Goal: Task Accomplishment & Management: Manage account settings

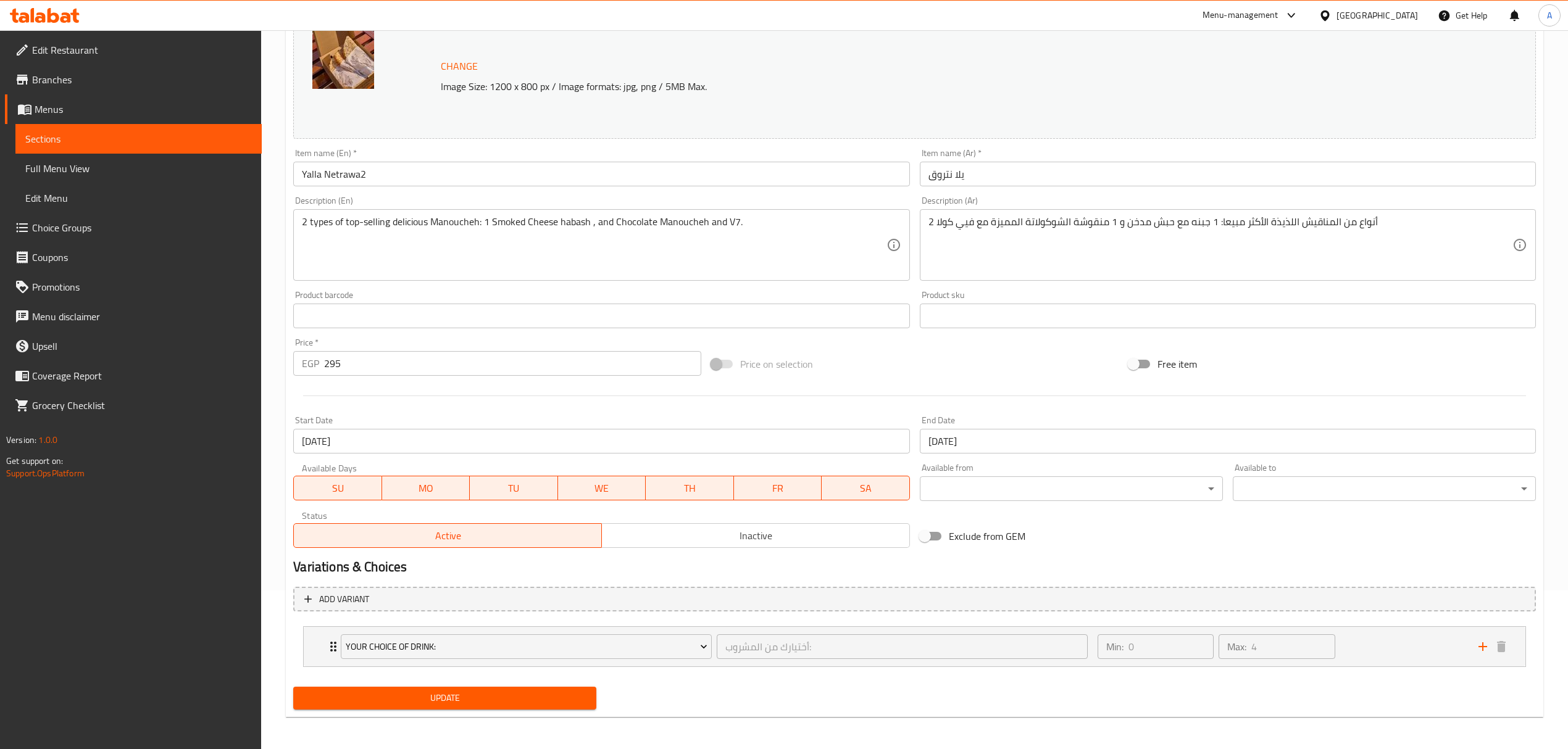
scroll to position [161, 0]
click at [445, 697] on span "Update" at bounding box center [445, 696] width 284 height 15
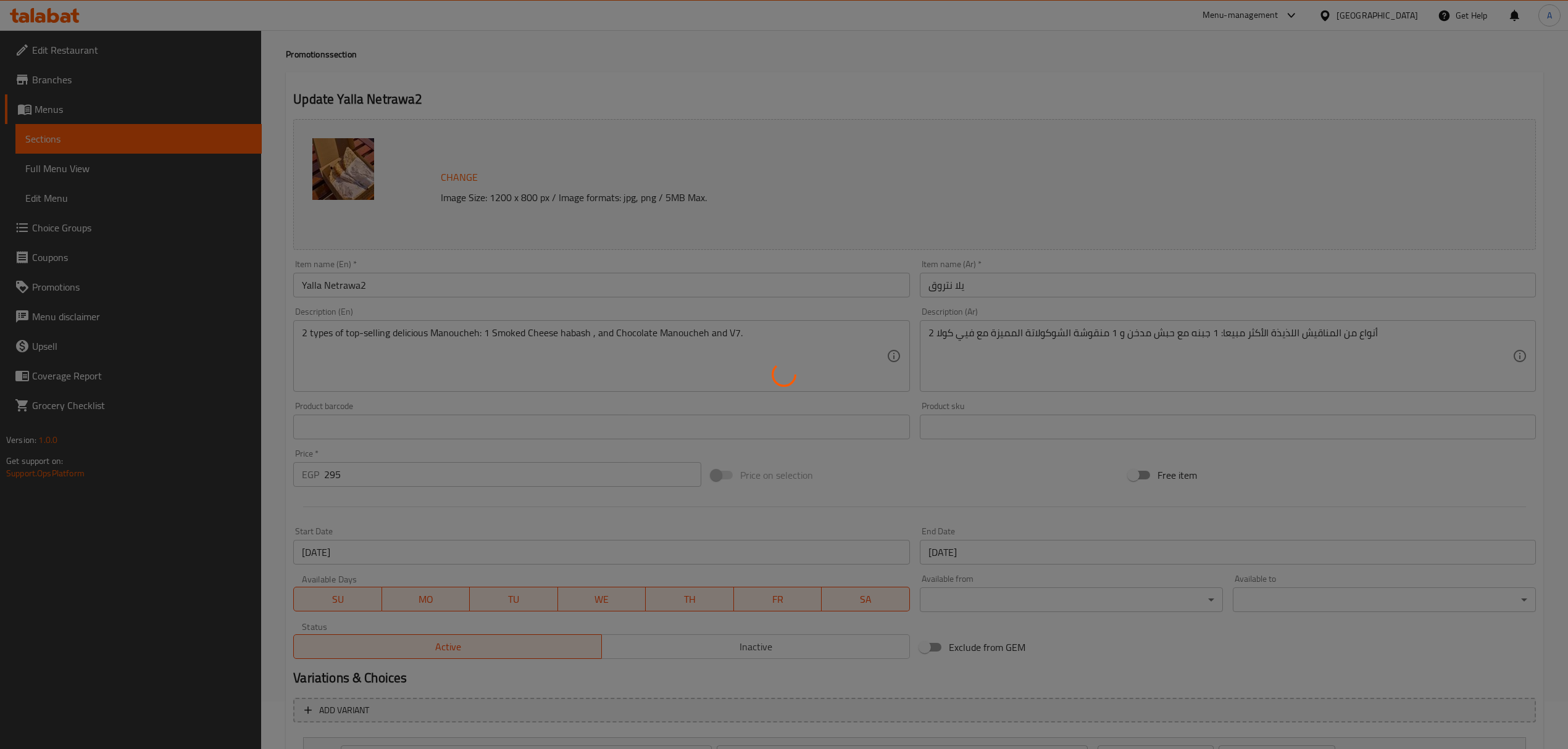
scroll to position [0, 0]
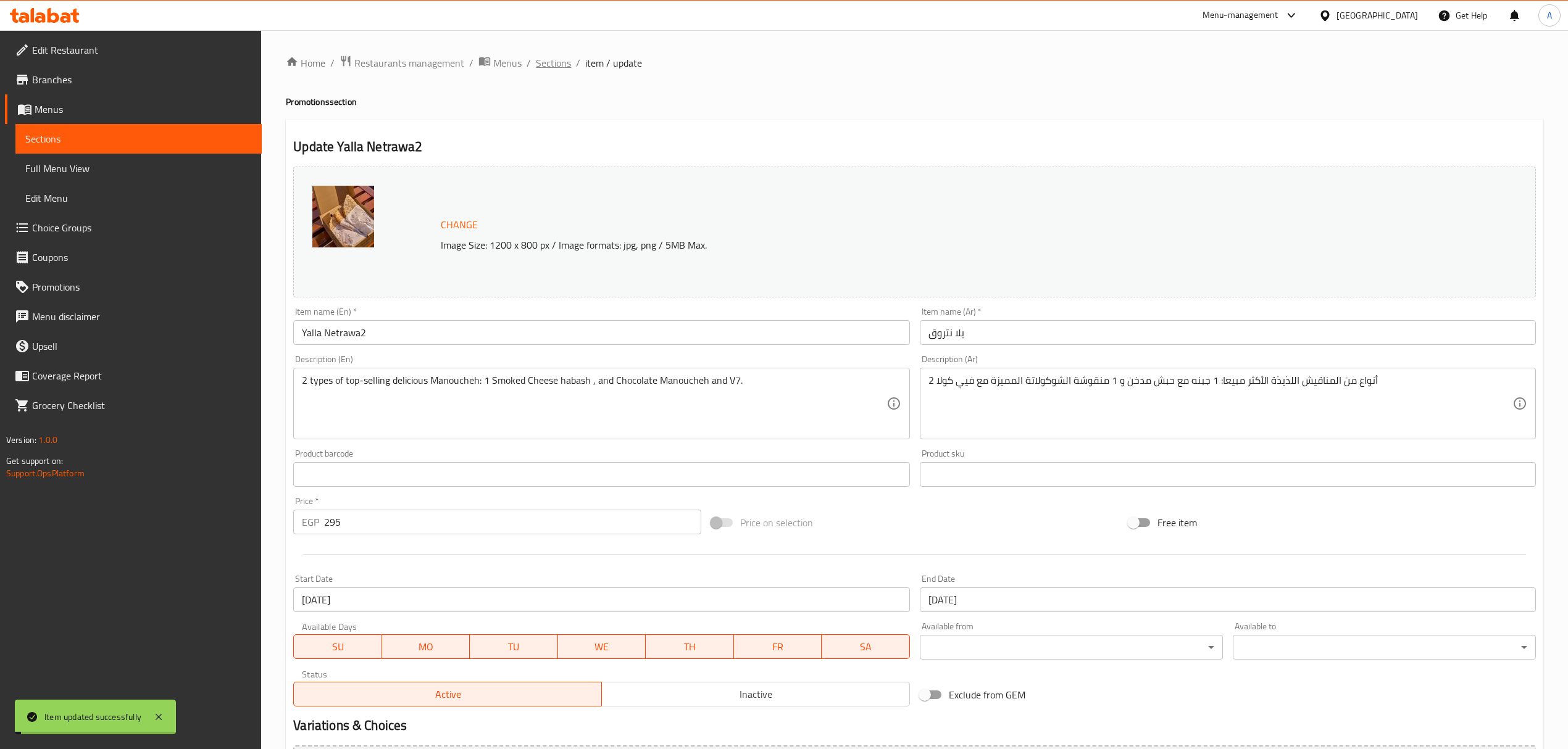
click at [551, 62] on span "Sections" at bounding box center [554, 62] width 35 height 15
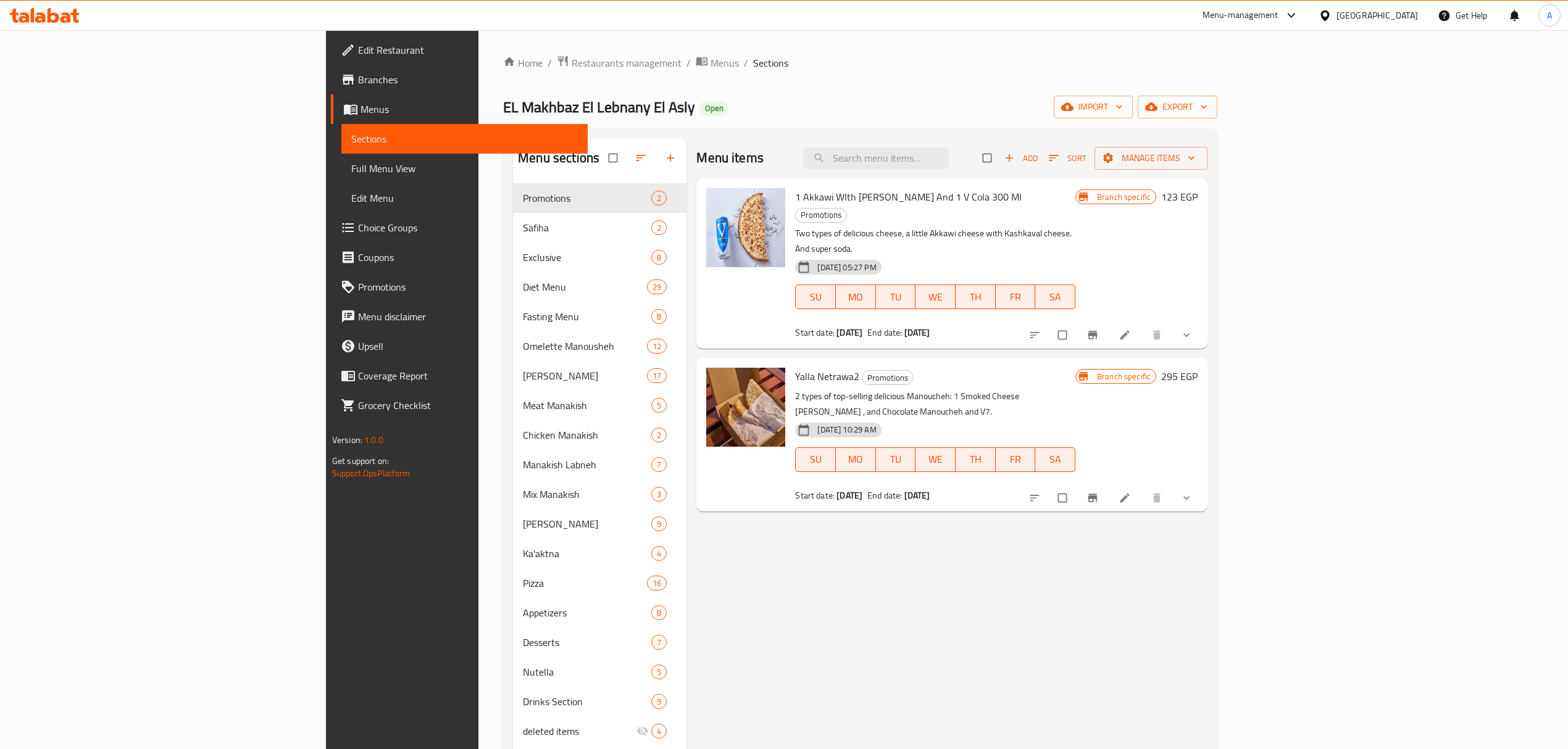
click at [1099, 492] on icon "Branch-specific-item" at bounding box center [1093, 498] width 12 height 12
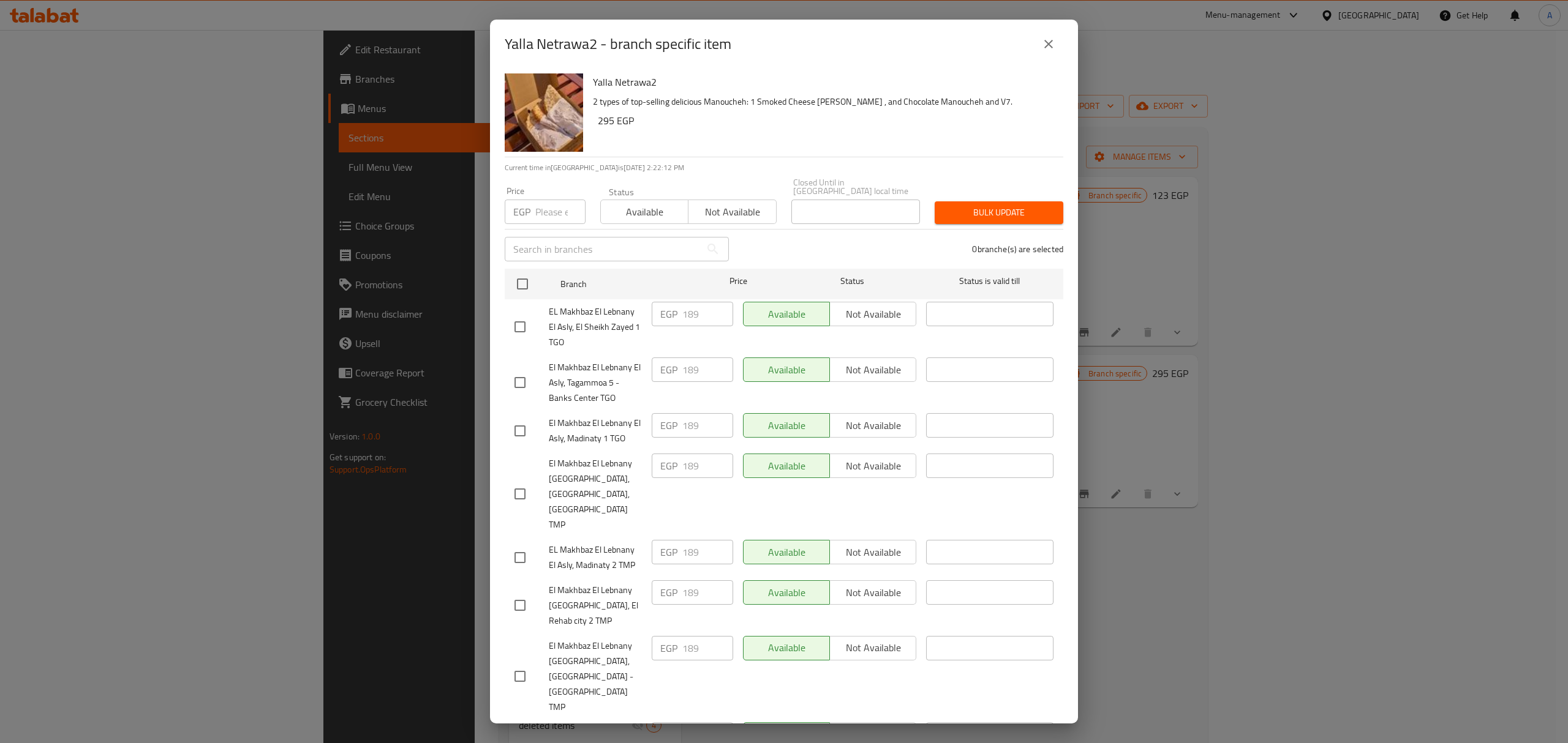
click at [1042, 43] on icon "close" at bounding box center [1048, 43] width 14 height 14
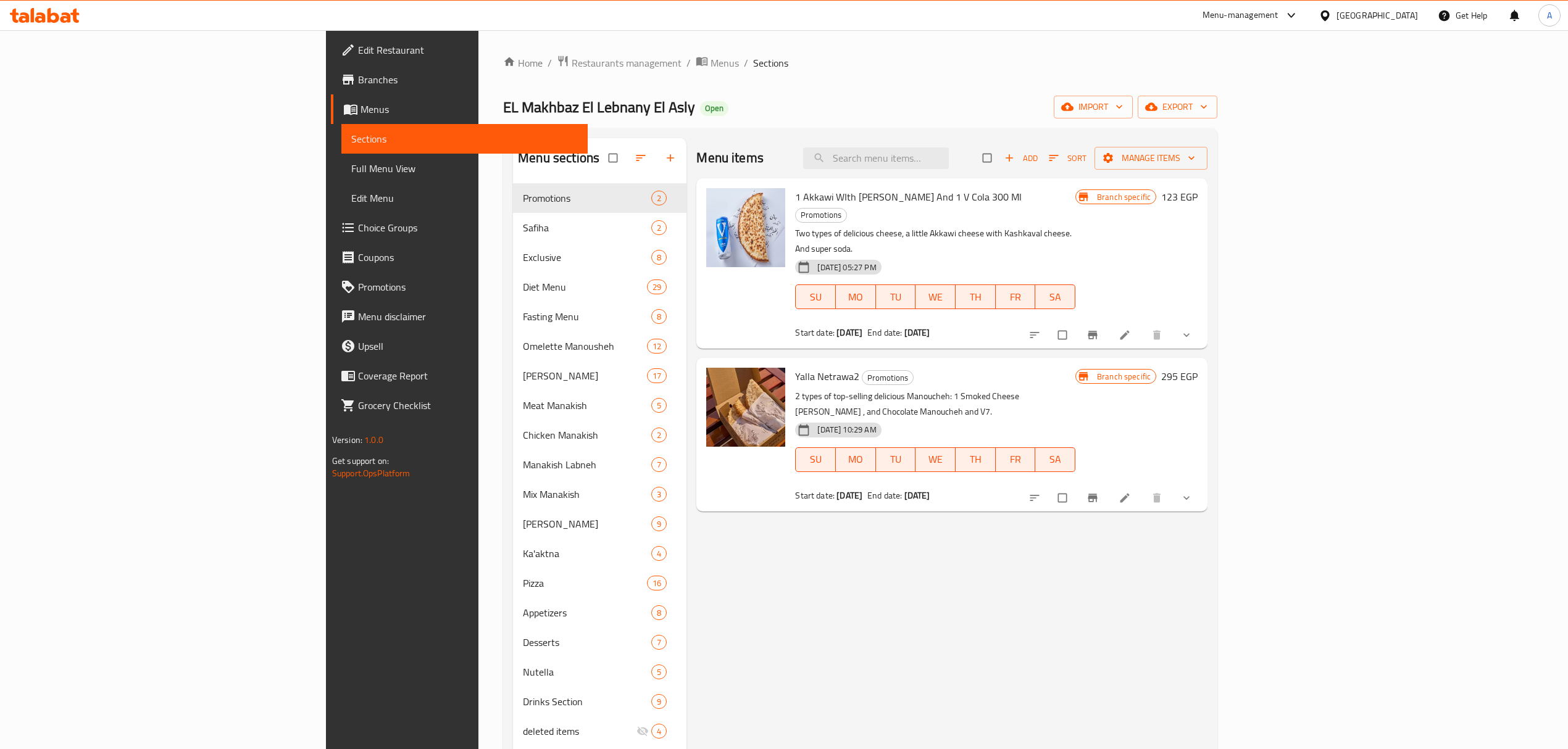
click at [978, 611] on div "Menu items Add Sort Manage items 1 Akkawi WIth Kashkawan Manoucheh And 1 V Cola…" at bounding box center [946, 512] width 521 height 749
click at [795, 389] on p "2 types of top-selling delicious Manoucheh: 1 Smoked Cheese habash , and Chocol…" at bounding box center [935, 404] width 280 height 31
click at [795, 367] on span "Yalla Netrawa2" at bounding box center [827, 376] width 64 height 18
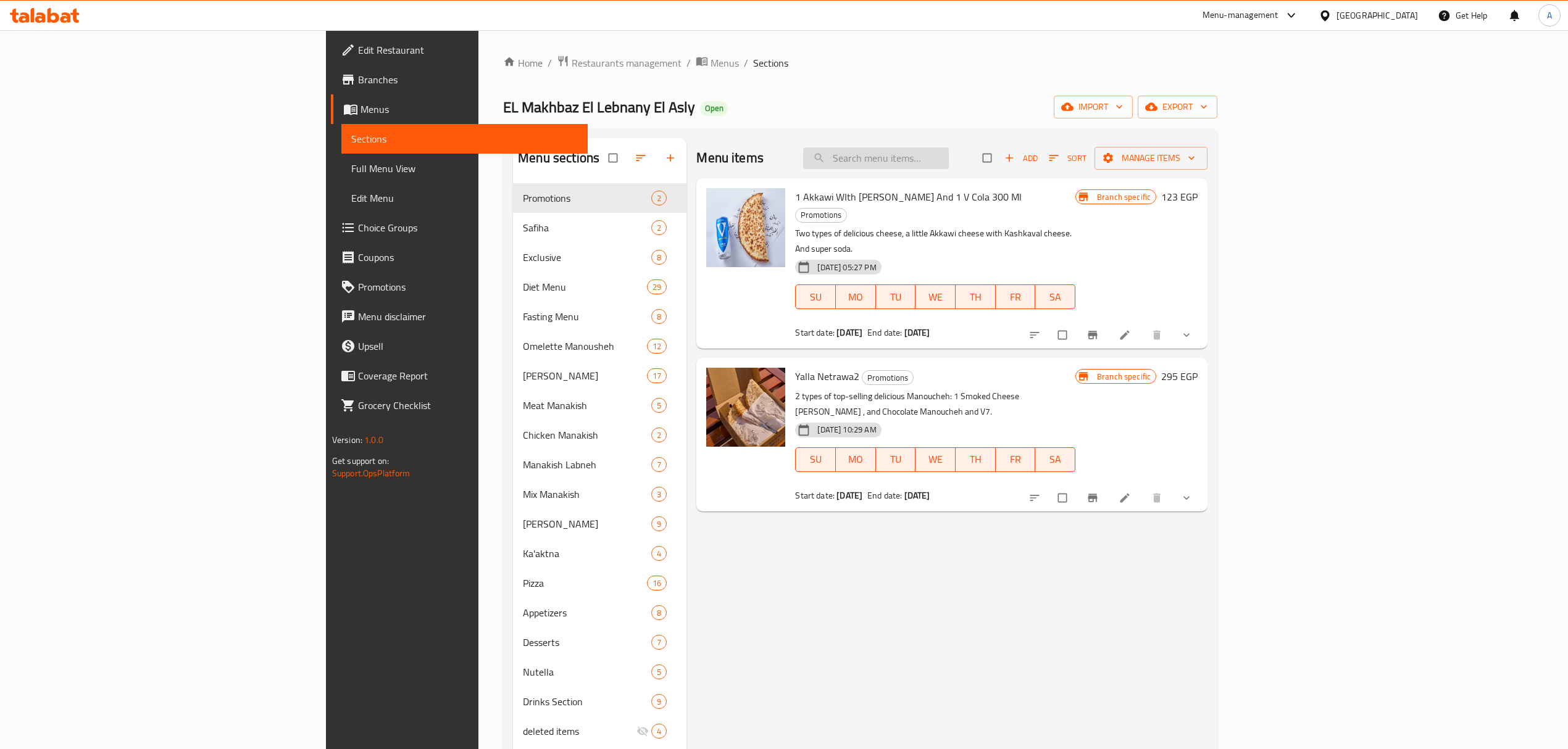
click at [948, 161] on input "search" at bounding box center [876, 158] width 146 height 21
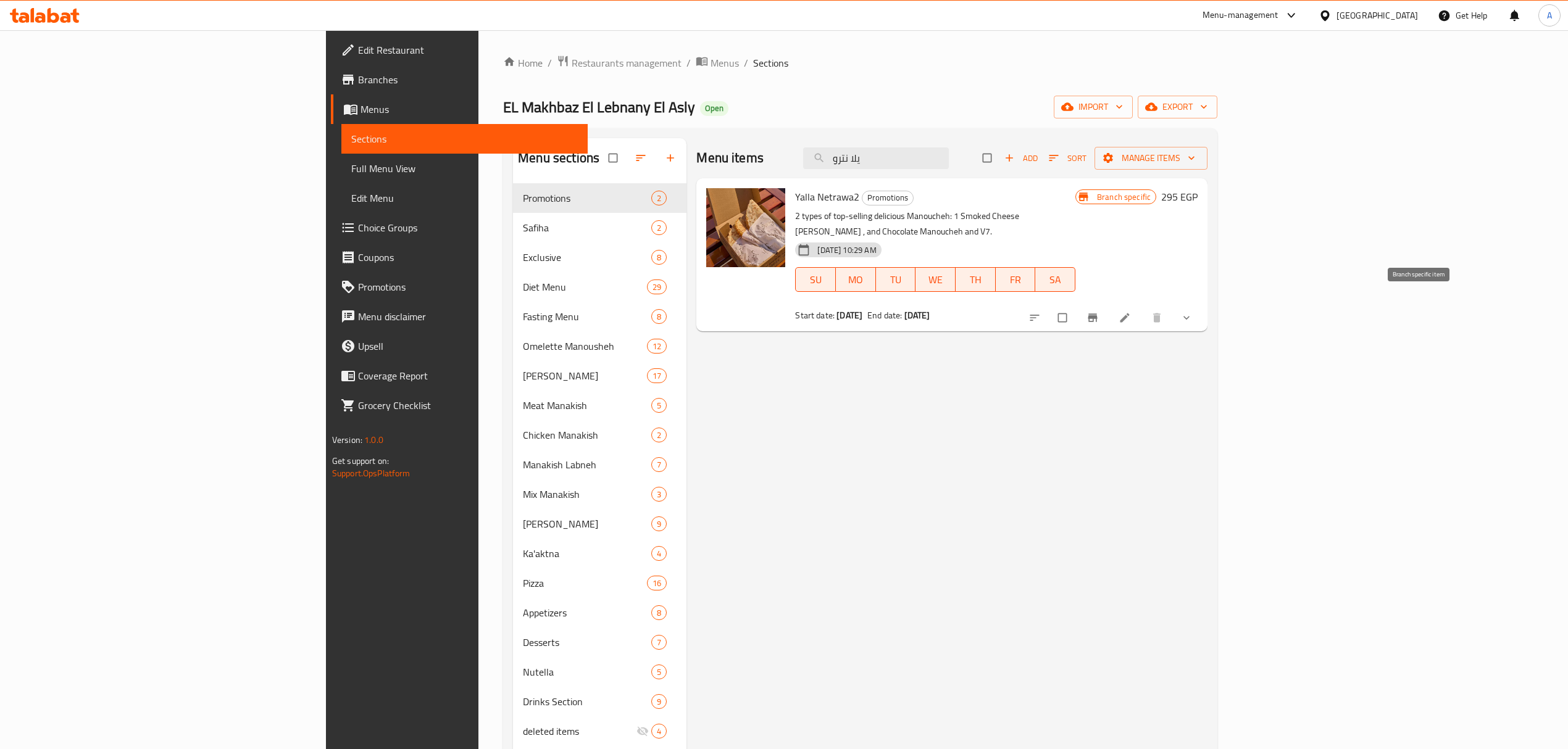
type input "يلا نترو"
click at [1099, 312] on icon "Branch-specific-item" at bounding box center [1093, 318] width 12 height 12
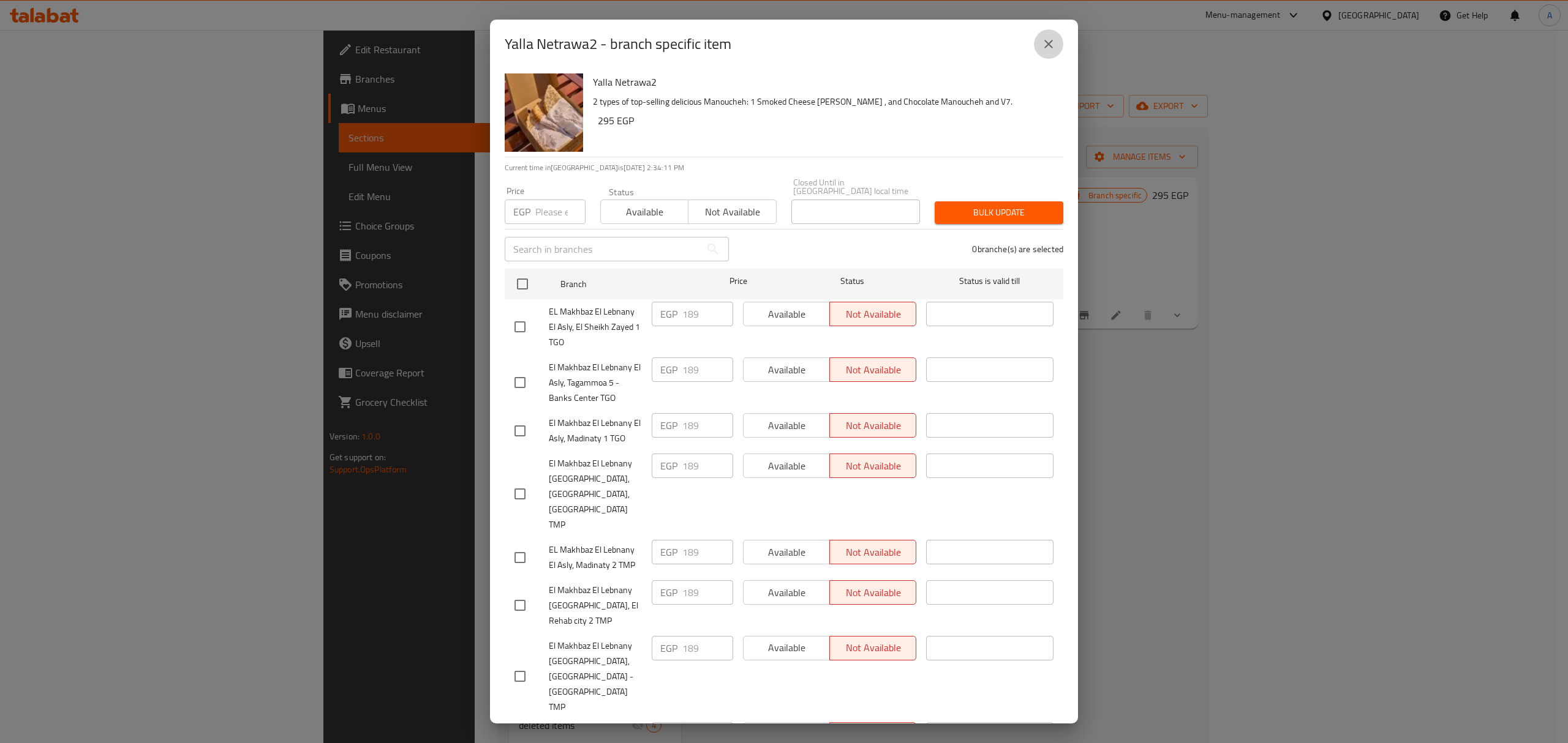
click at [1047, 40] on icon "close" at bounding box center [1048, 43] width 14 height 14
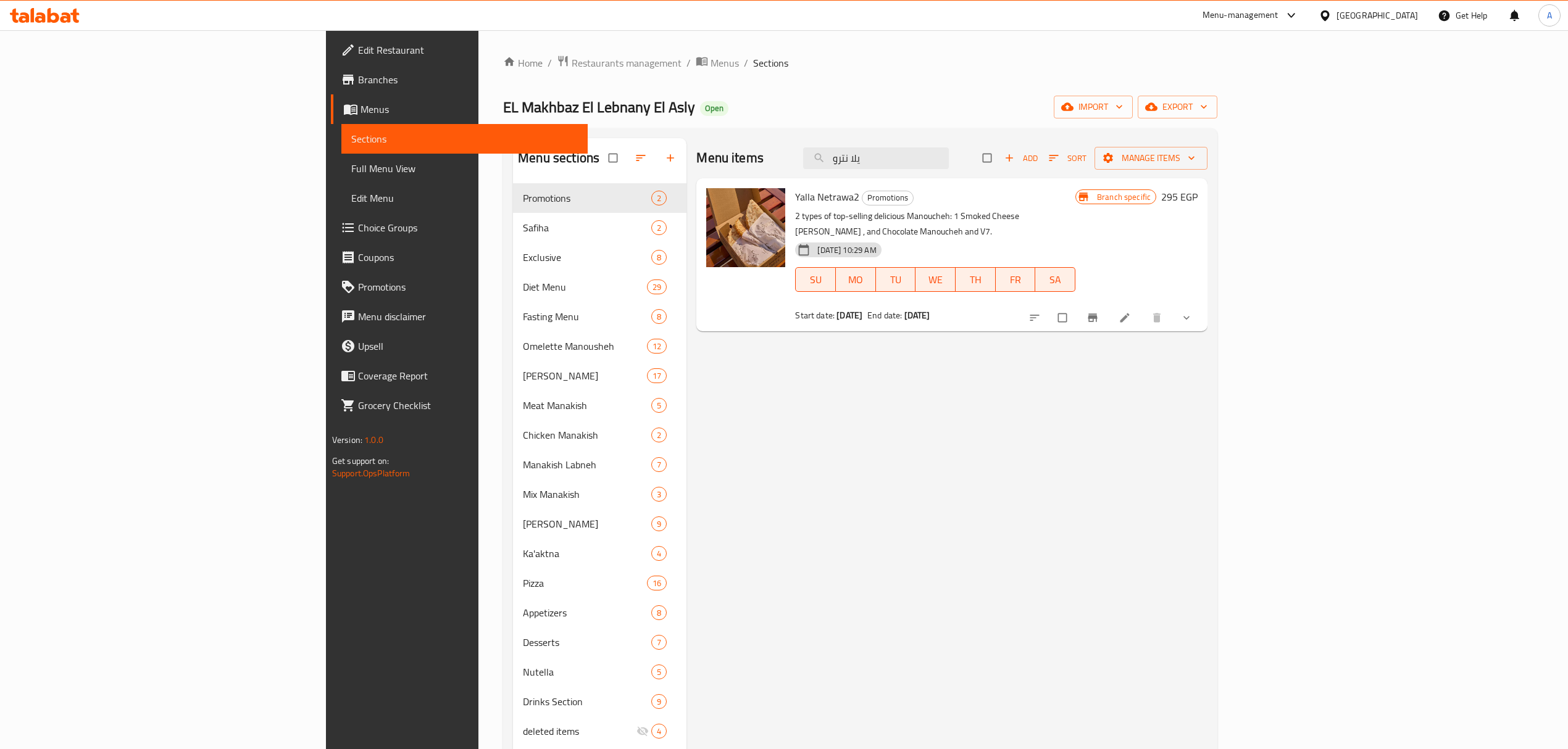
click at [1208, 442] on div "Menu items يلا نترو Add Sort Manage items Yalla Netrawa2 Promotions 2 types of …" at bounding box center [946, 512] width 521 height 749
click at [1101, 312] on span "Branch-specific-item" at bounding box center [1093, 318] width 15 height 12
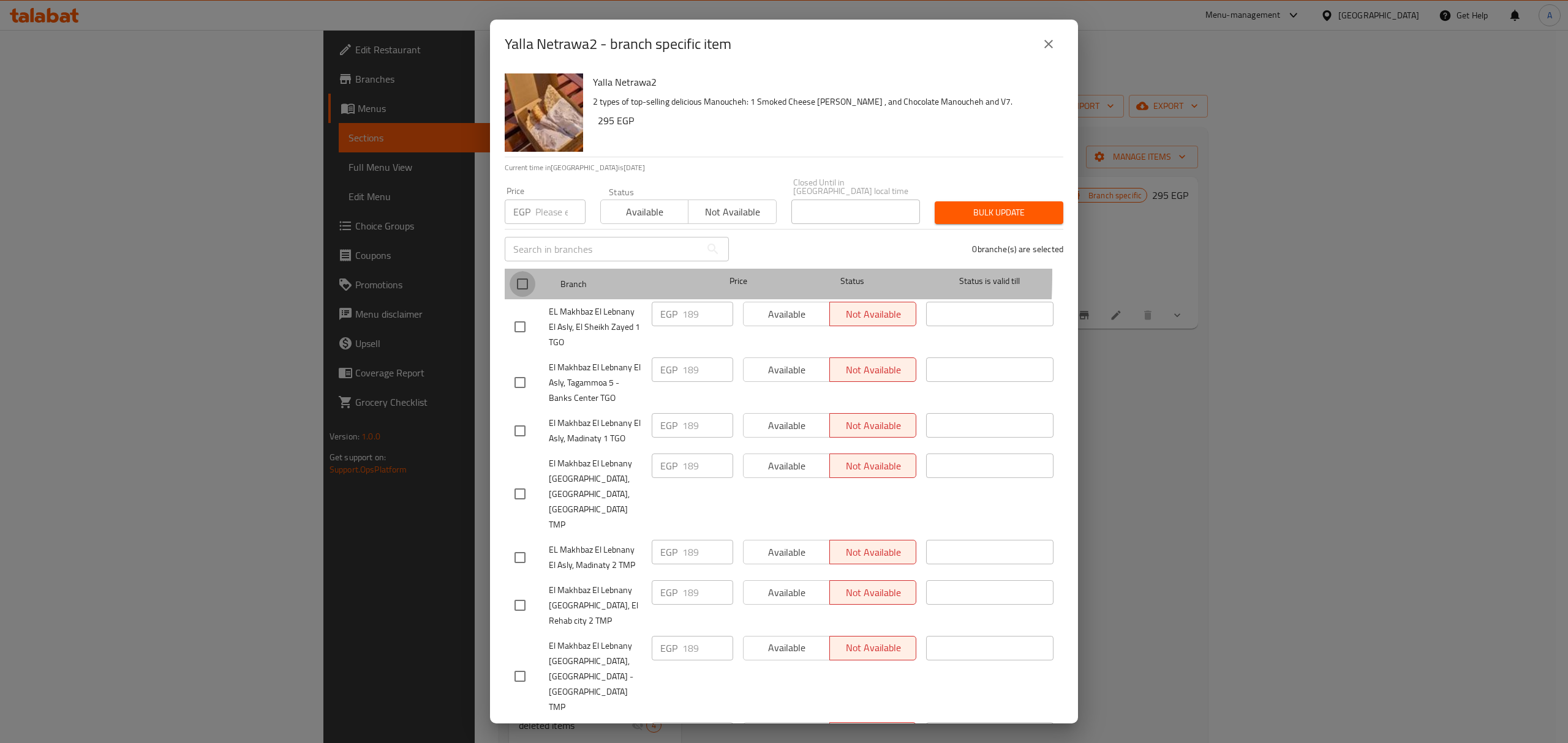
click at [530, 271] on input "checkbox" at bounding box center [523, 284] width 26 height 26
checkbox input "true"
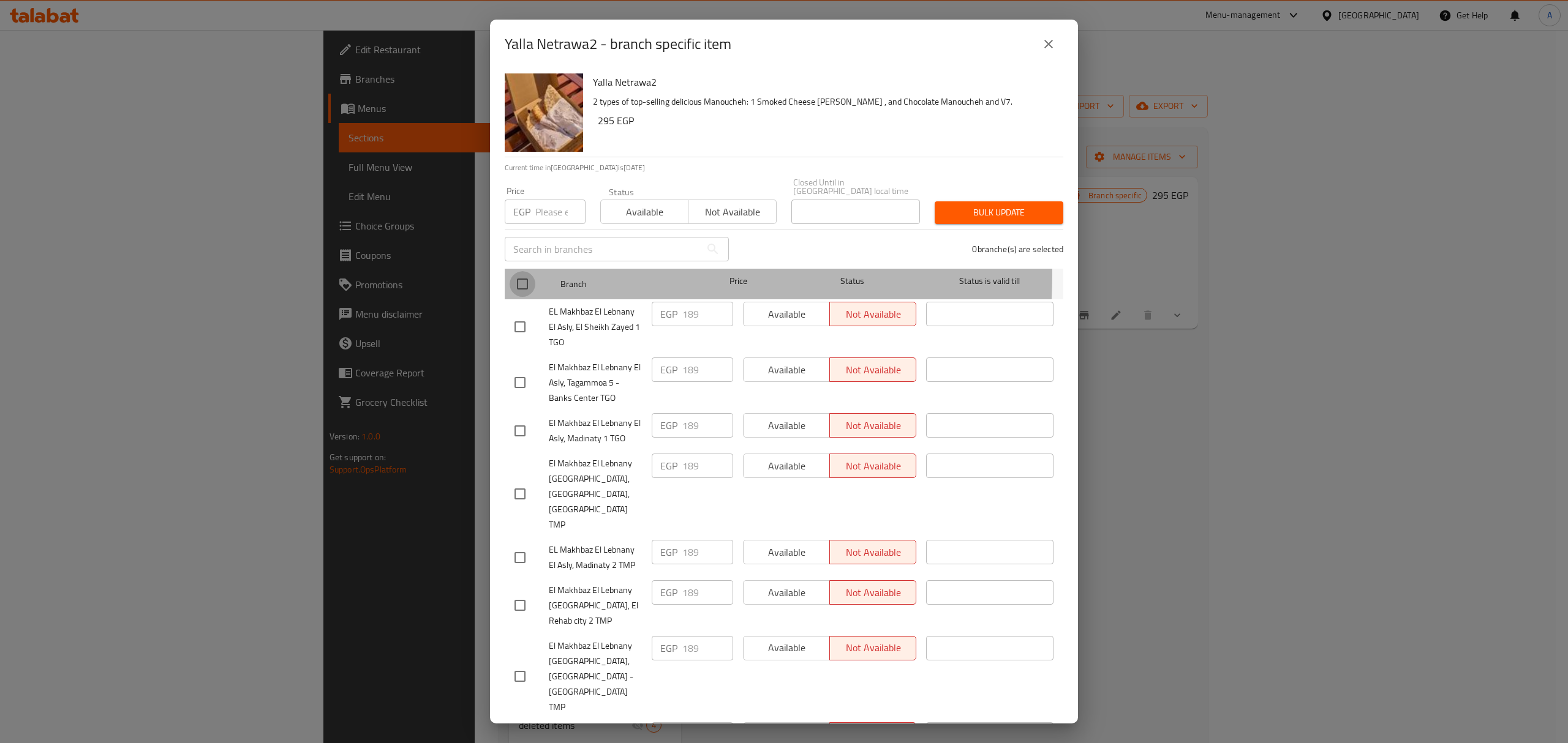
checkbox input "true"
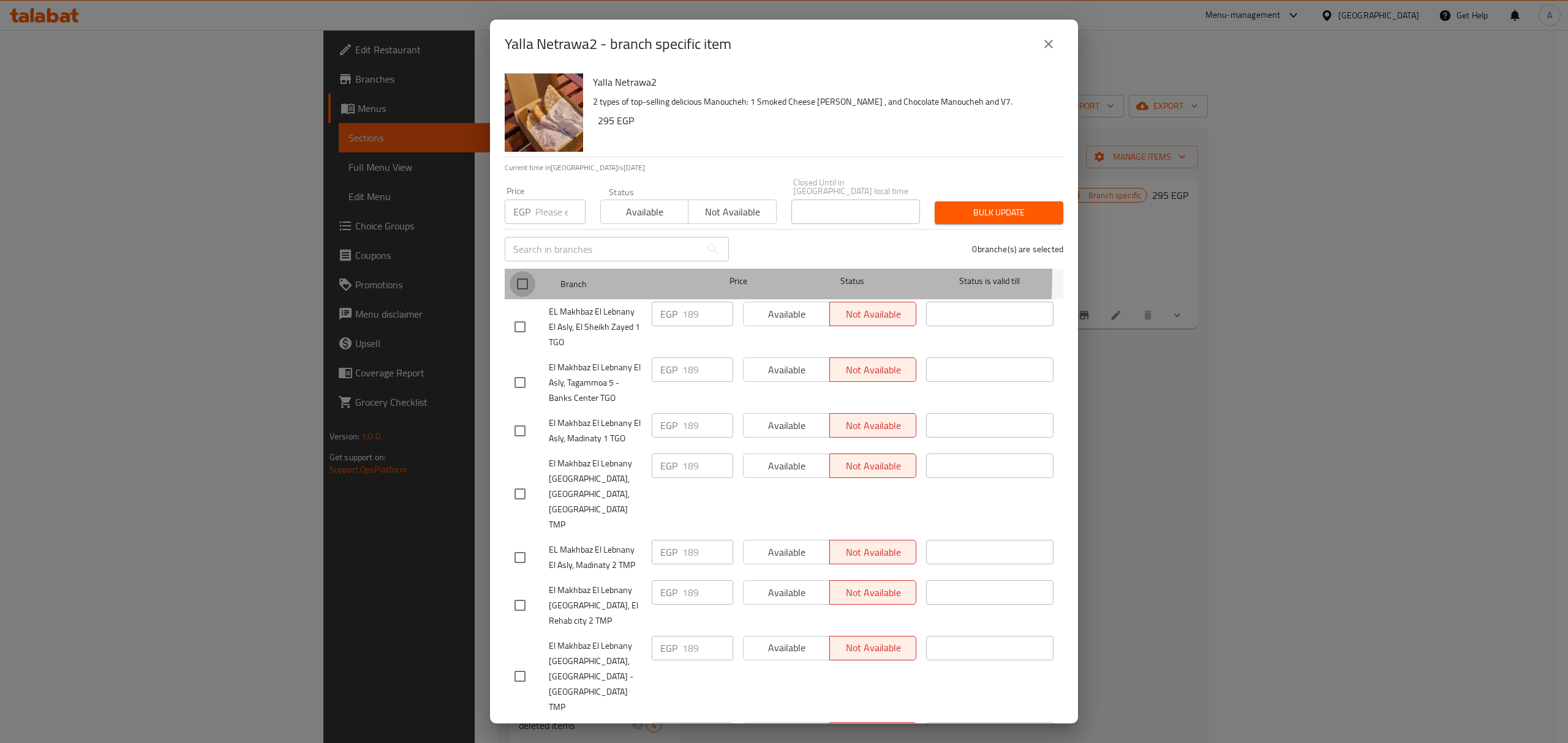
checkbox input "true"
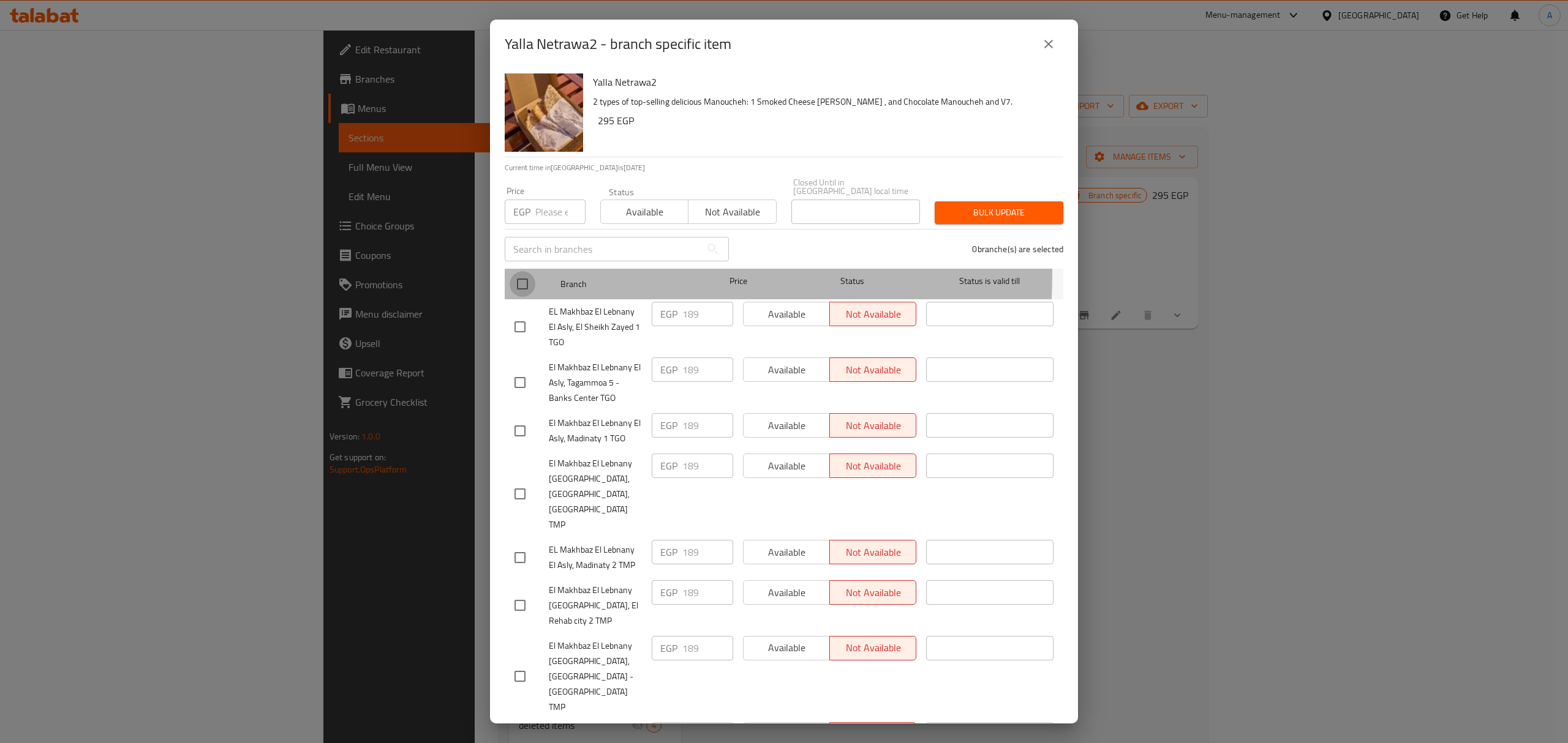
checkbox input "true"
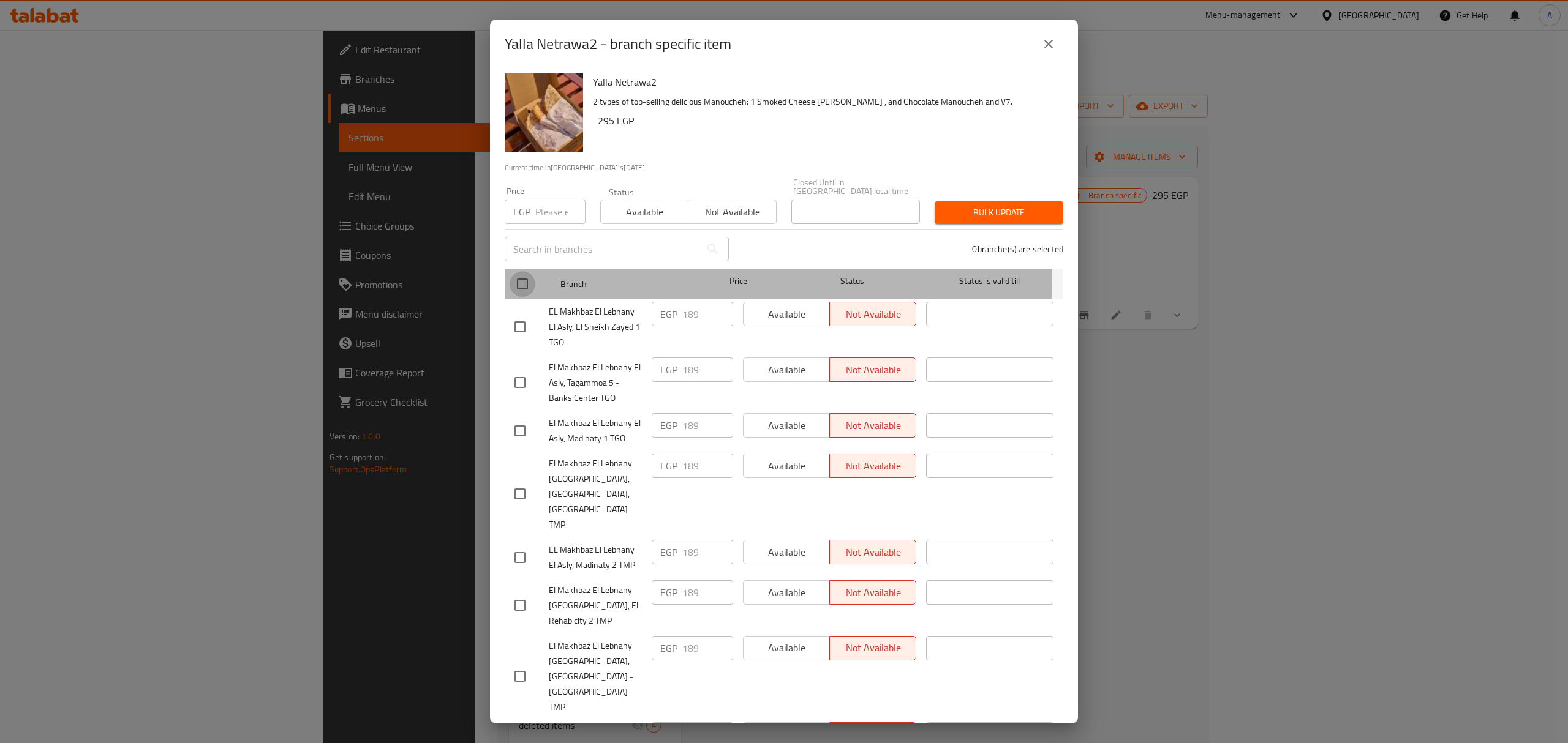
checkbox input "true"
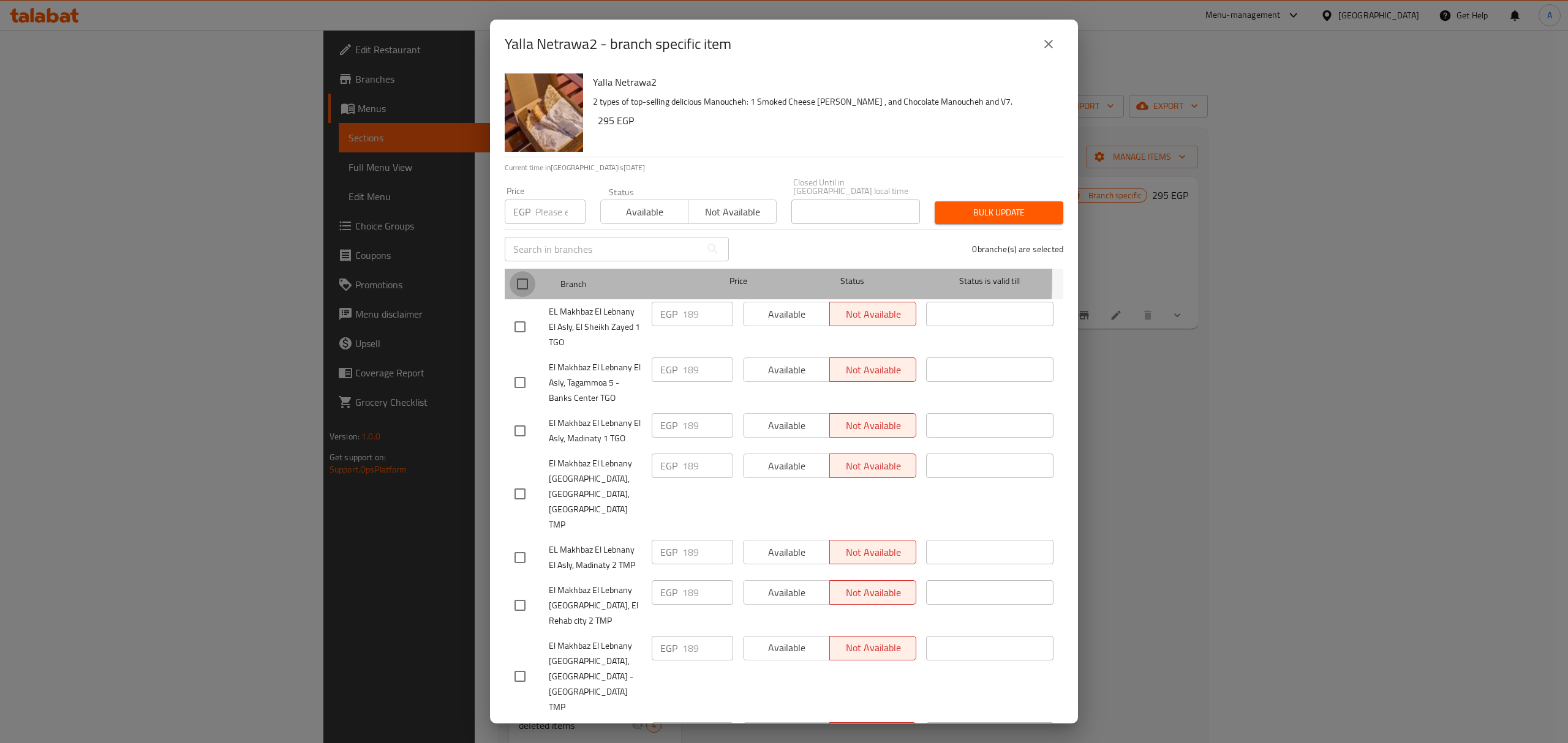
checkbox input "true"
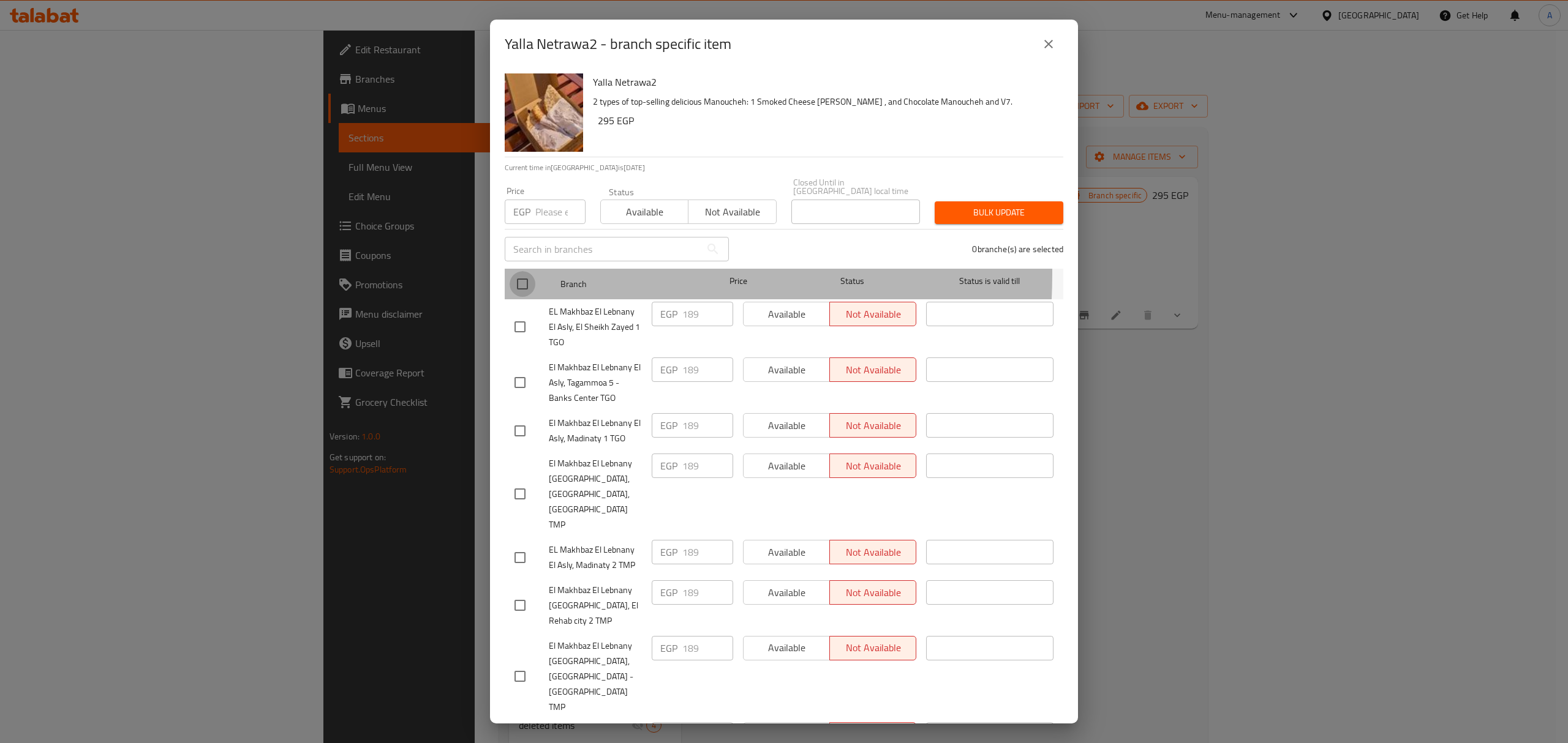
checkbox input "true"
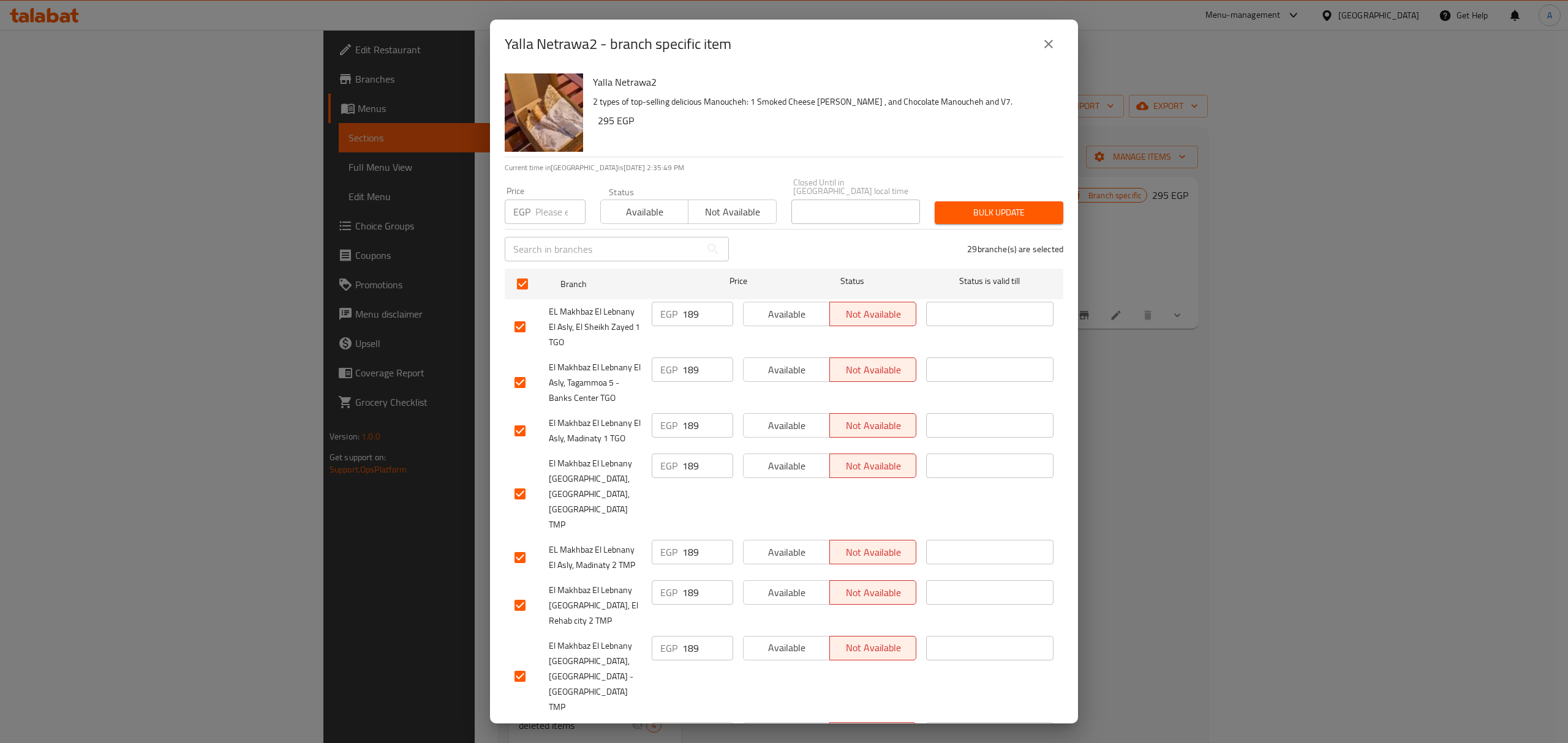
click at [635, 203] on span "Available" at bounding box center [644, 211] width 78 height 17
click at [981, 205] on span "Bulk update" at bounding box center [998, 213] width 109 height 15
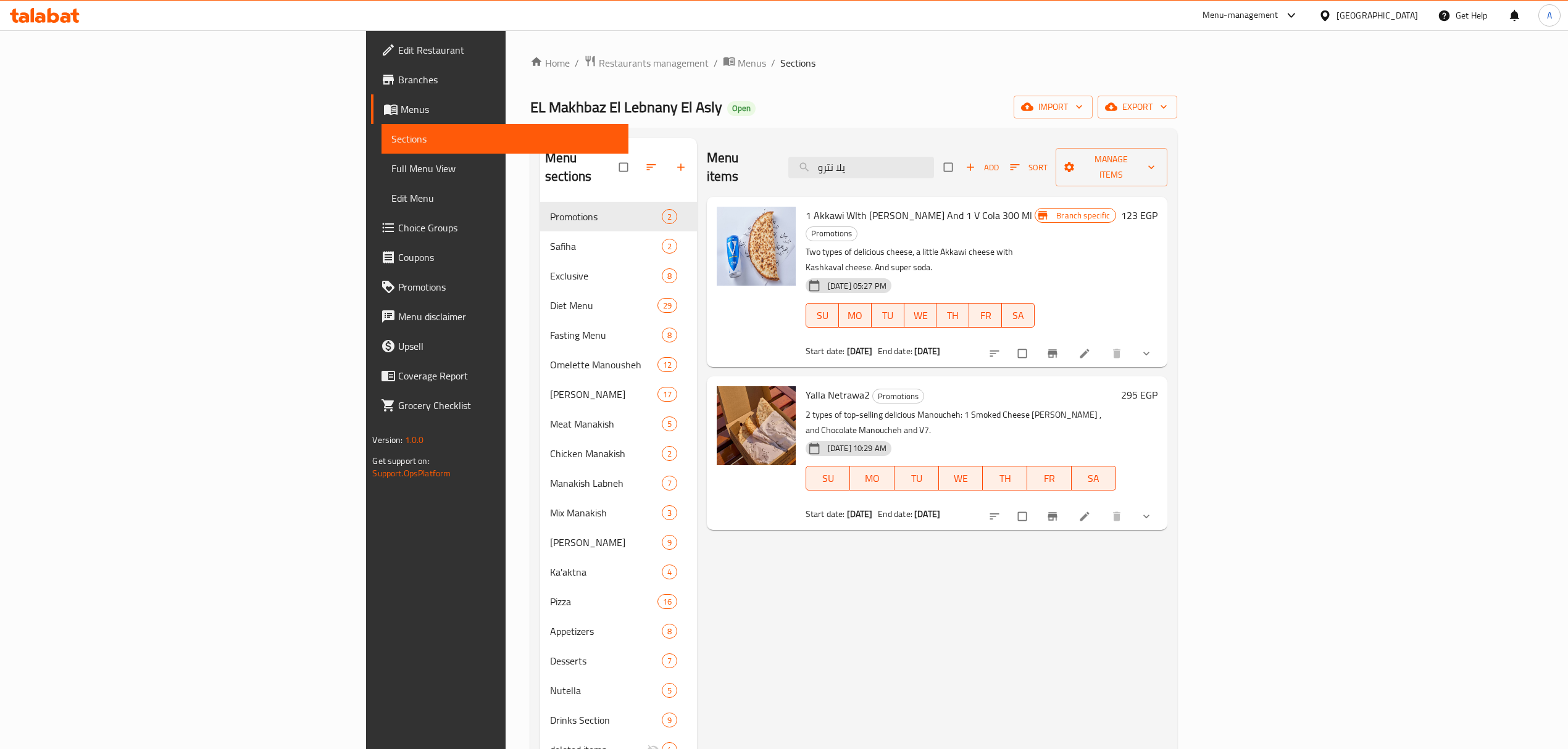
click at [876, 570] on div "Menu items يلا نترو Add Sort Manage items 1 Akkawi WIth Kashkawan Manoucheh And…" at bounding box center [932, 512] width 470 height 749
click at [934, 163] on input "يلا نترو" at bounding box center [861, 167] width 146 height 21
paste input "Yalla Netrawa2"
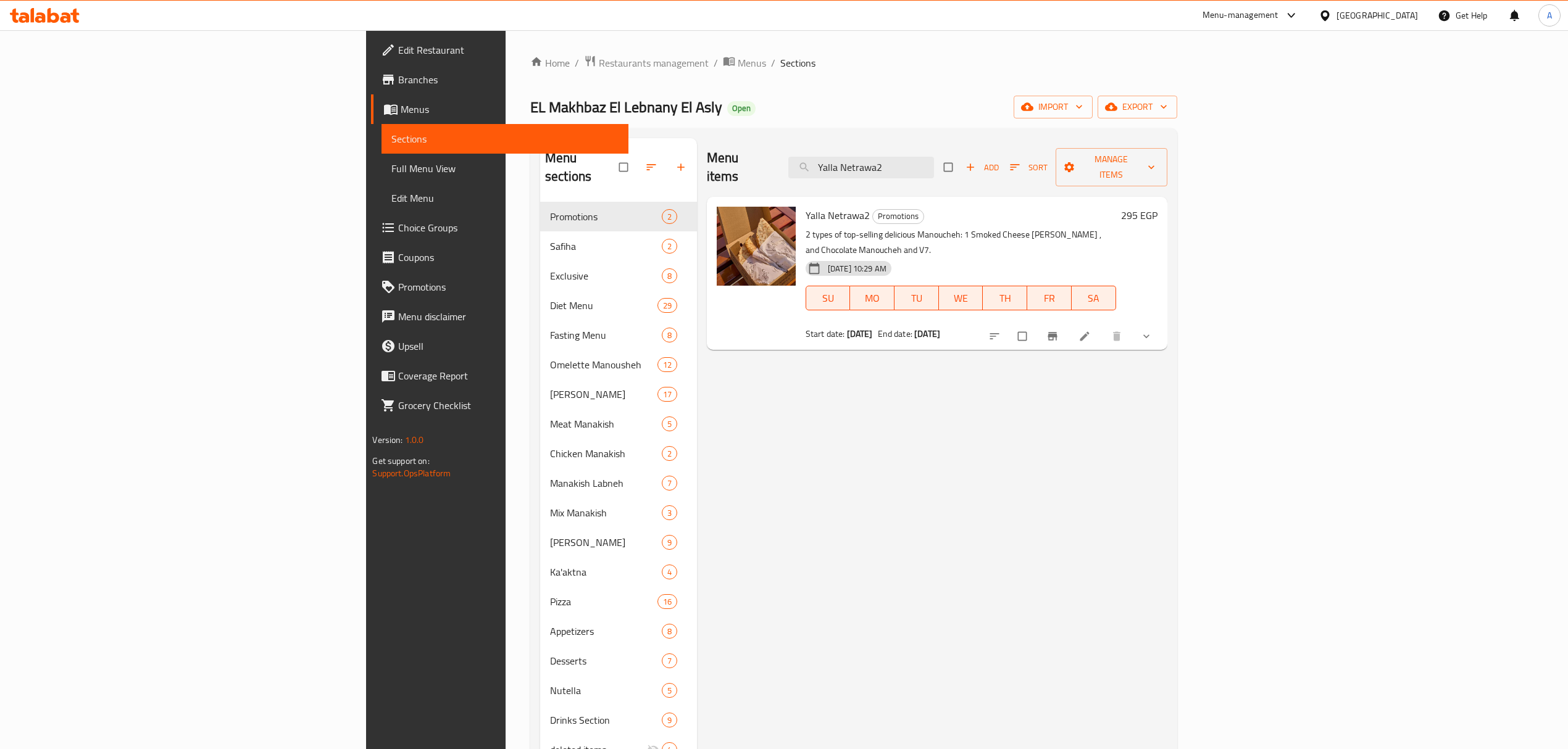
type input "Yalla Netrawa2"
click at [1157, 207] on h6 "295 EGP" at bounding box center [1139, 215] width 36 height 18
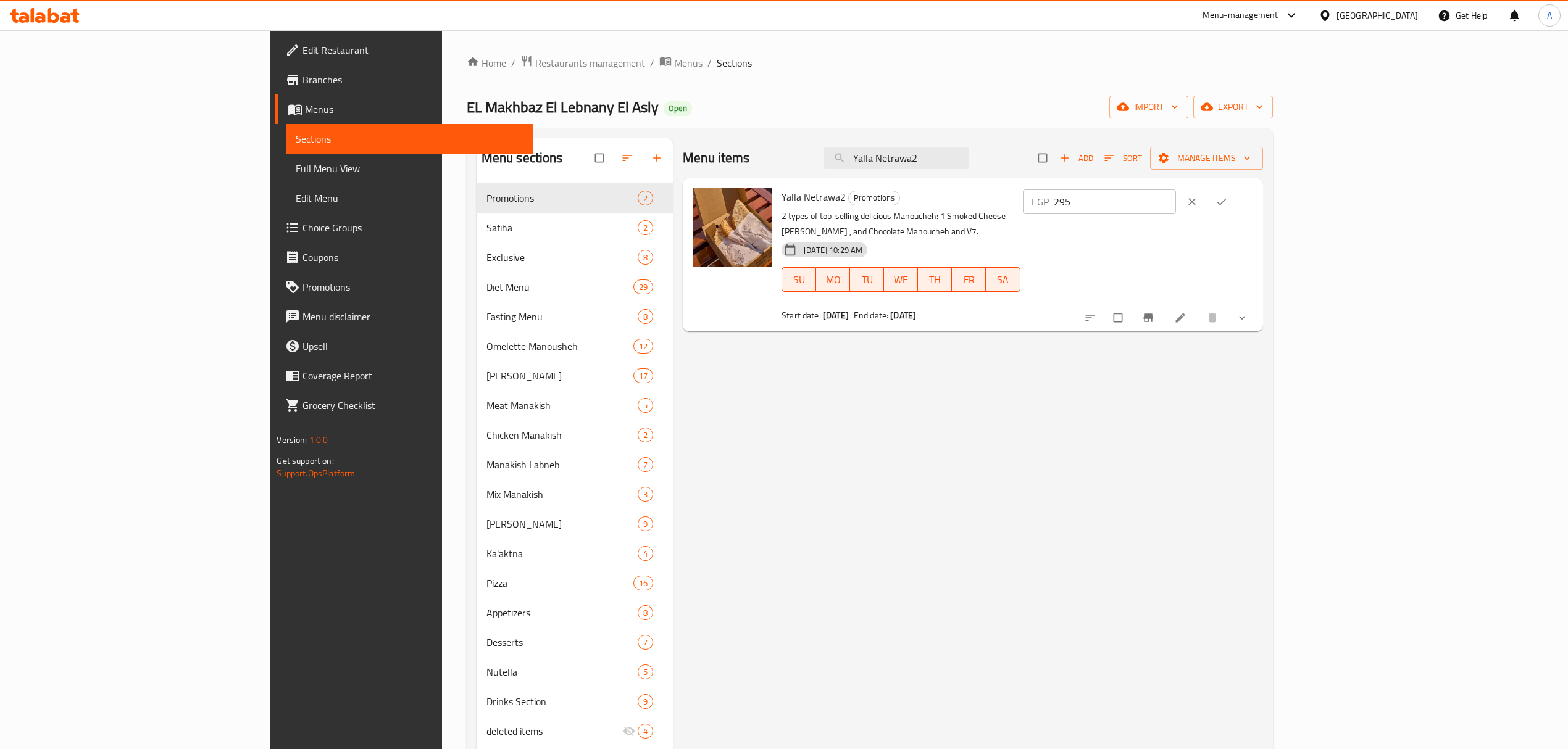
click at [1176, 201] on input "295" at bounding box center [1115, 202] width 123 height 25
click at [1152, 314] on icon "Branch-specific-item" at bounding box center [1148, 318] width 9 height 8
click at [1176, 195] on input "295" at bounding box center [1115, 202] width 123 height 25
type input "189"
click at [1238, 193] on button "ok" at bounding box center [1222, 202] width 30 height 27
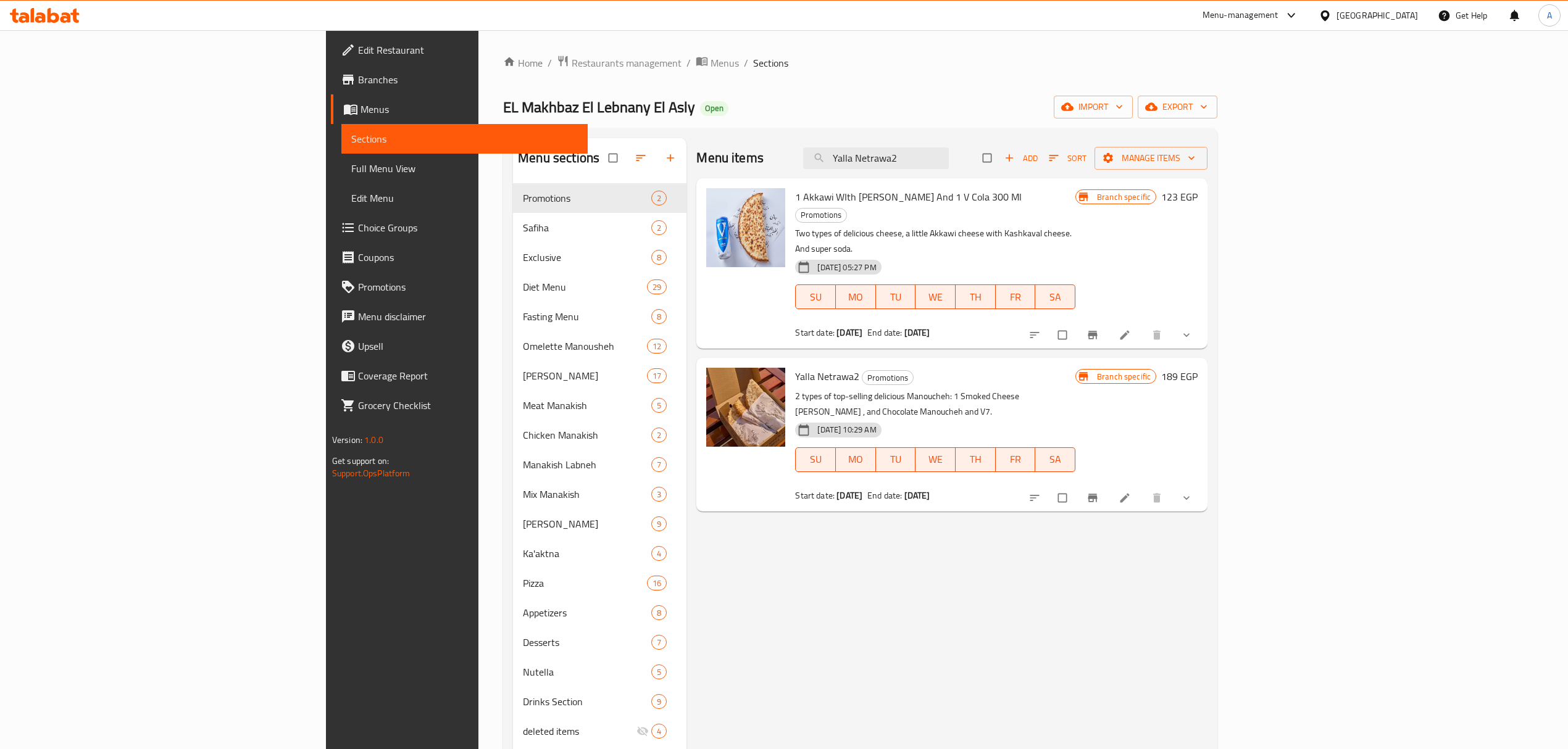
click at [1208, 632] on div "Menu items Yalla Netrawa2 Add Sort Manage items 1 Akkawi WIth Kashkawan Manouch…" at bounding box center [946, 512] width 521 height 749
click at [1097, 494] on icon "Branch-specific-item" at bounding box center [1093, 498] width 9 height 8
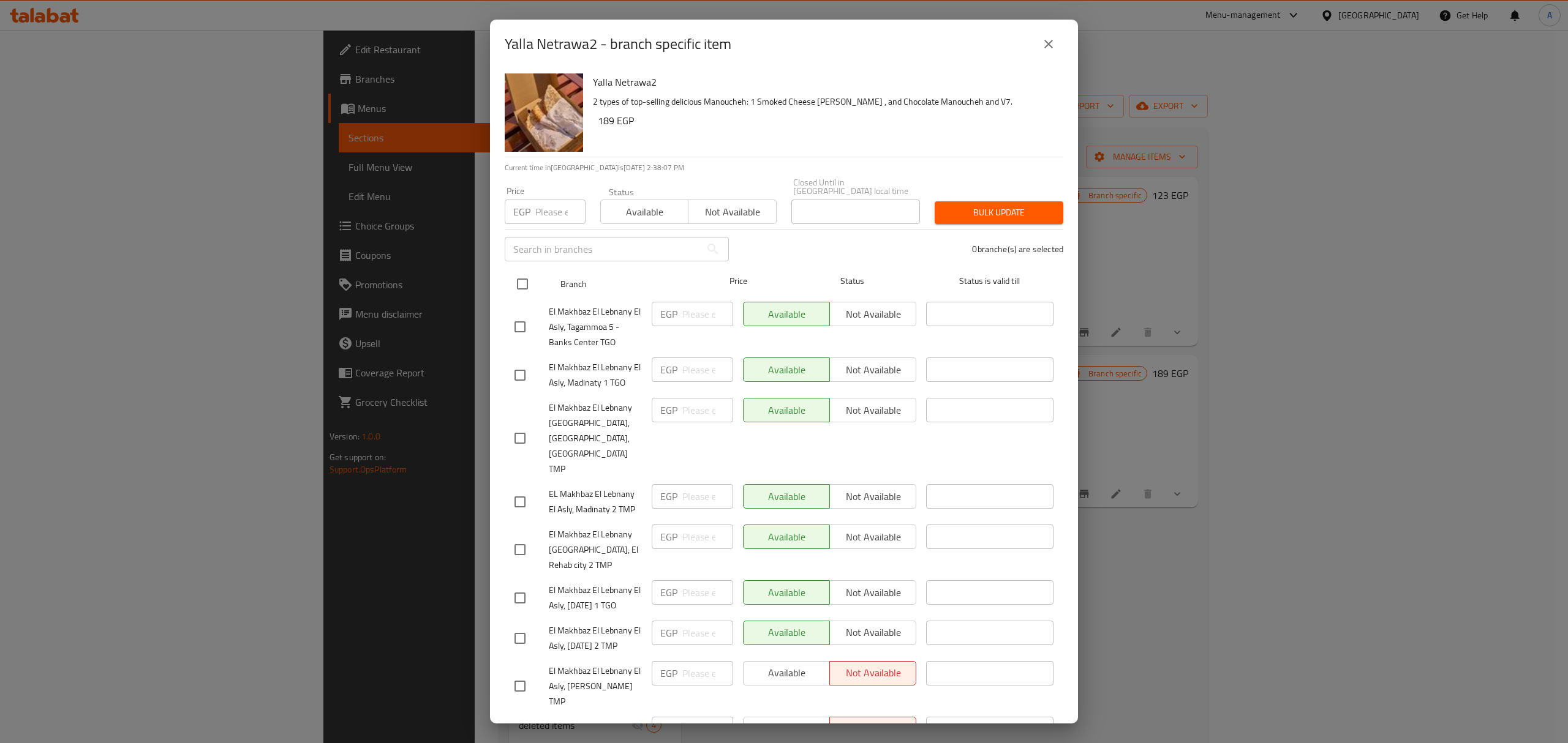
click at [516, 278] on input "checkbox" at bounding box center [523, 284] width 26 height 26
checkbox input "true"
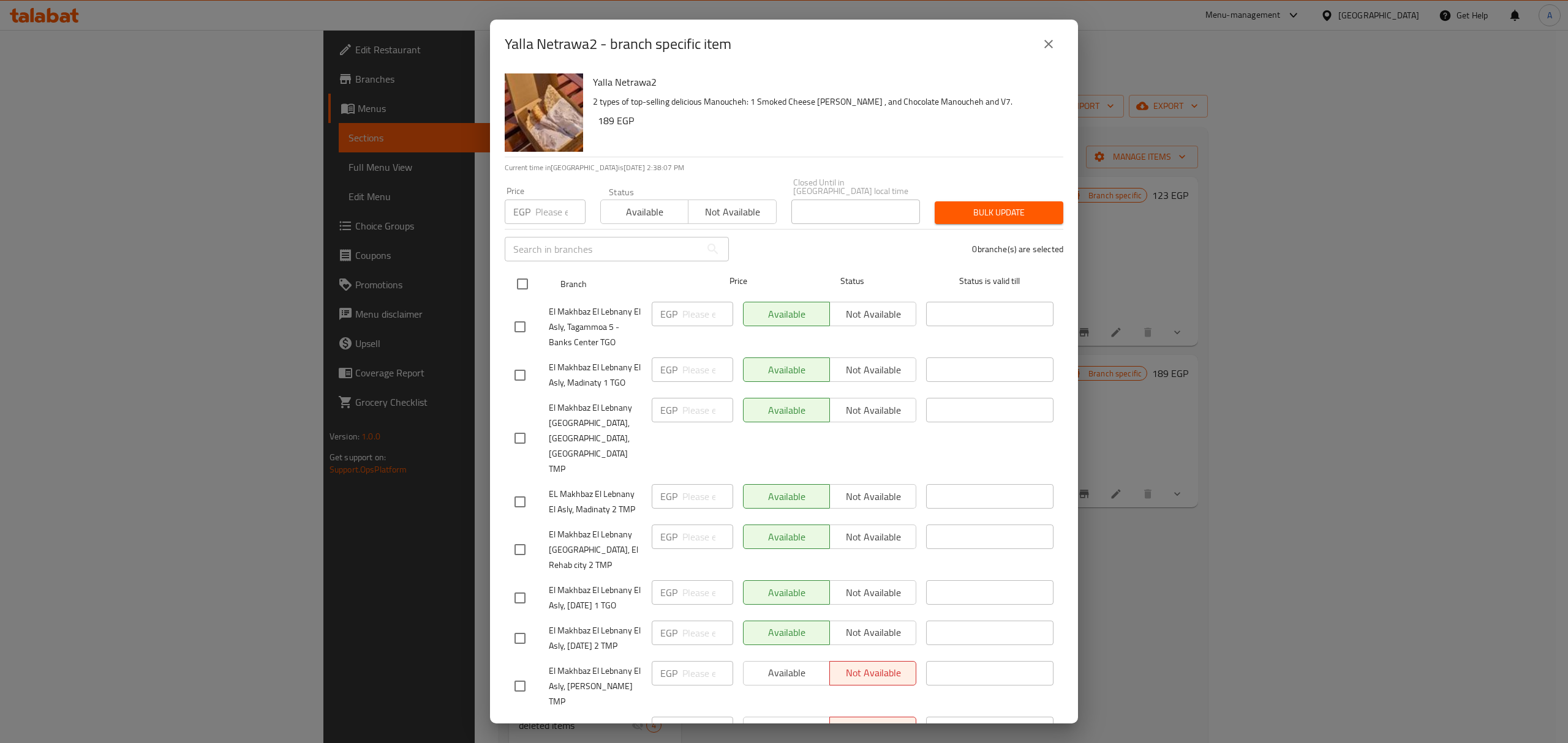
checkbox input "true"
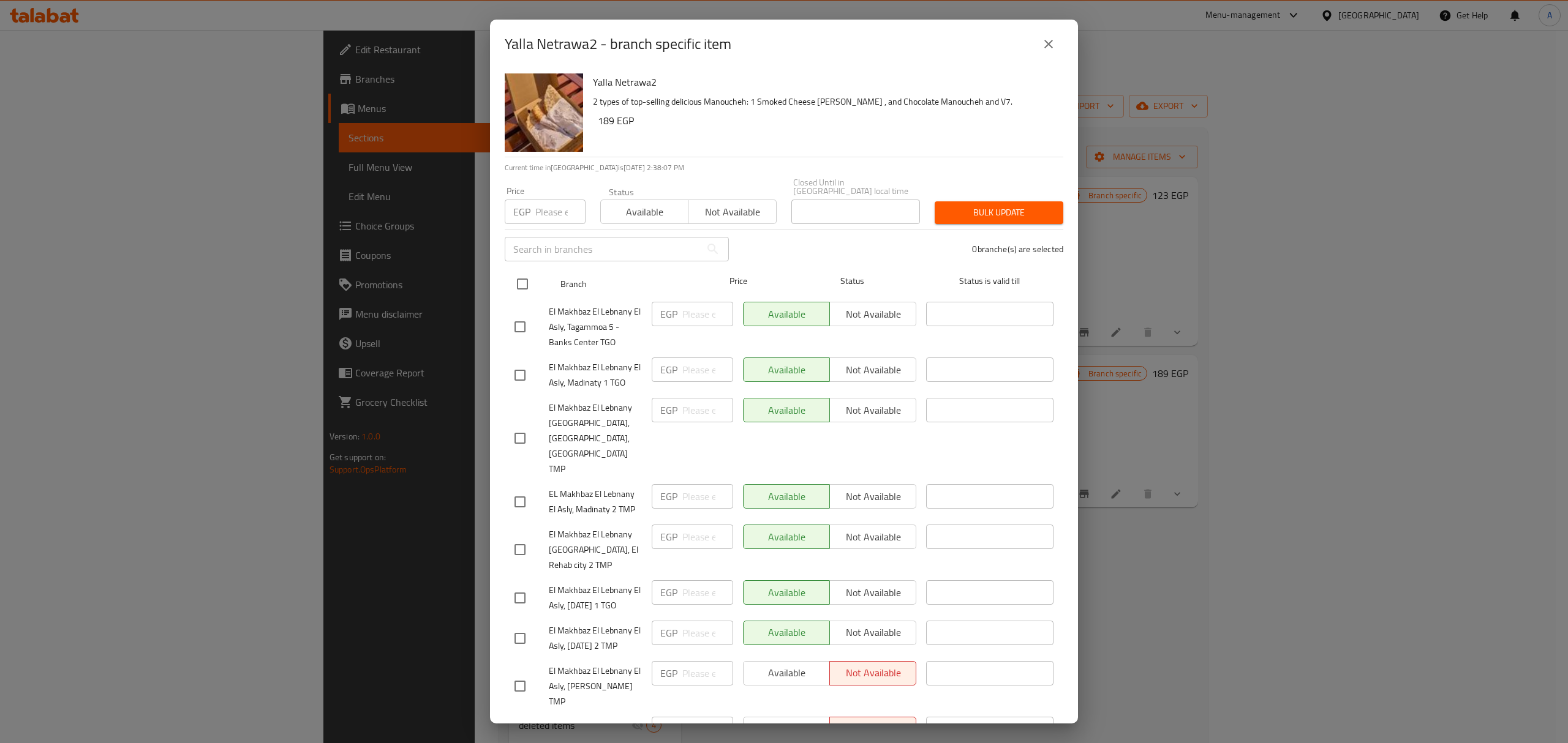
checkbox input "true"
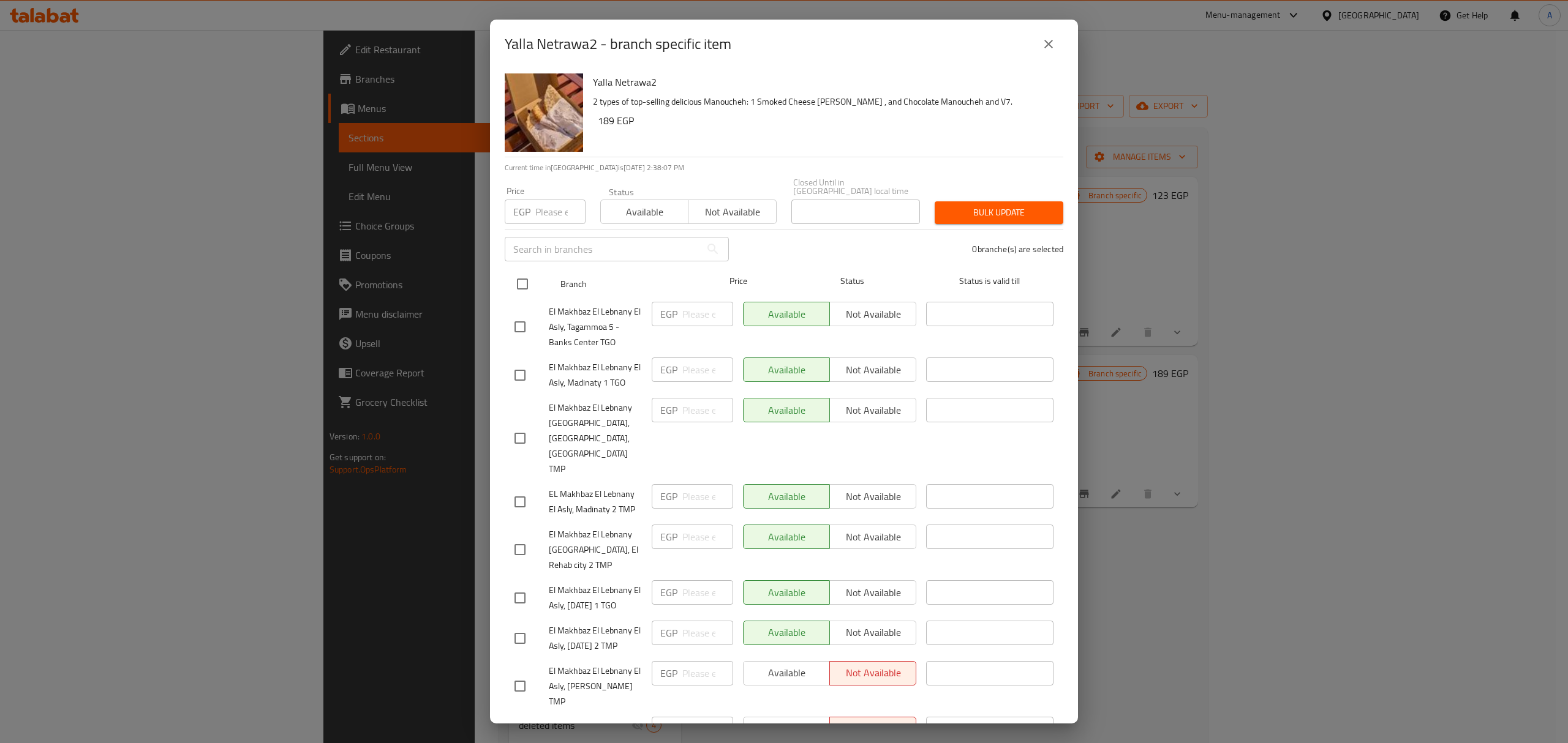
checkbox input "true"
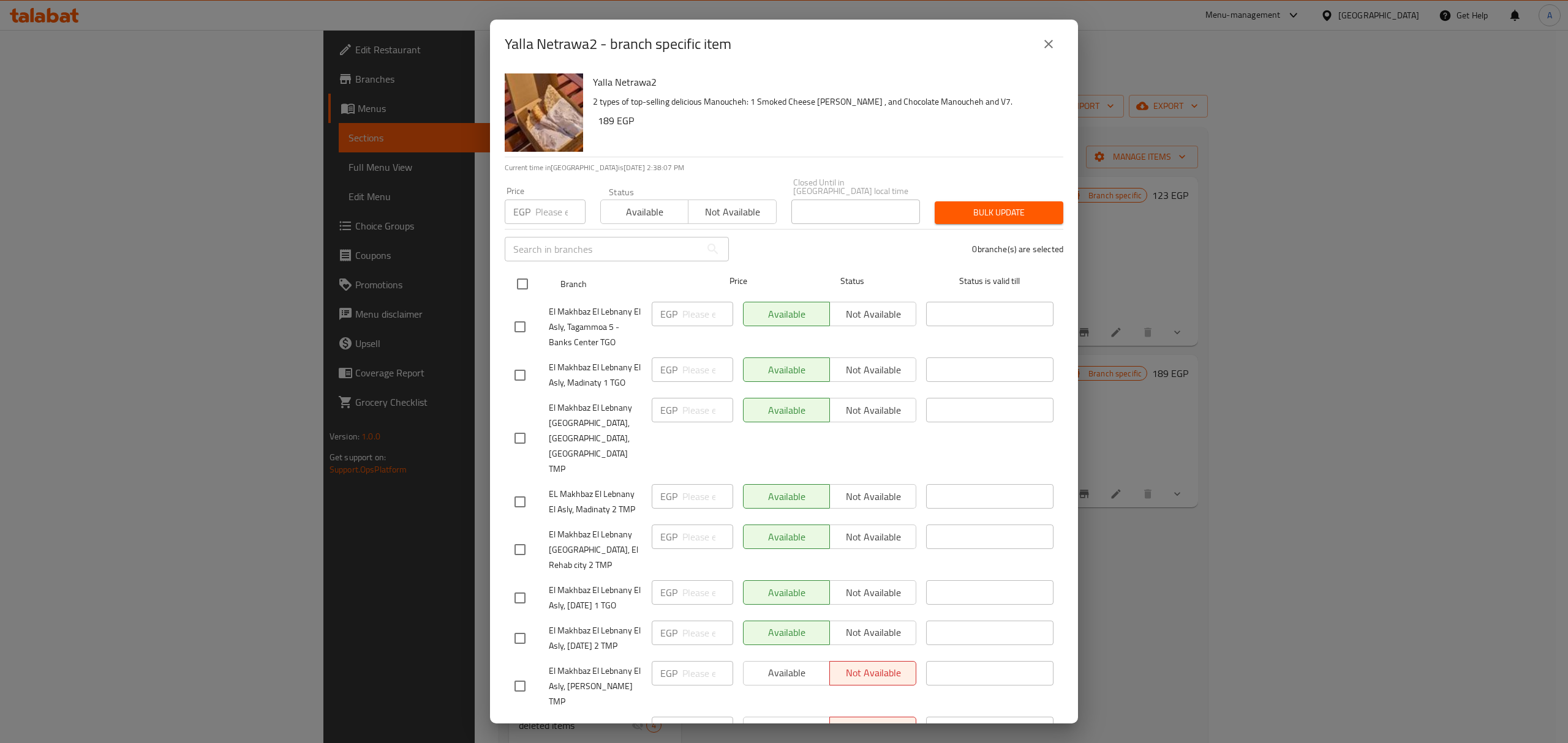
checkbox input "true"
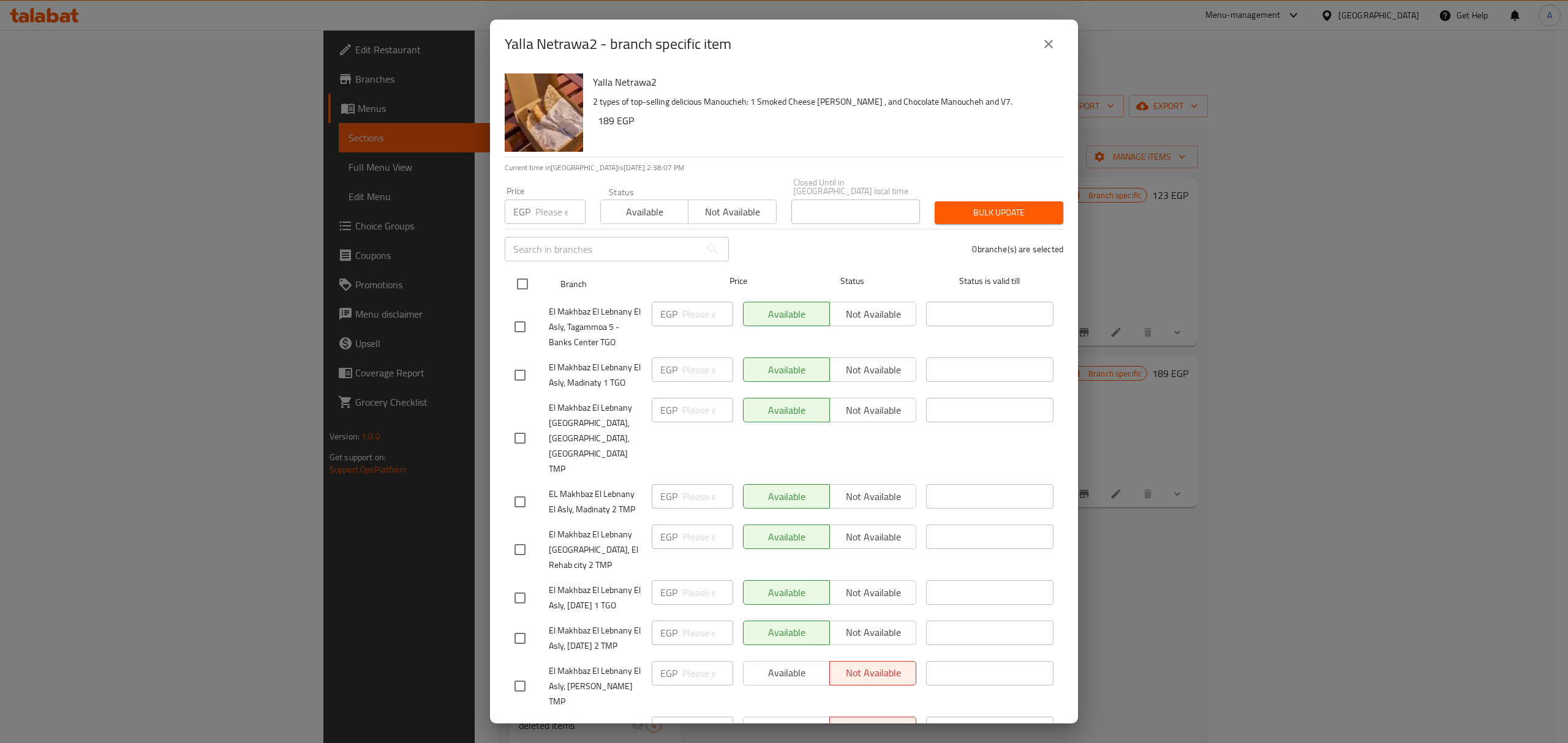
checkbox input "true"
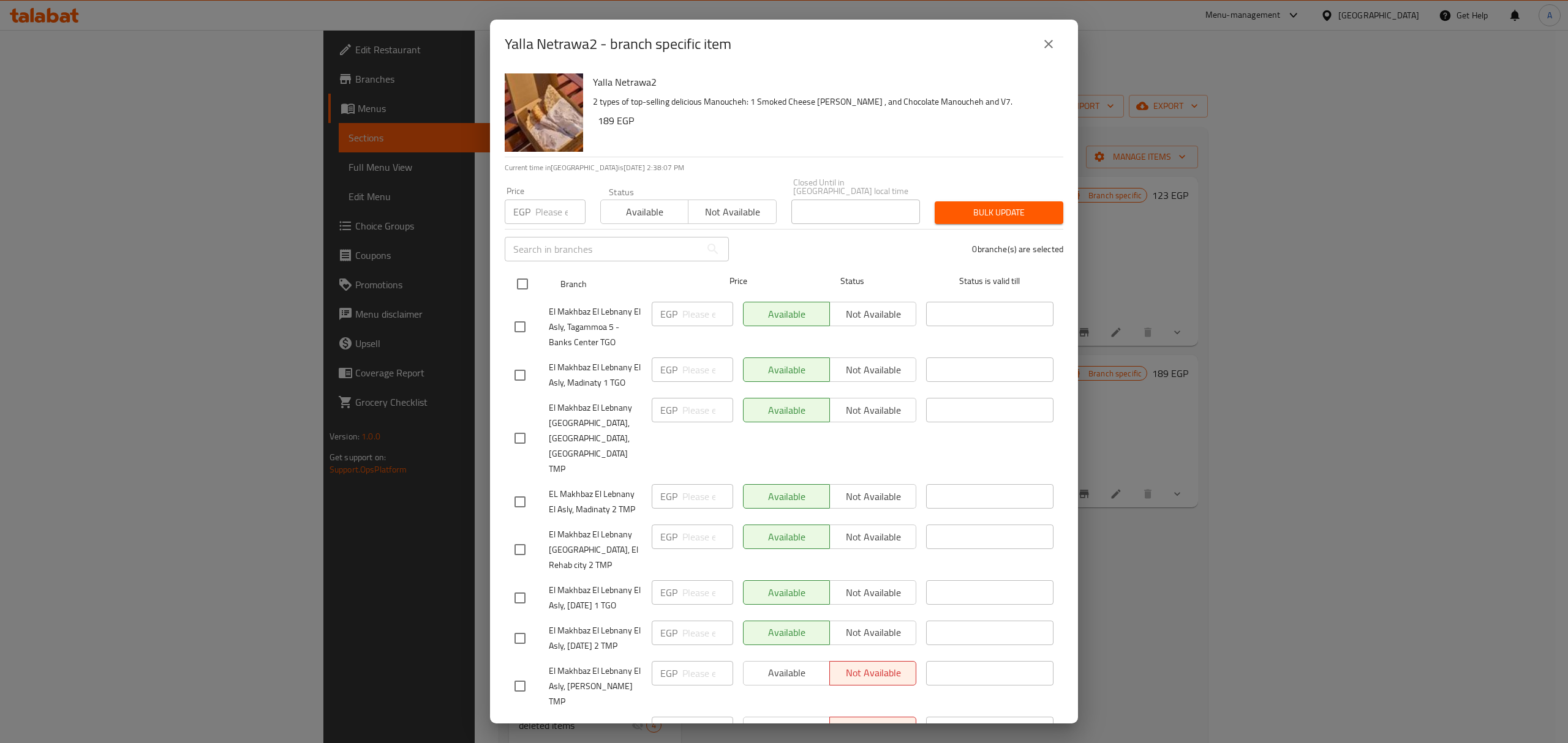
checkbox input "true"
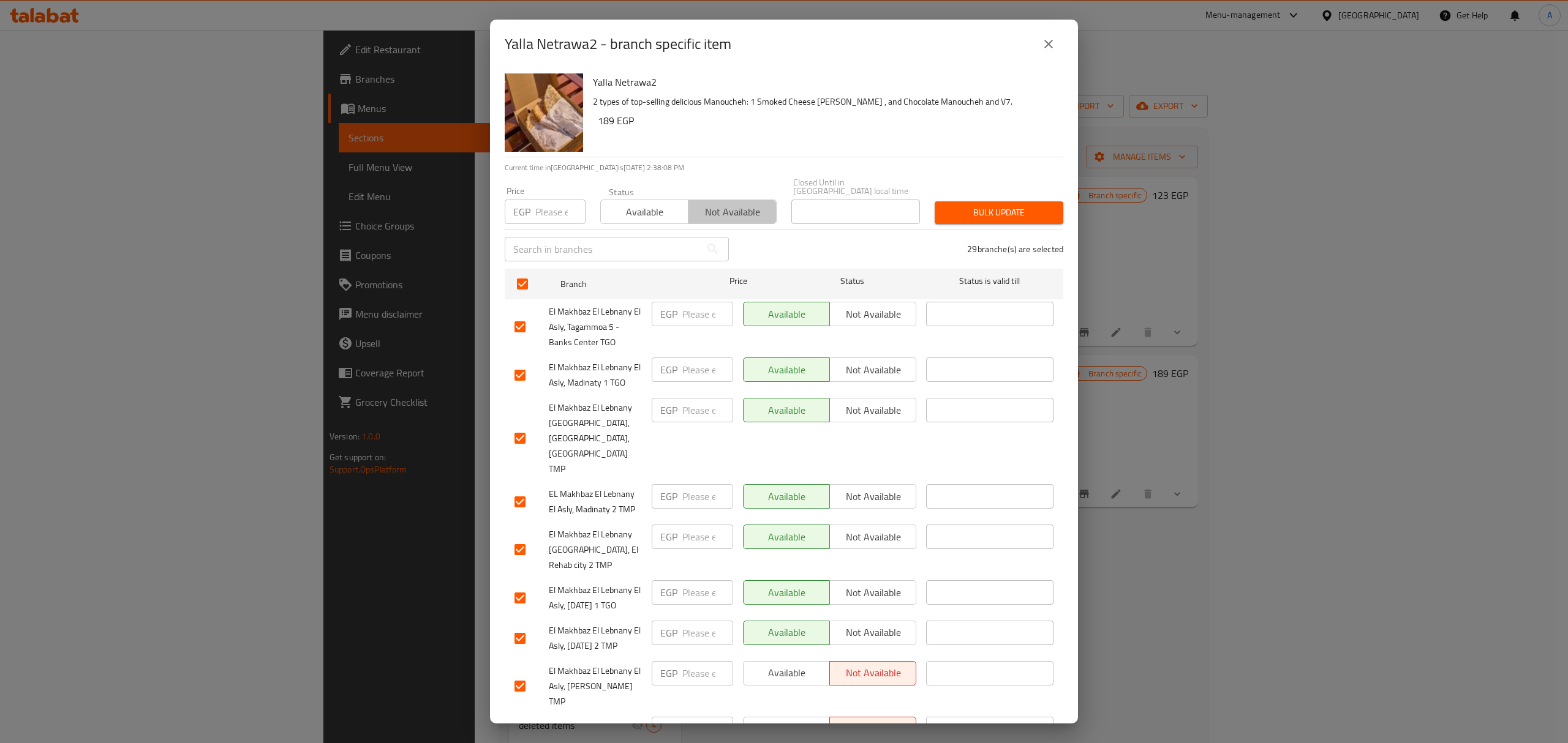
click at [739, 203] on span "Not available" at bounding box center [732, 211] width 78 height 17
click at [951, 205] on span "Bulk update" at bounding box center [998, 213] width 109 height 15
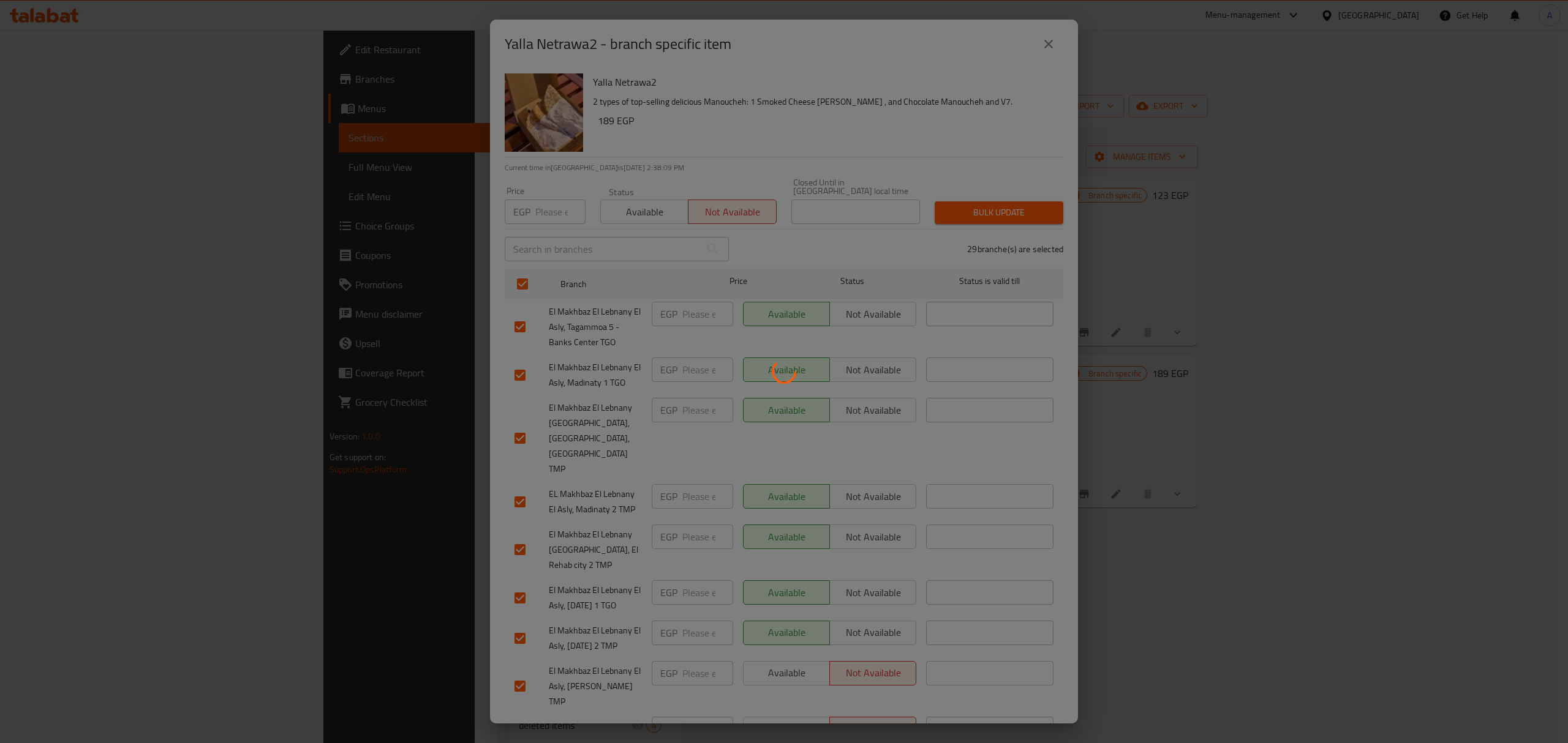
click at [1233, 625] on div at bounding box center [784, 371] width 1568 height 743
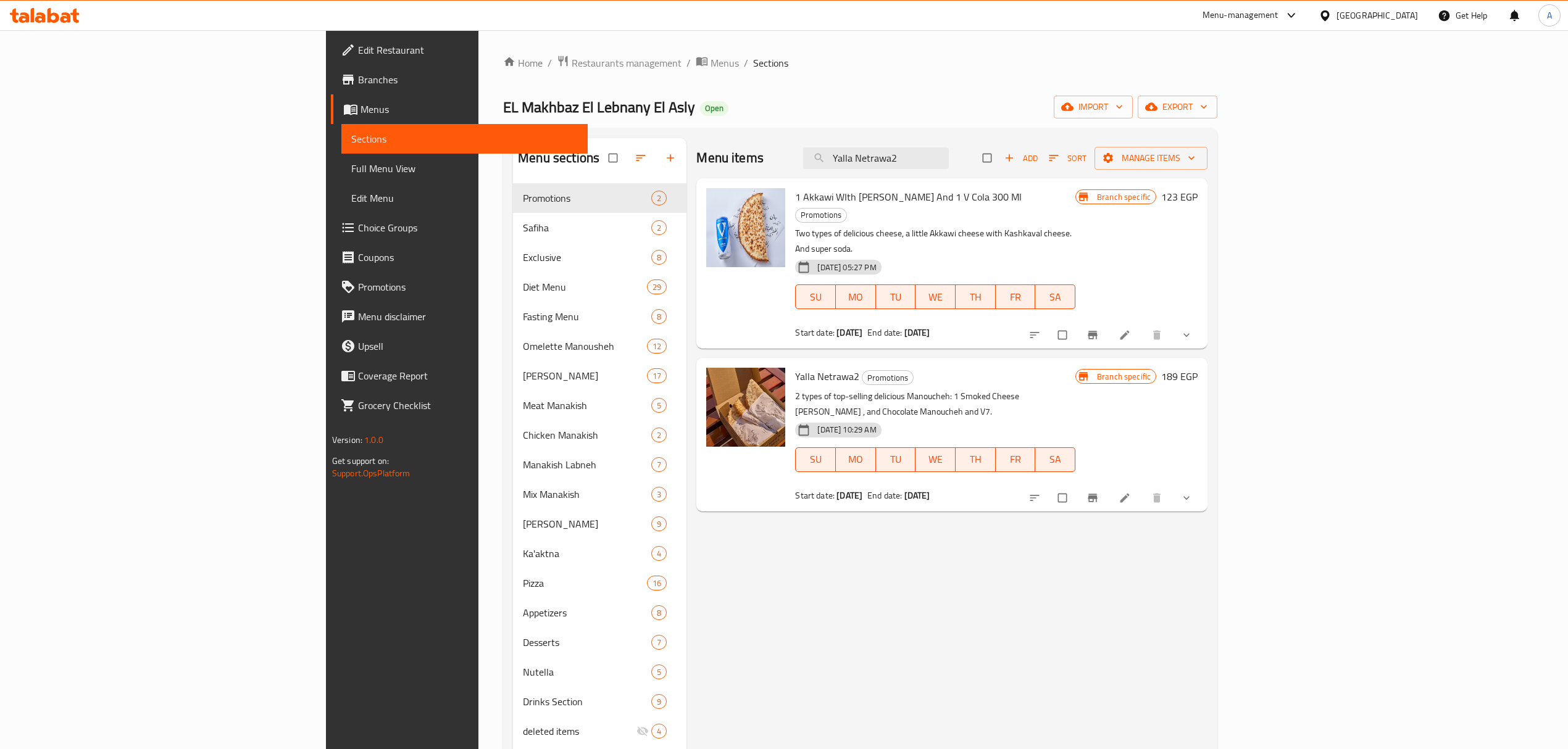
click at [916, 554] on div "Menu items Yalla Netrawa2 Add Sort Manage items 1 Akkawi WIth Kashkawan Manouch…" at bounding box center [946, 512] width 521 height 749
click at [1097, 494] on icon "Branch-specific-item" at bounding box center [1093, 498] width 9 height 8
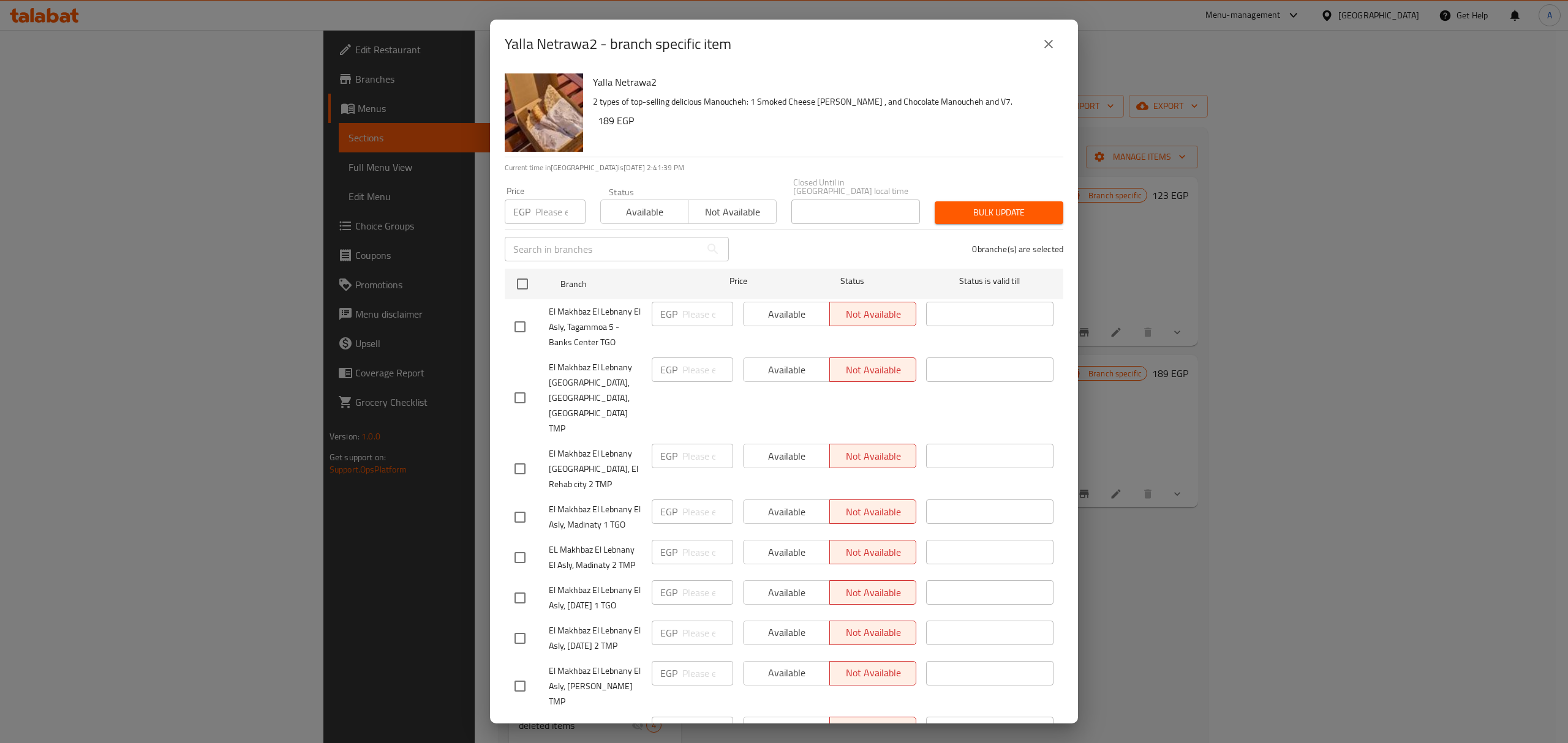
click at [555, 237] on input "text" at bounding box center [603, 249] width 196 height 24
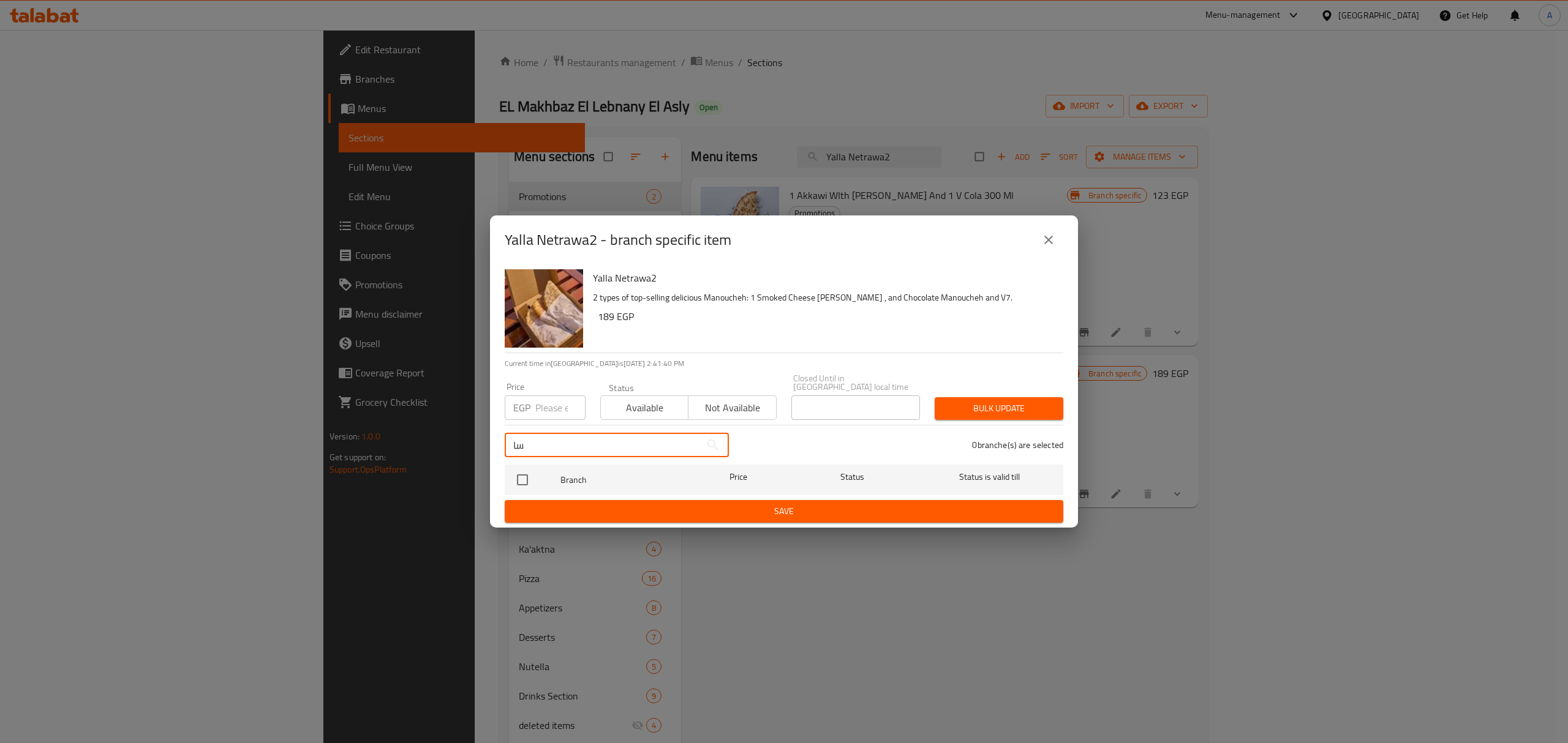
type input "ساخ"
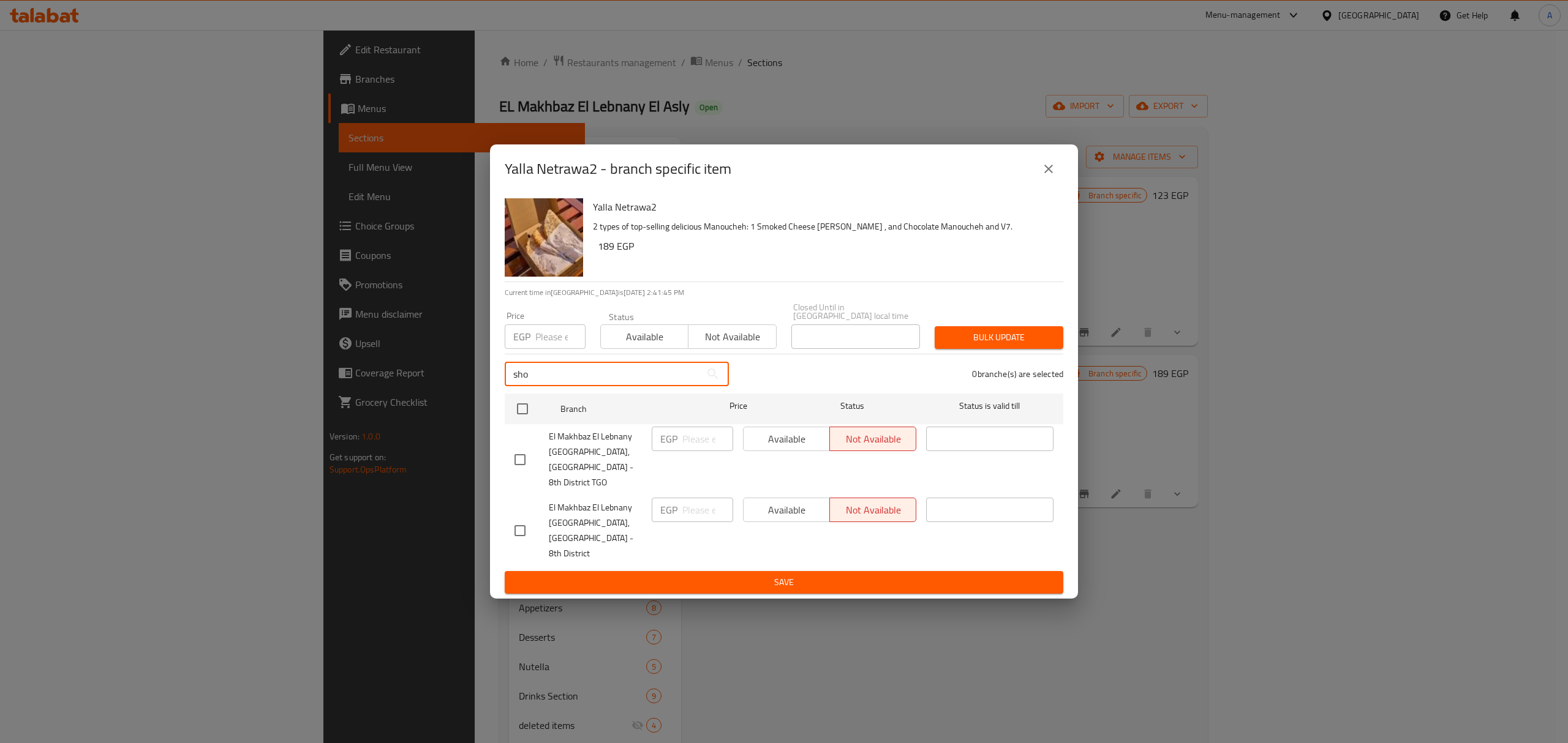
type input "sho"
click at [517, 458] on input "checkbox" at bounding box center [520, 460] width 26 height 26
checkbox input "true"
click at [777, 437] on button "Available" at bounding box center [787, 439] width 87 height 24
click at [787, 575] on span "Save" at bounding box center [784, 583] width 539 height 15
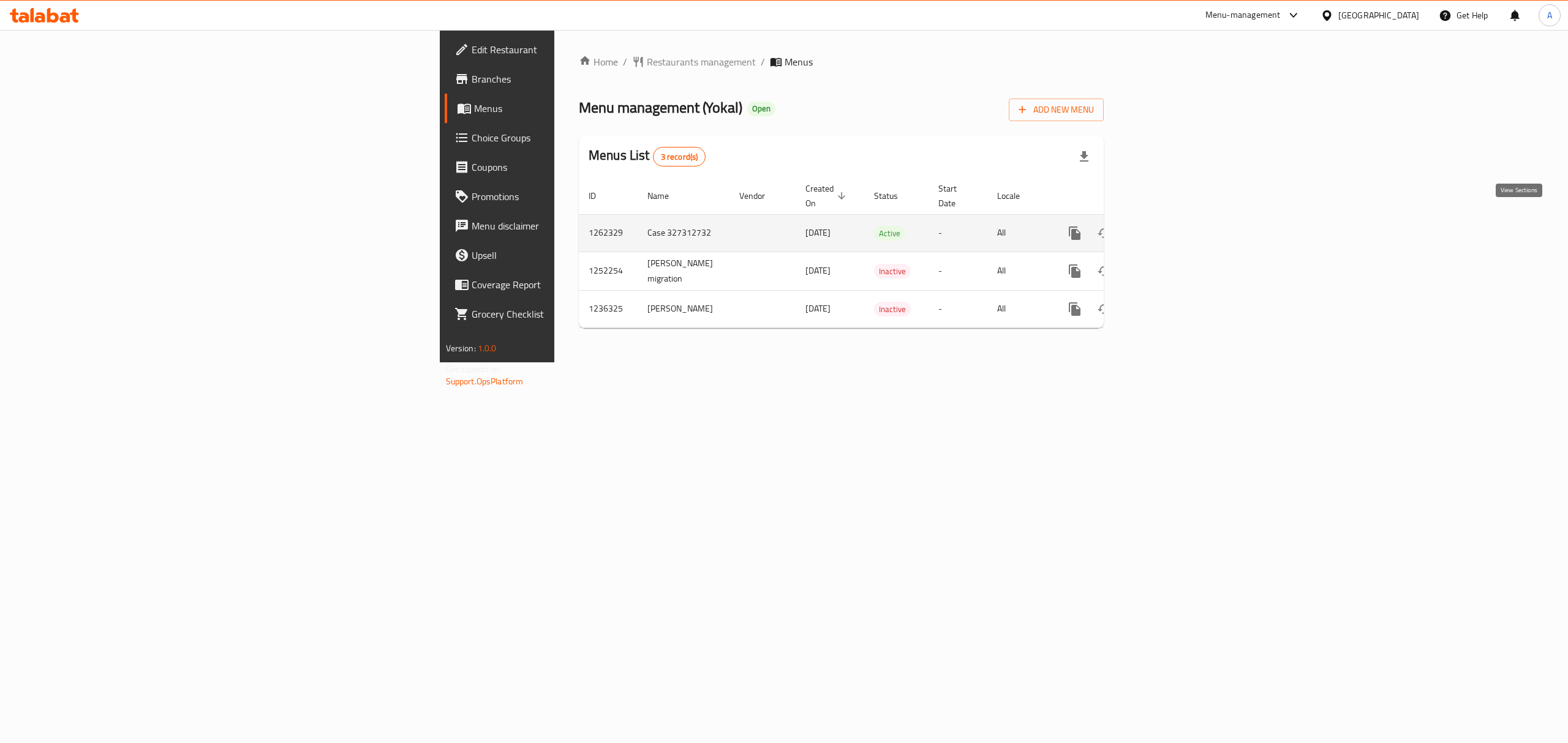
click at [1170, 226] on icon "enhanced table" at bounding box center [1162, 233] width 14 height 14
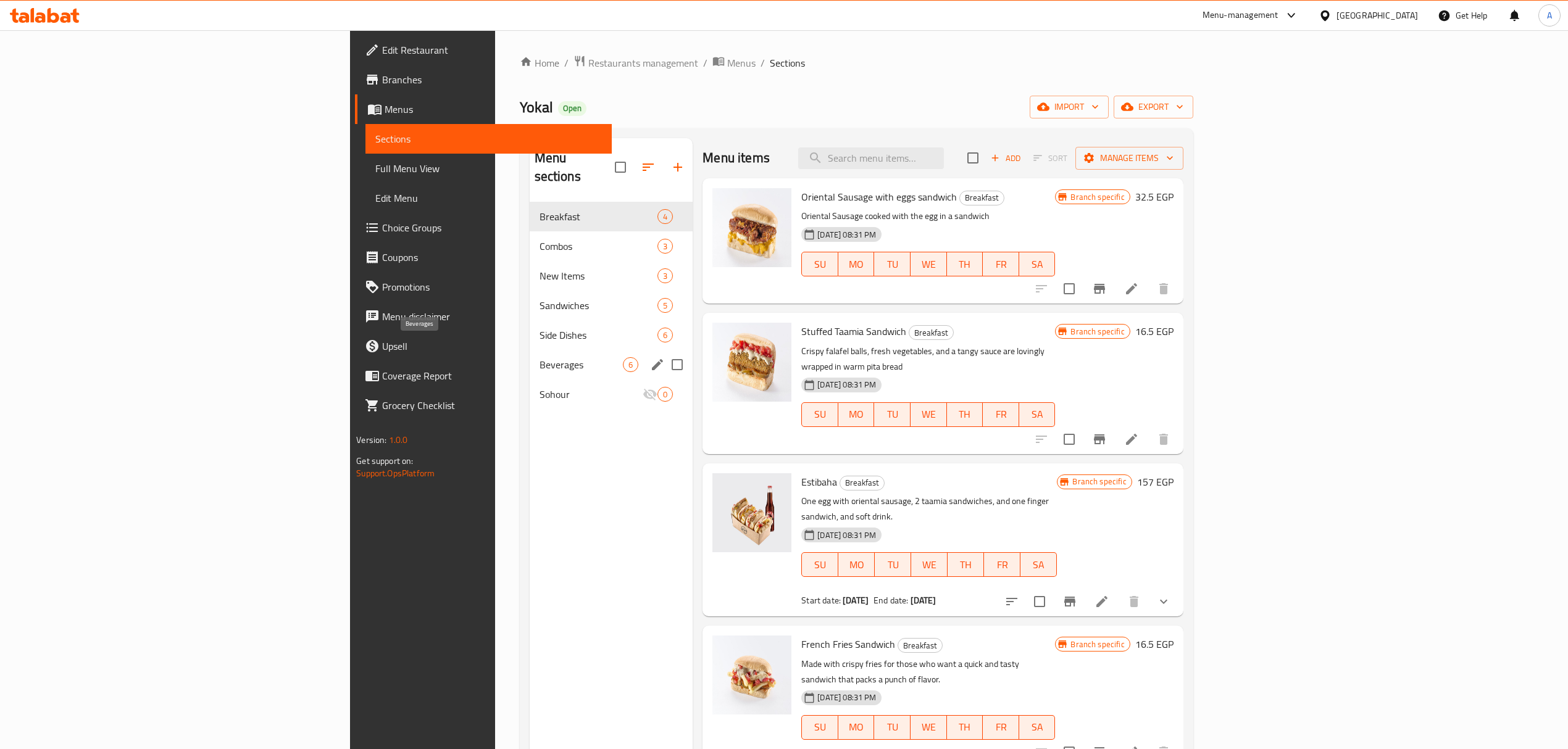
click at [540, 357] on span "Beverages" at bounding box center [581, 364] width 84 height 15
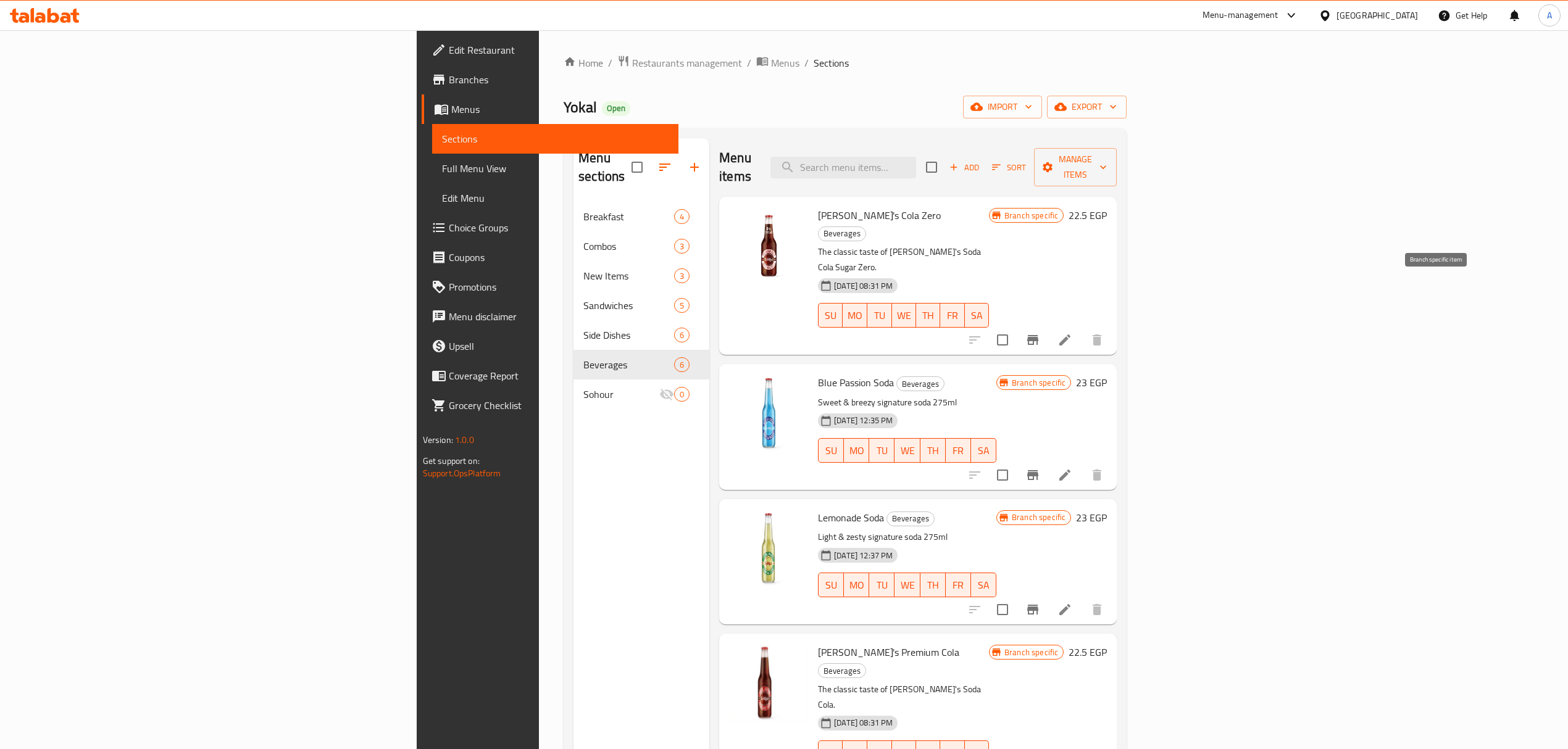
click at [1047, 325] on button "Branch-specific-item" at bounding box center [1032, 340] width 30 height 30
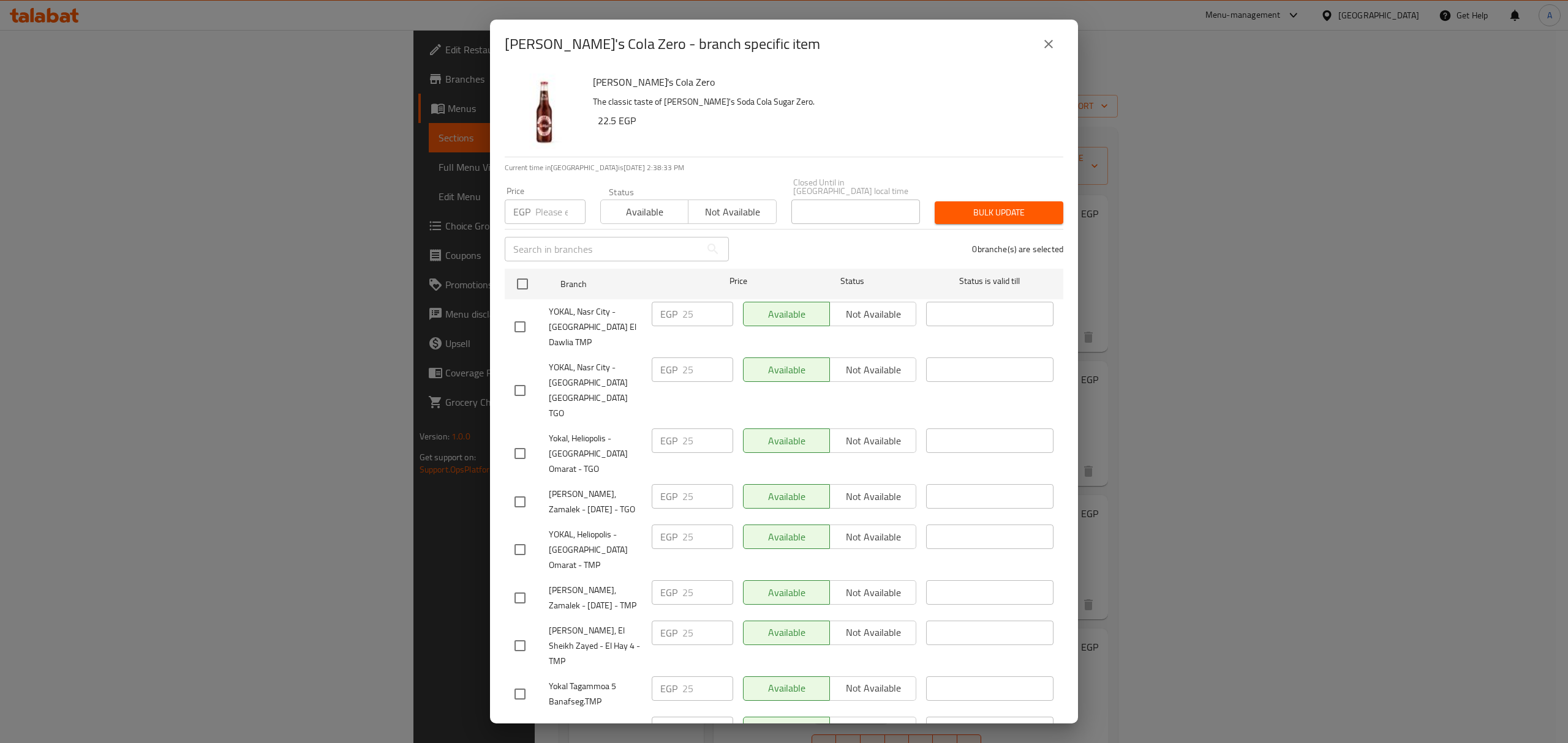
click at [1051, 44] on icon "close" at bounding box center [1048, 43] width 8 height 8
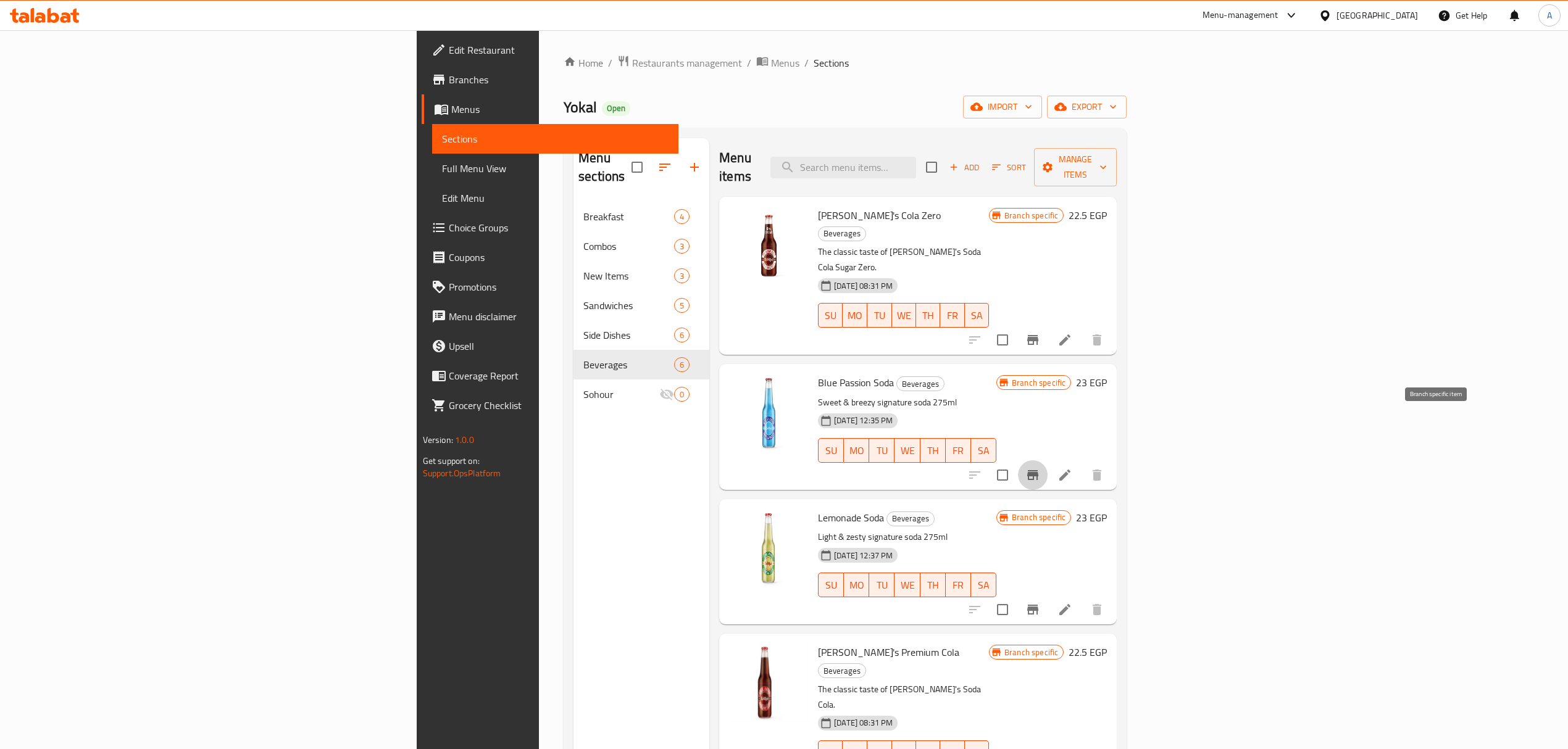
click at [1040, 468] on icon "Branch-specific-item" at bounding box center [1032, 475] width 15 height 15
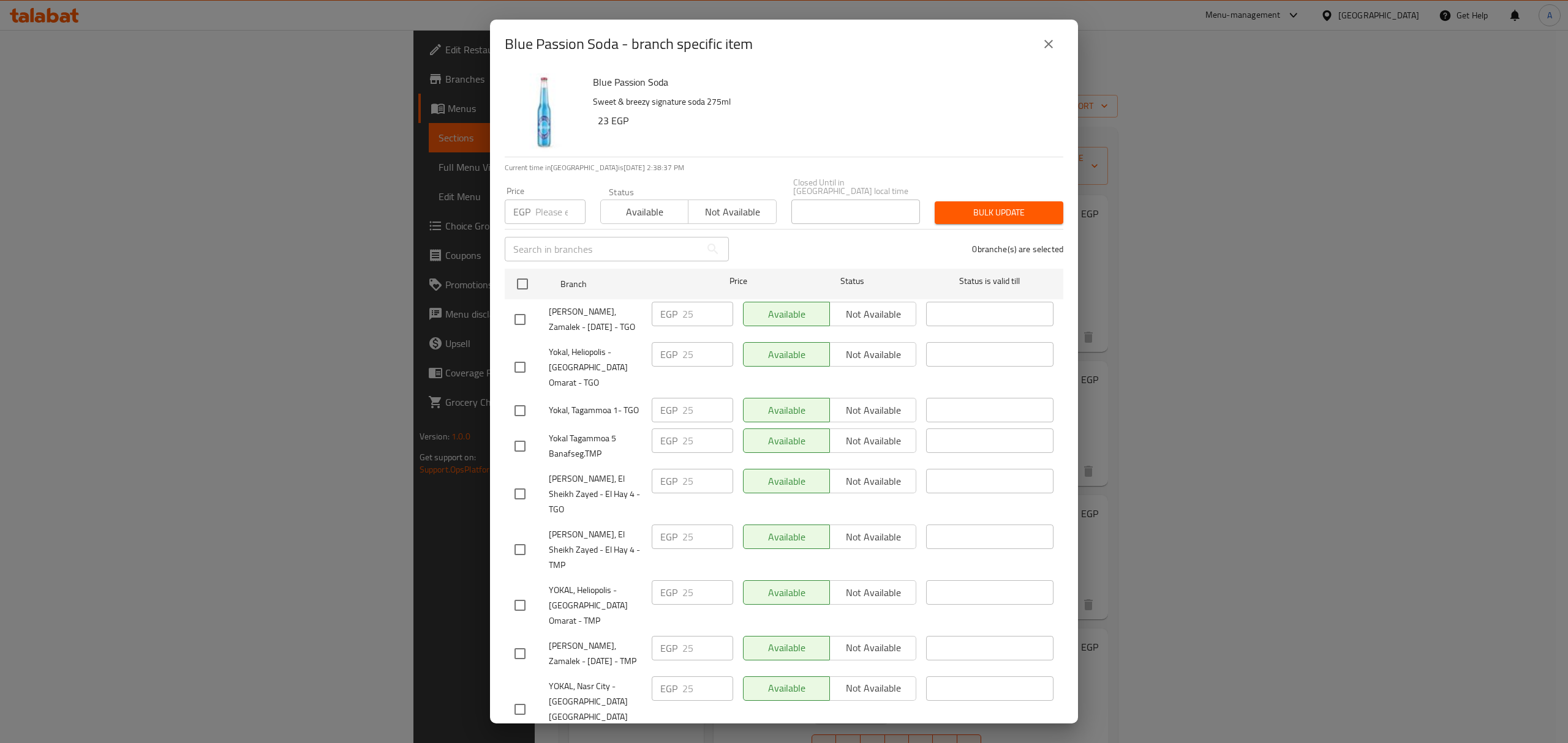
click at [1045, 36] on button "close" at bounding box center [1048, 44] width 30 height 30
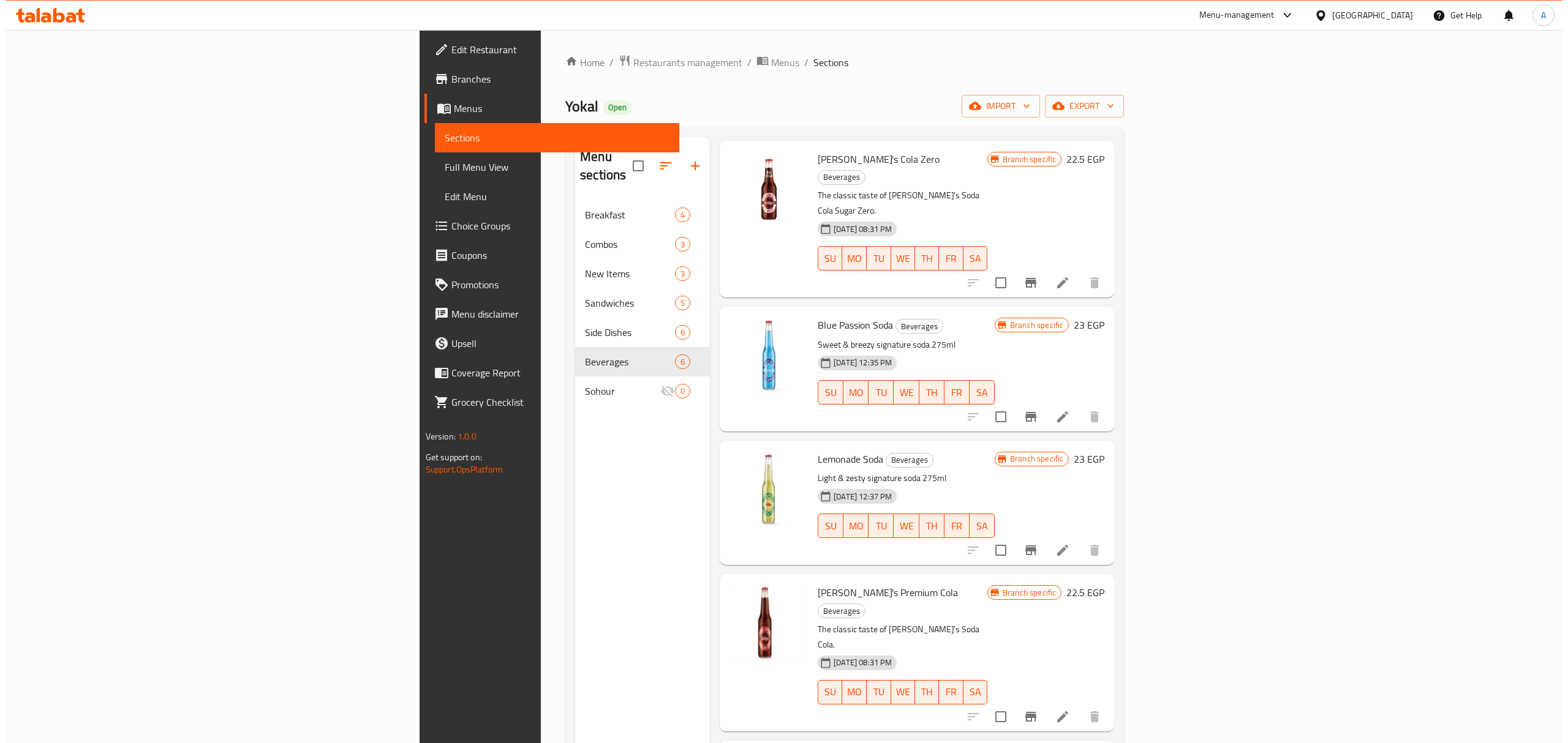
scroll to position [89, 0]
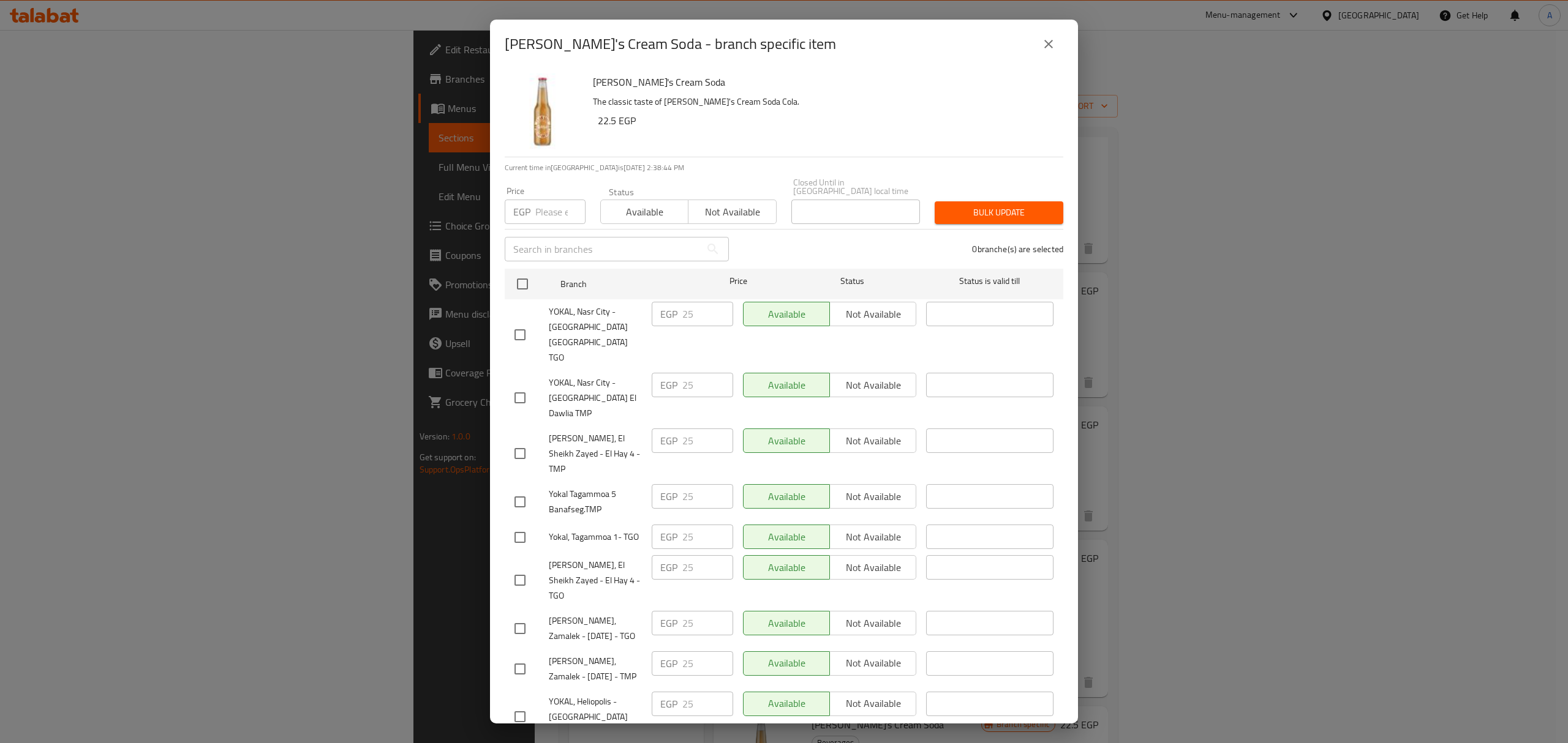
click at [397, 532] on div "[PERSON_NAME]'s Cream Soda - branch specific item [PERSON_NAME]'s Cream Soda Th…" at bounding box center [784, 371] width 1568 height 743
click at [1050, 52] on icon "close" at bounding box center [1048, 43] width 14 height 14
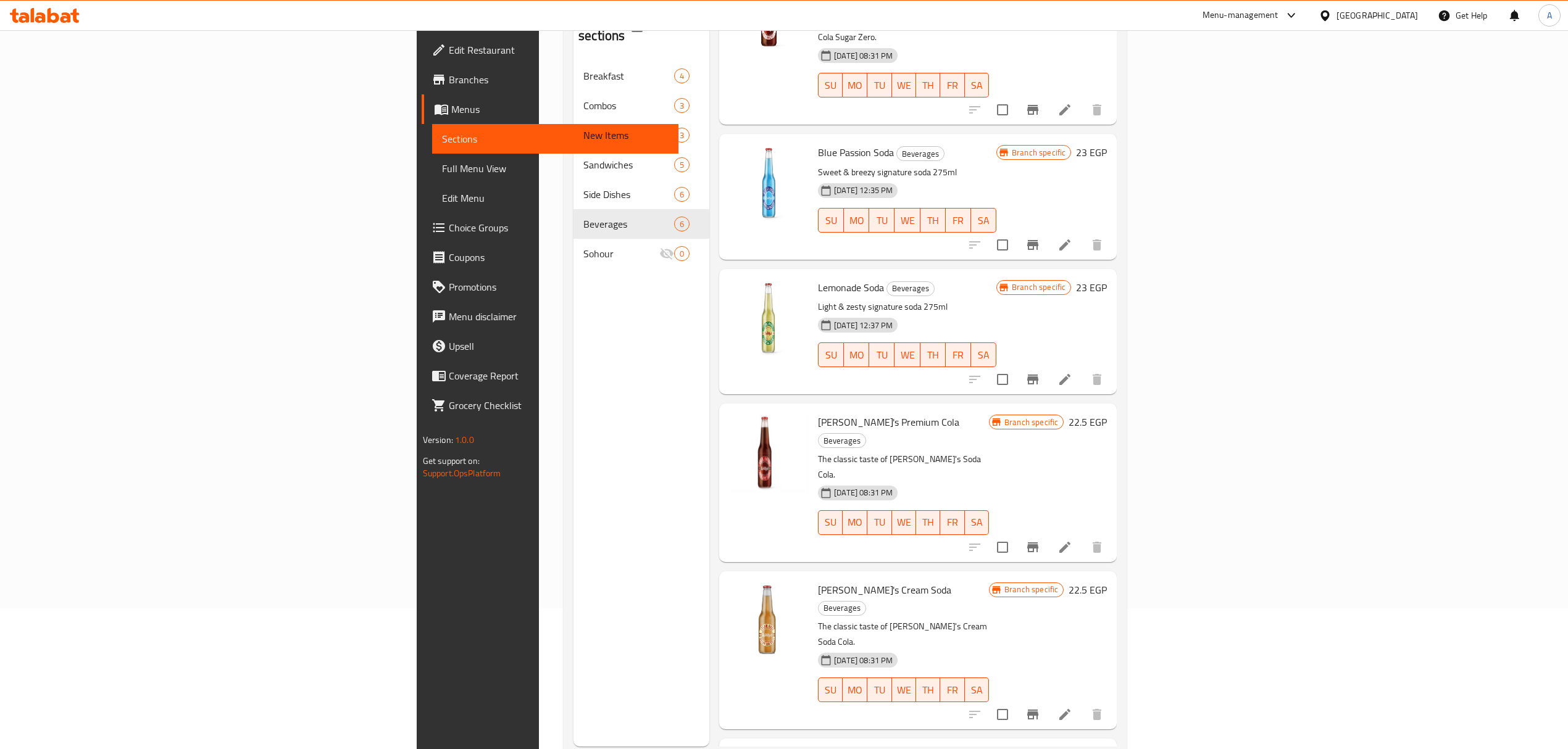
scroll to position [173, 0]
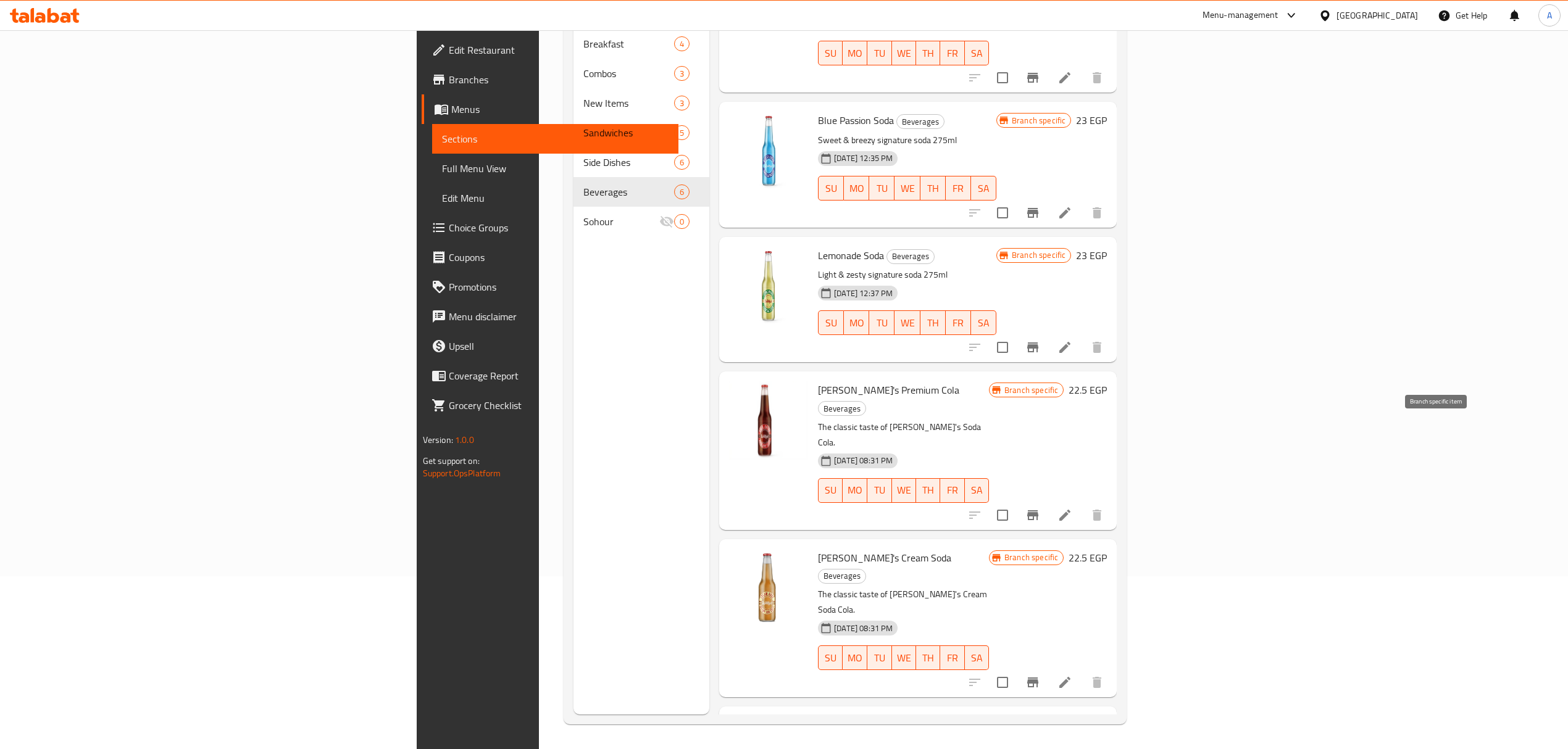
click at [1038, 511] on icon "Branch-specific-item" at bounding box center [1033, 515] width 11 height 10
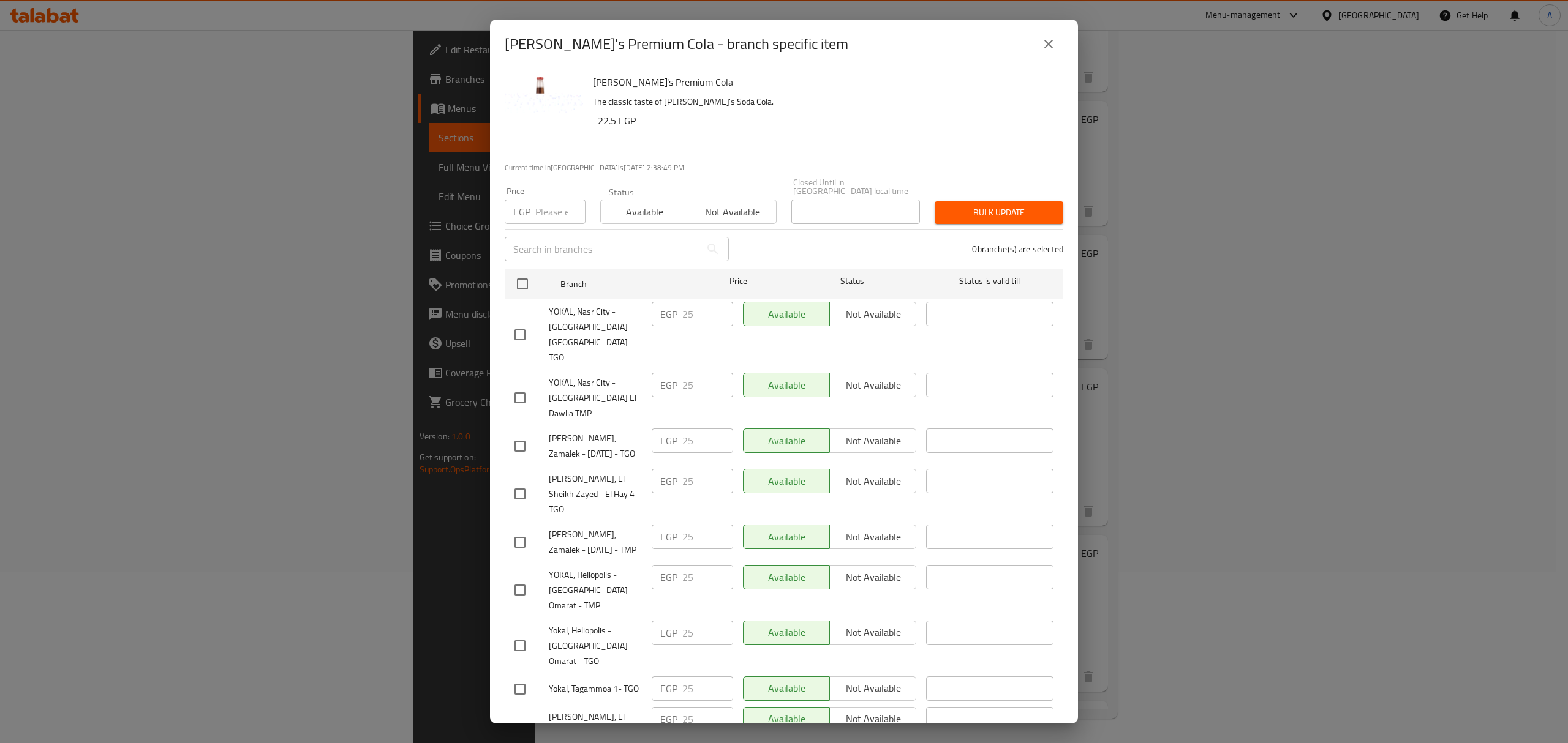
click at [441, 497] on div "[PERSON_NAME]'s Premium Cola - branch specific item [PERSON_NAME]'s Premium Col…" at bounding box center [784, 371] width 1568 height 743
click at [1049, 45] on icon "close" at bounding box center [1048, 43] width 14 height 14
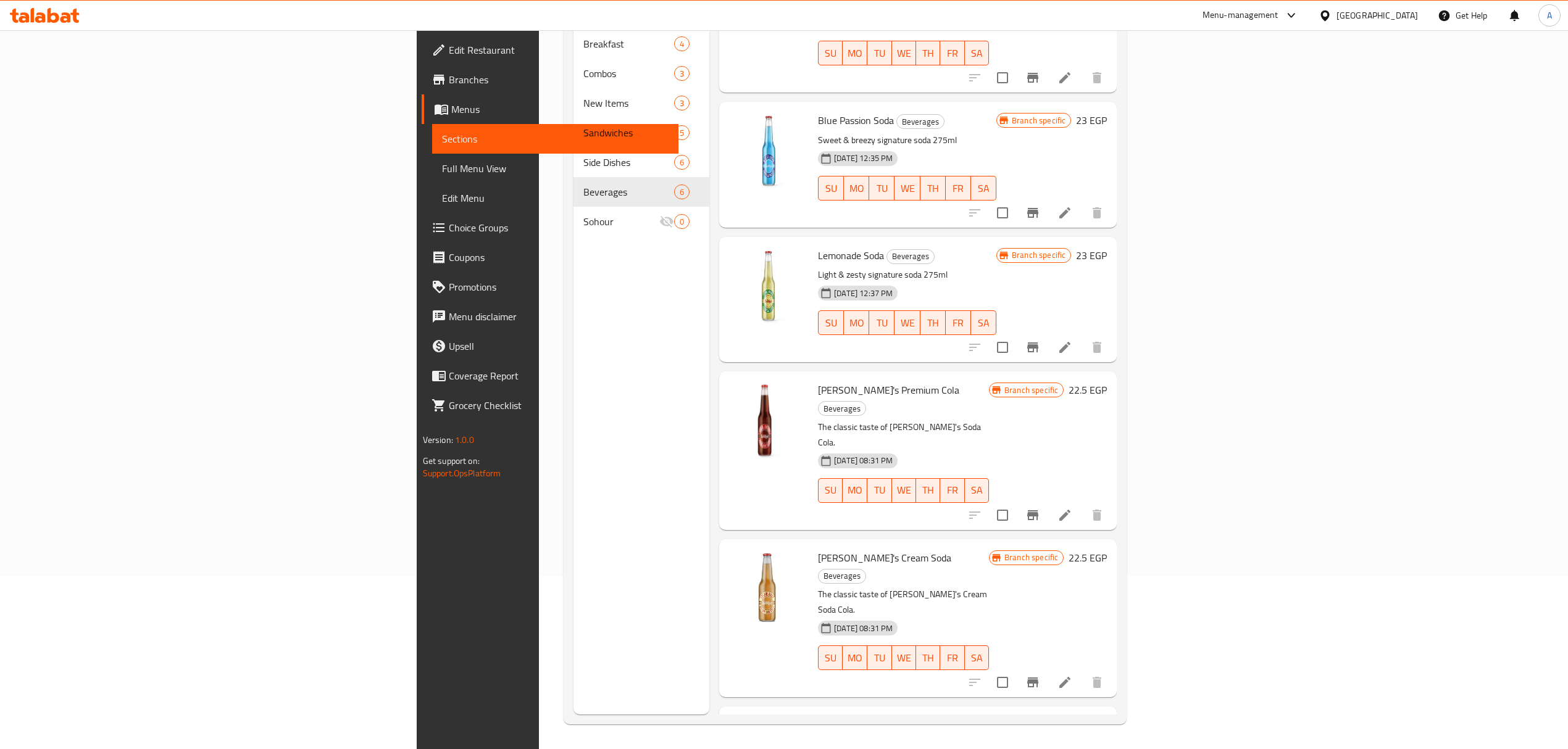
click at [1047, 333] on button "Branch-specific-item" at bounding box center [1032, 347] width 30 height 30
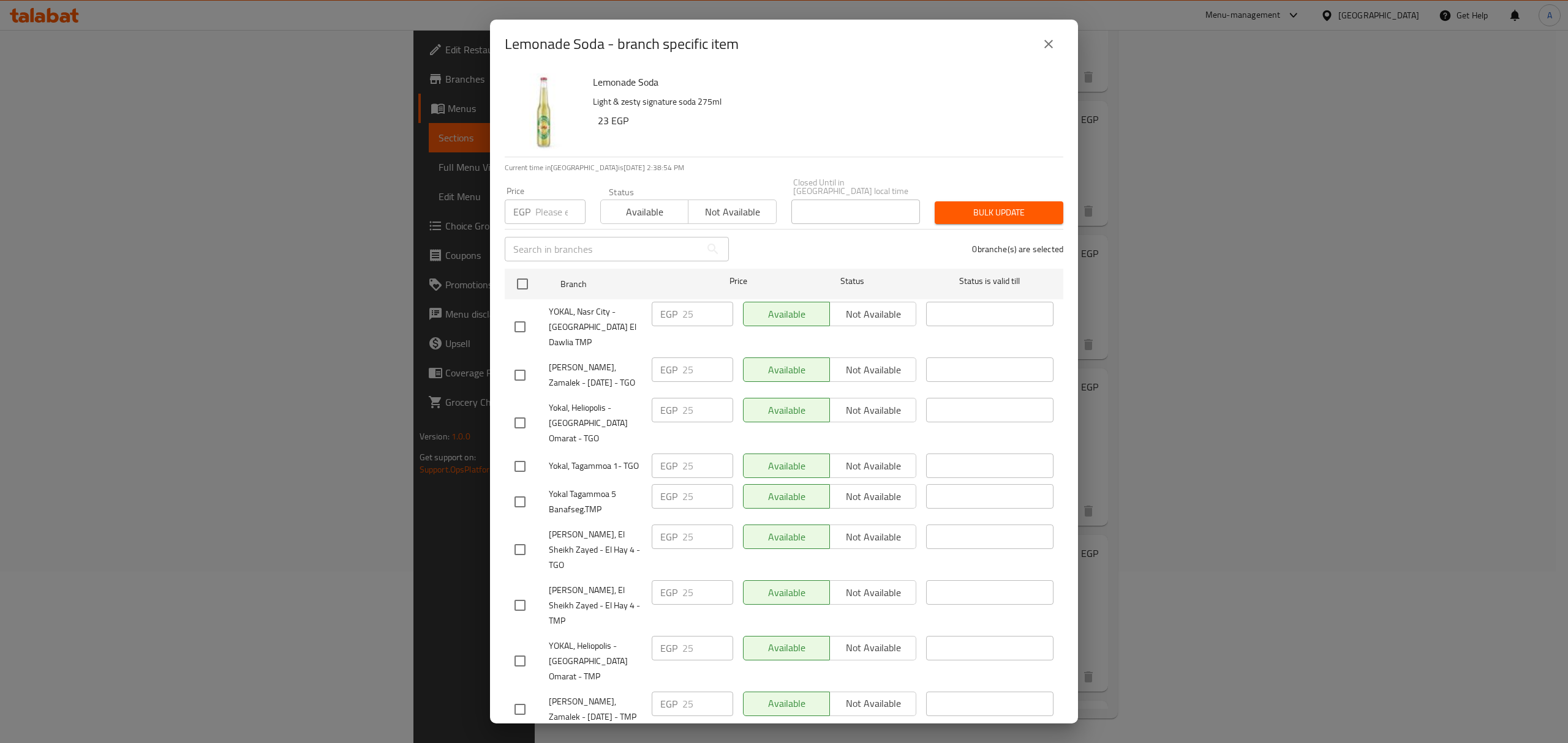
click at [1046, 40] on icon "close" at bounding box center [1048, 43] width 14 height 14
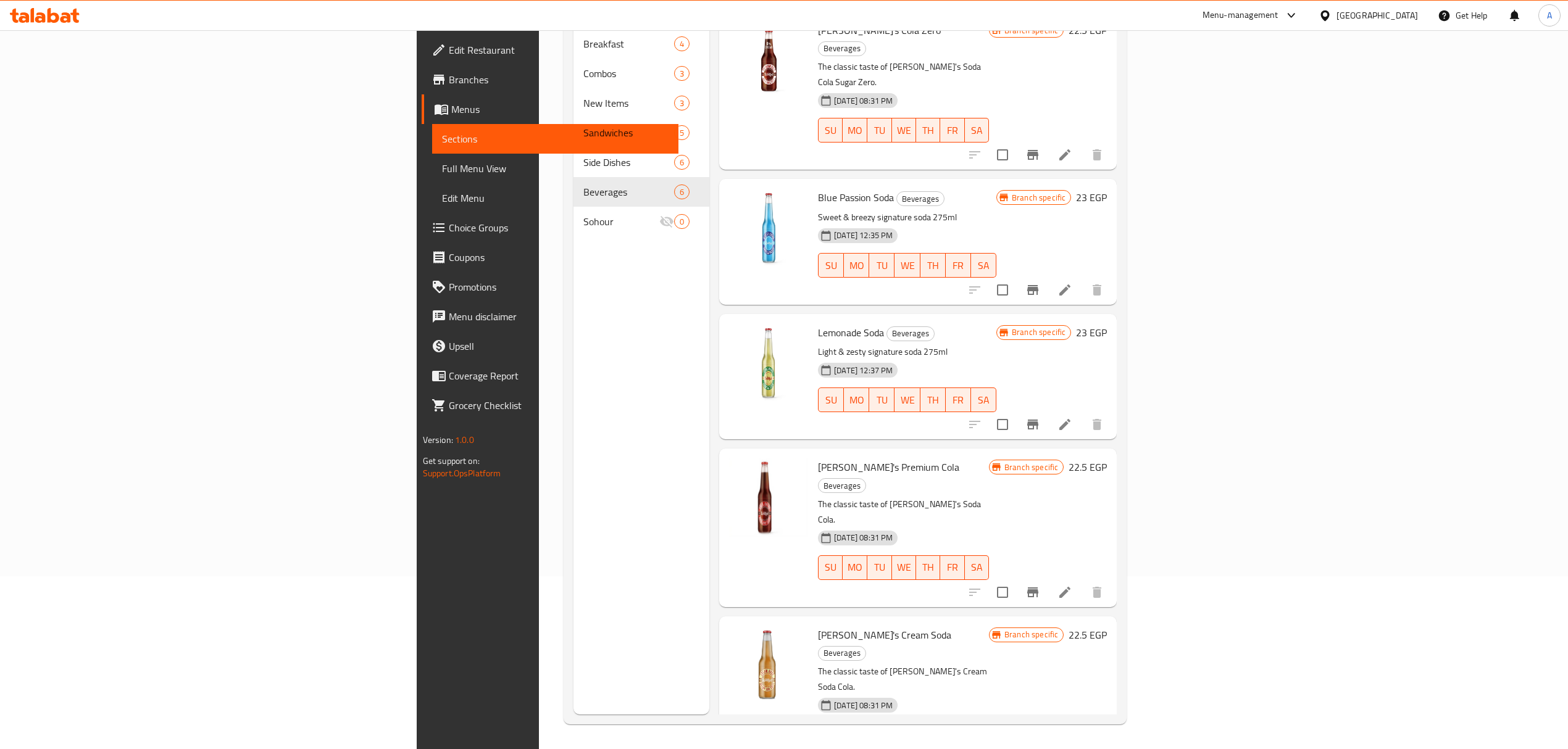
scroll to position [8, 0]
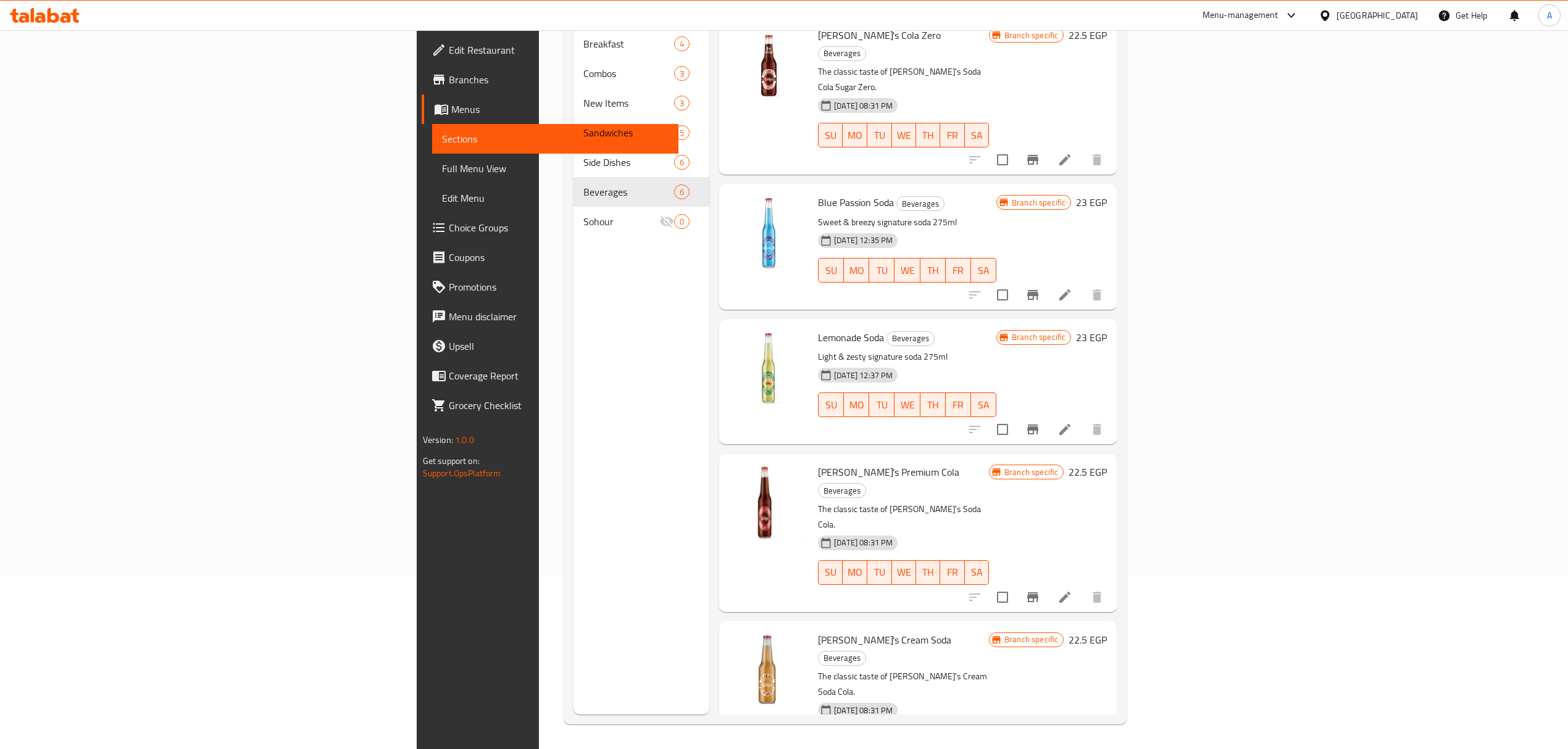
click at [1038, 290] on icon "Branch-specific-item" at bounding box center [1033, 294] width 11 height 10
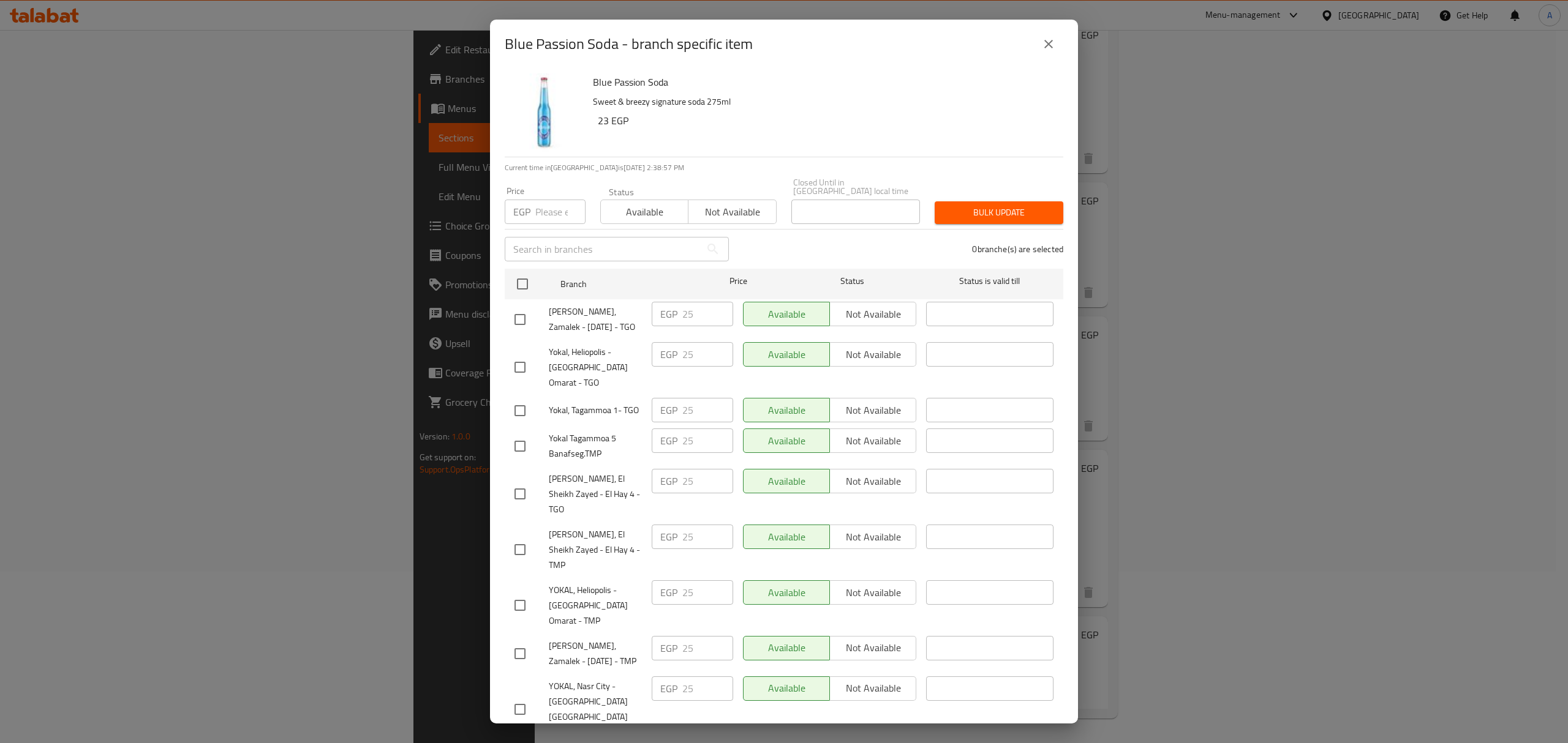
click at [1045, 52] on icon "close" at bounding box center [1048, 43] width 14 height 14
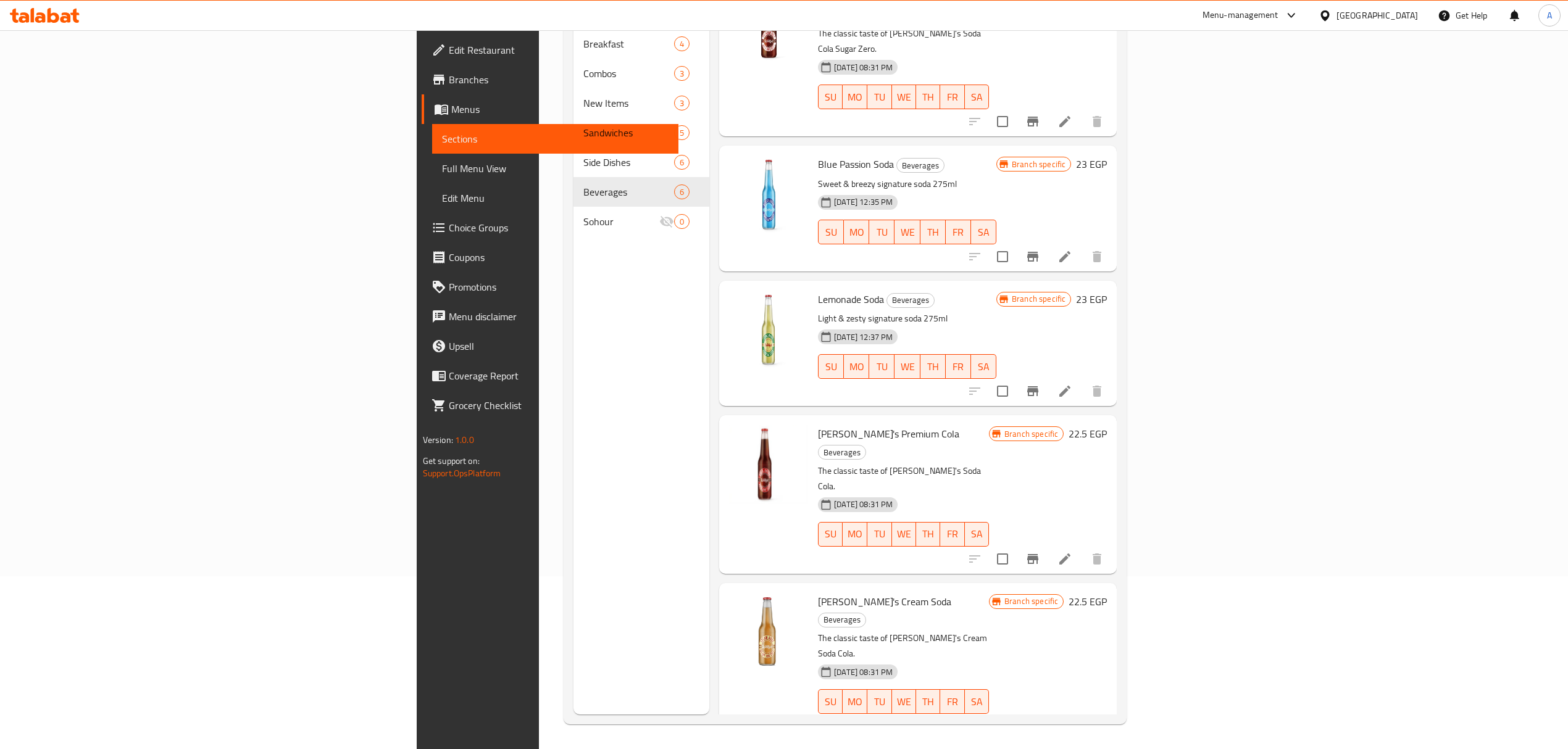
scroll to position [90, 0]
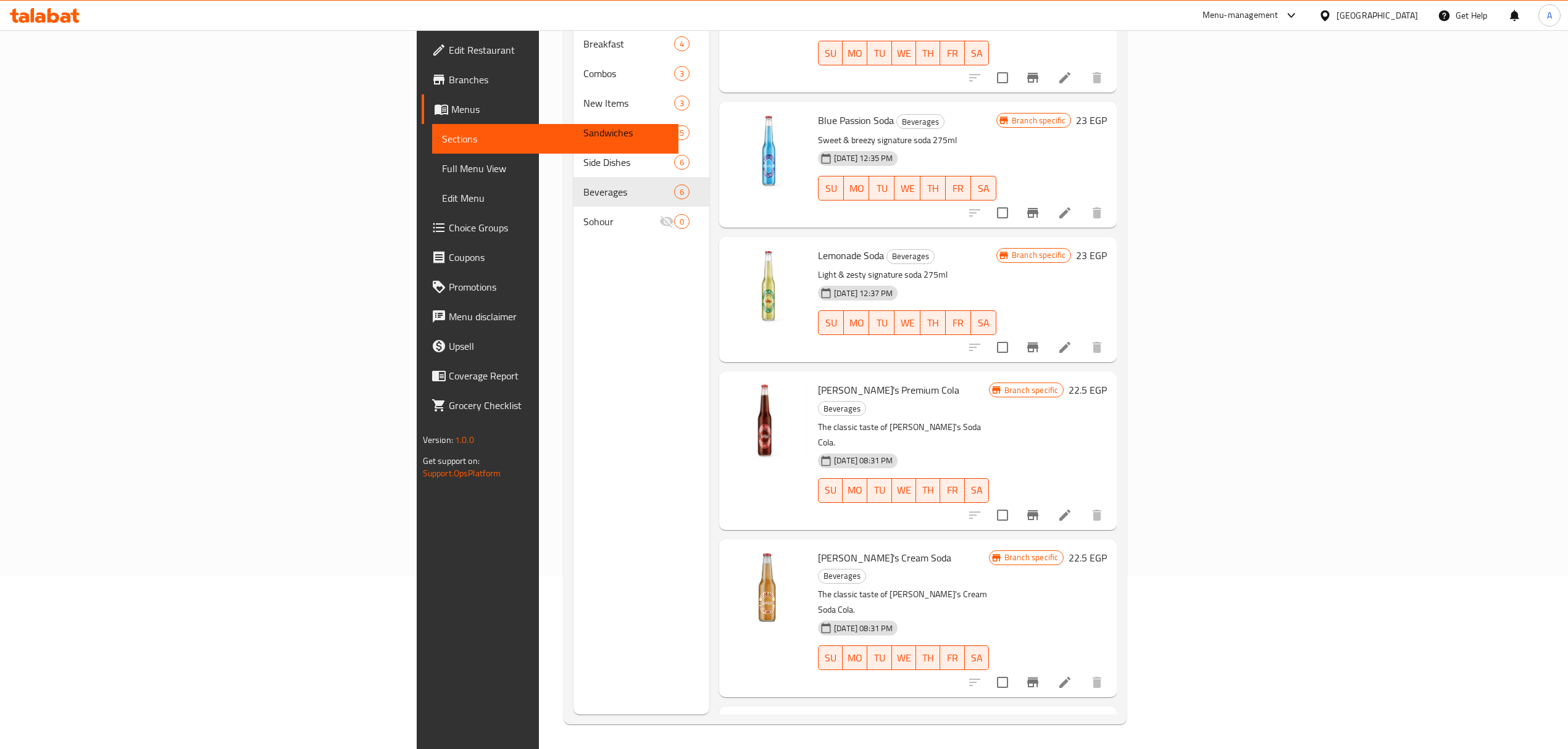
click at [574, 291] on div "Menu sections Breakfast 4 Combos 3 New Items 3 Sandwiches 5 Side Dishes 6 Bever…" at bounding box center [641, 340] width 136 height 749
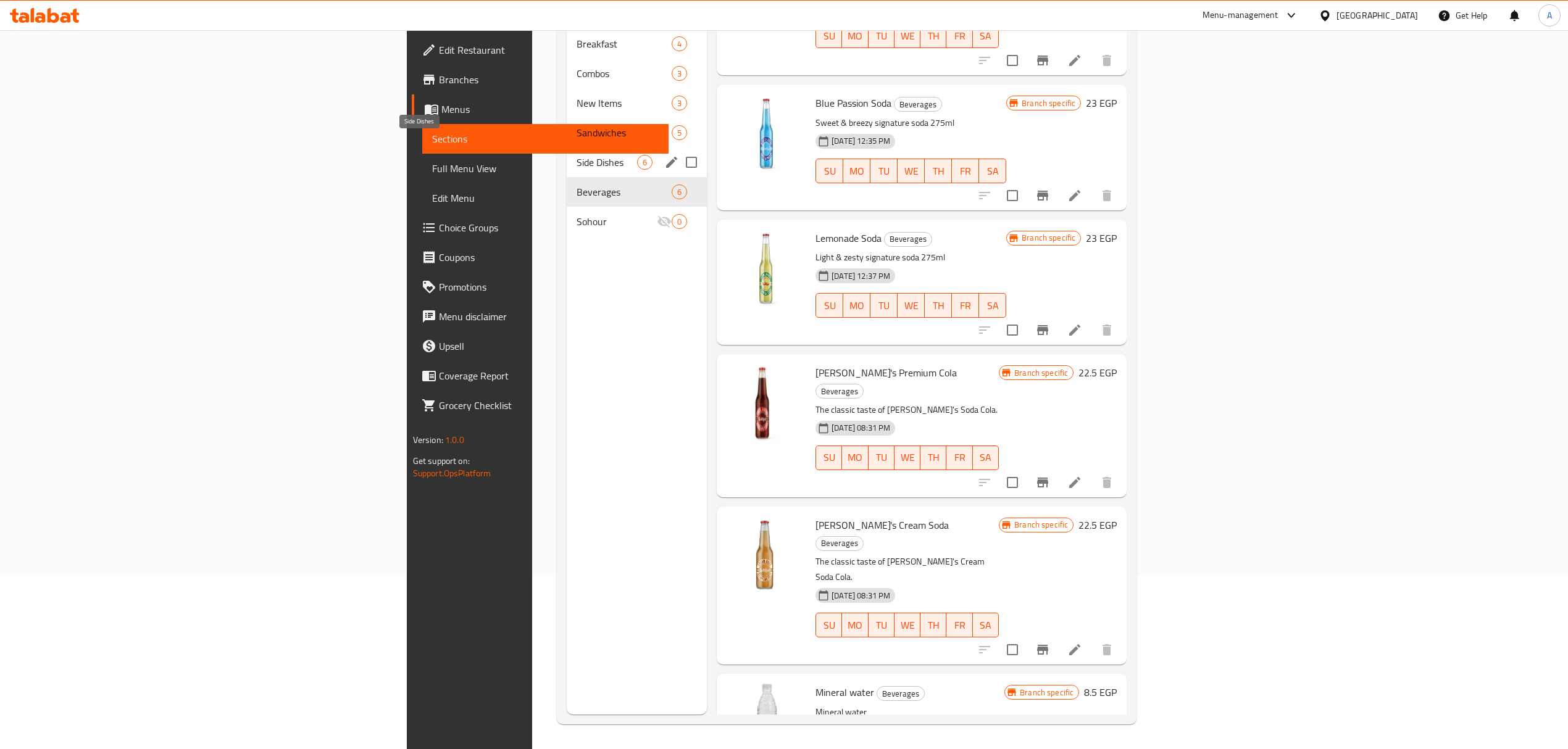
click at [577, 155] on span "Side Dishes" at bounding box center [606, 162] width 61 height 15
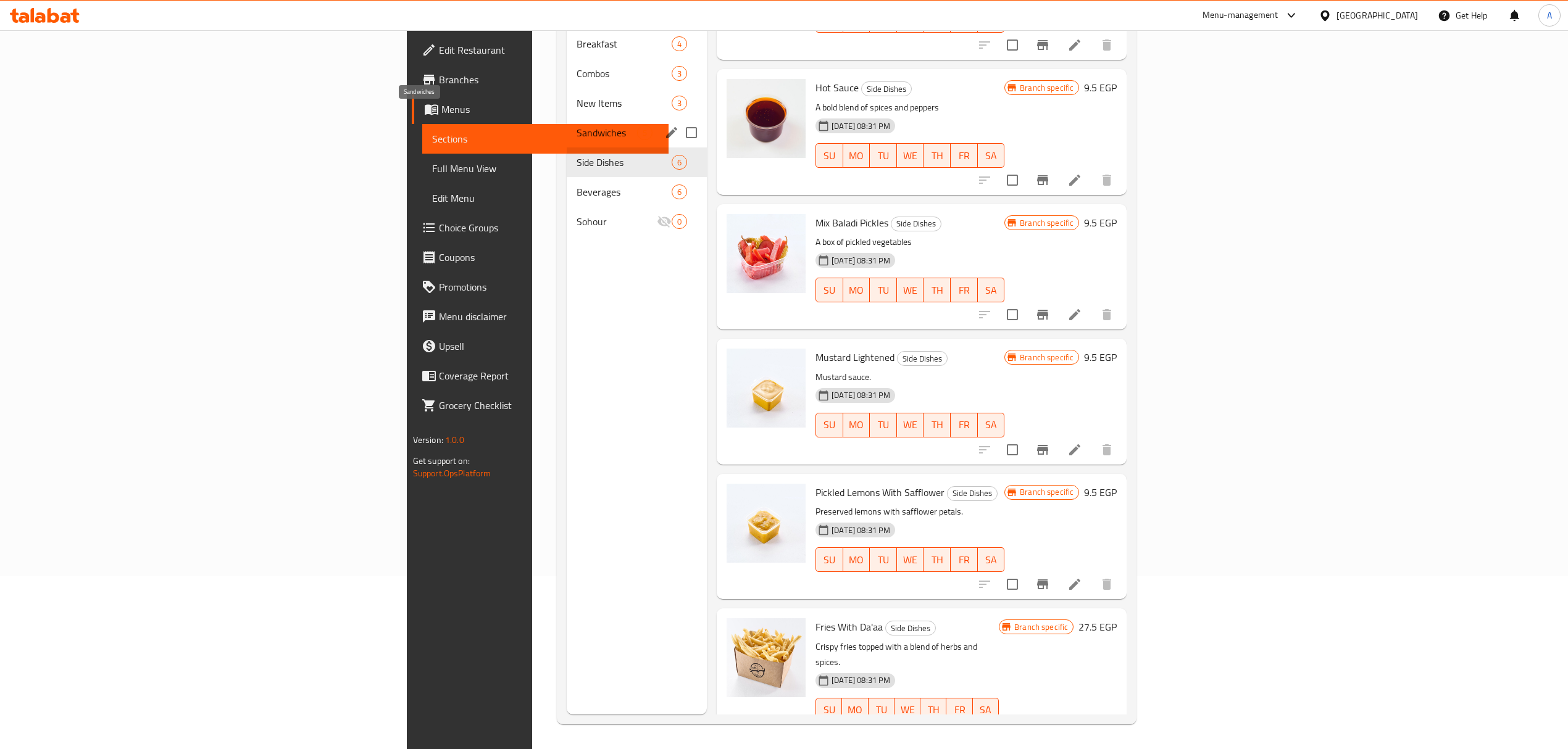
click at [577, 125] on span "Sandwiches" at bounding box center [606, 132] width 61 height 15
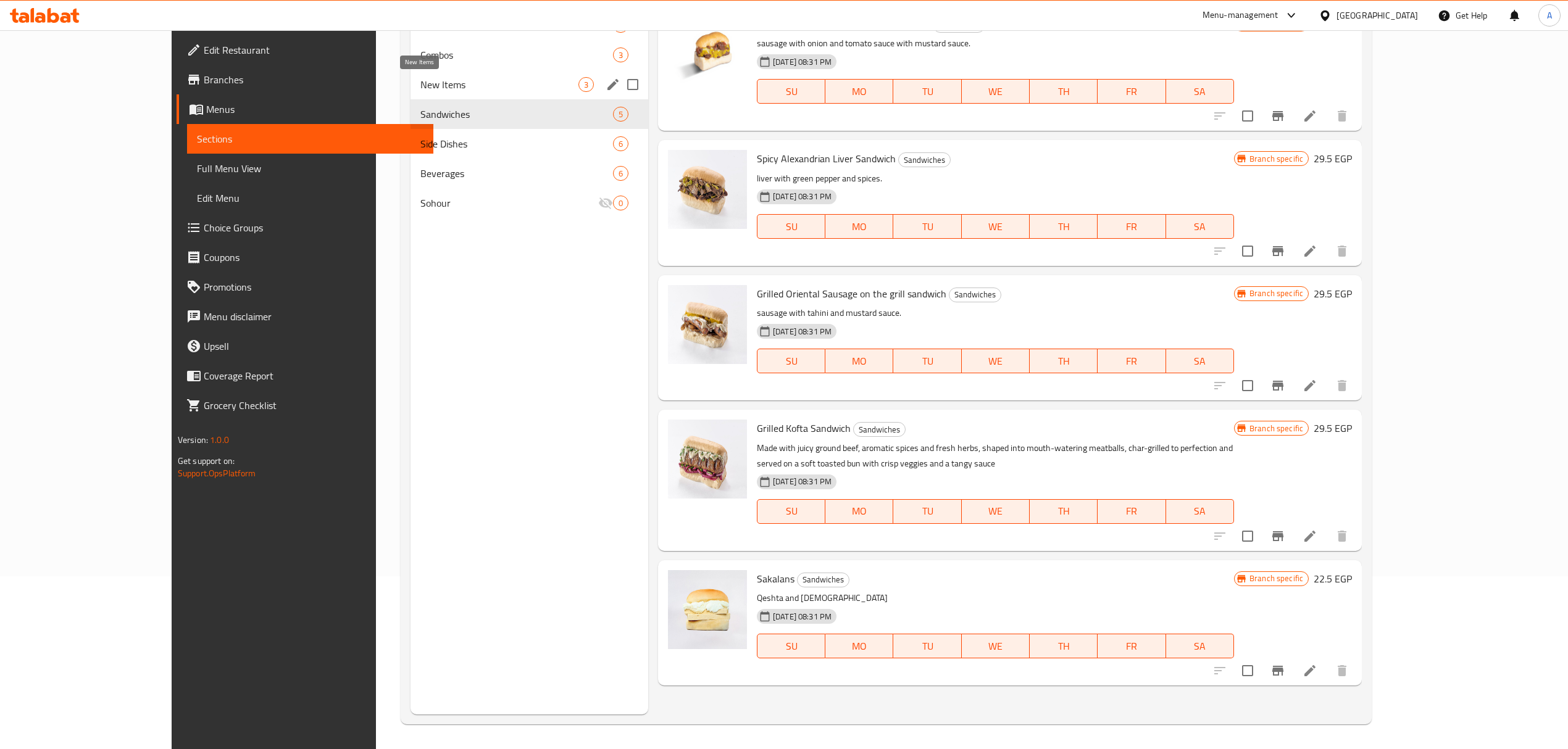
click at [420, 77] on span "New Items" at bounding box center [499, 84] width 158 height 15
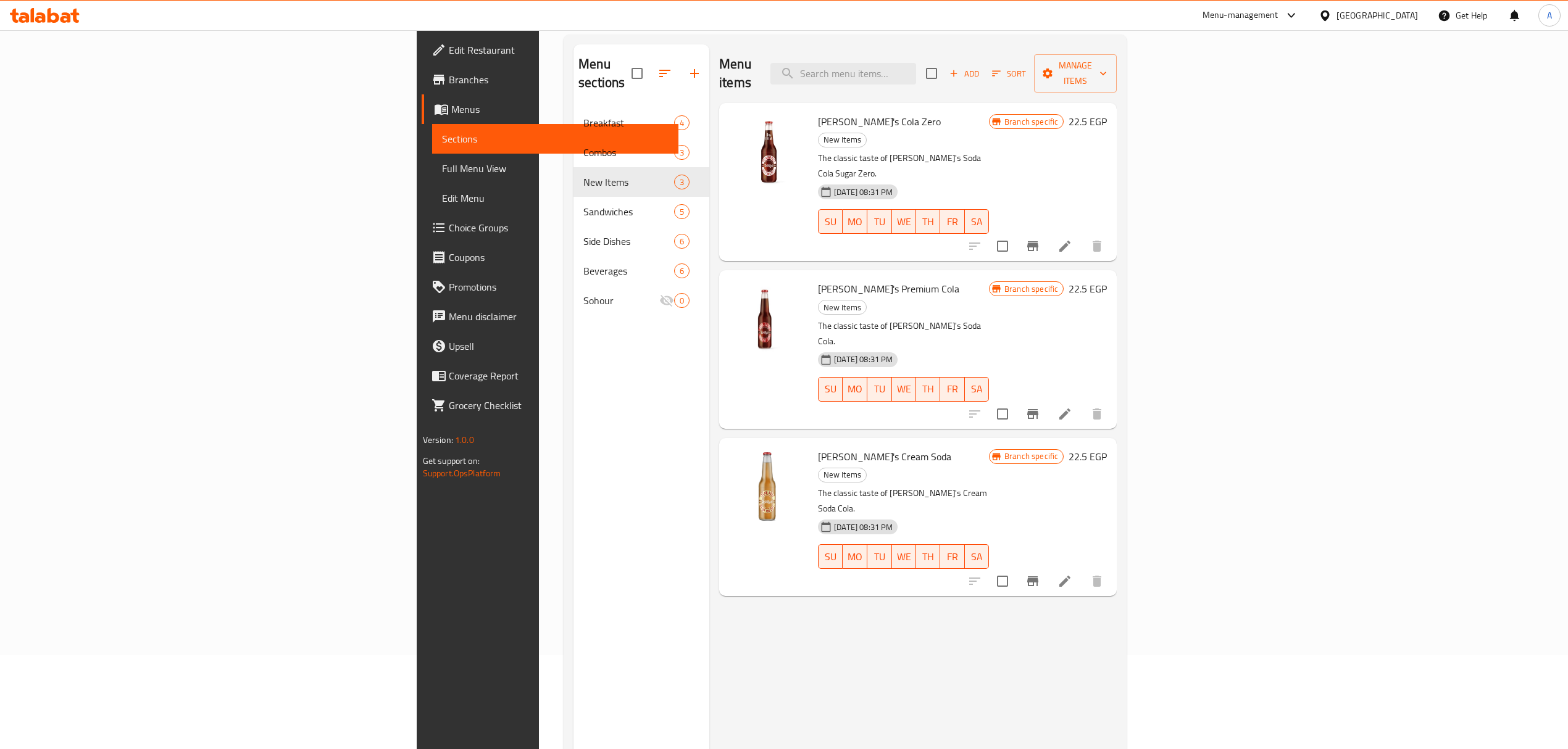
scroll to position [91, 0]
click at [1038, 579] on icon "Branch-specific-item" at bounding box center [1033, 583] width 11 height 10
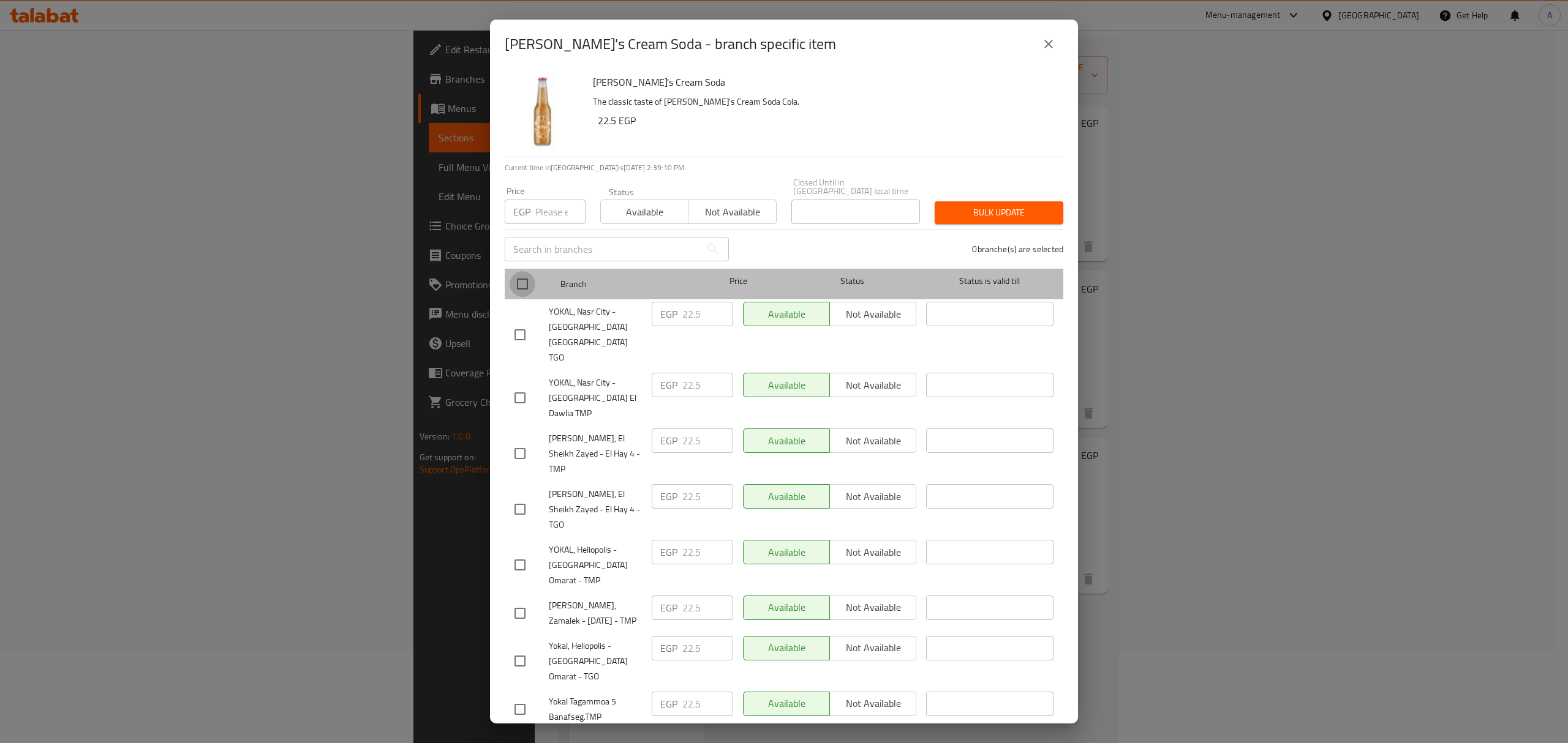
click at [527, 281] on input "checkbox" at bounding box center [523, 284] width 26 height 26
checkbox input "true"
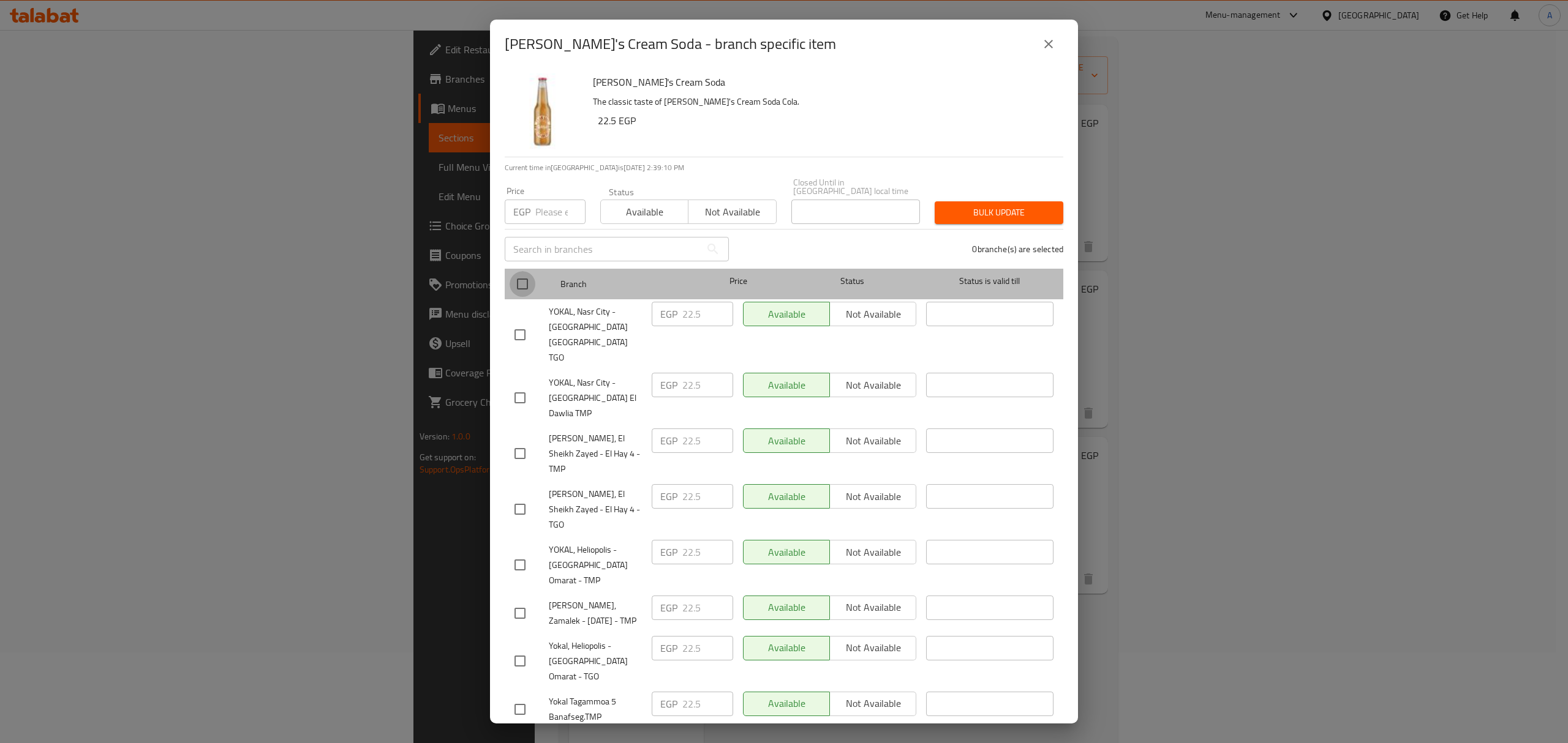
checkbox input "true"
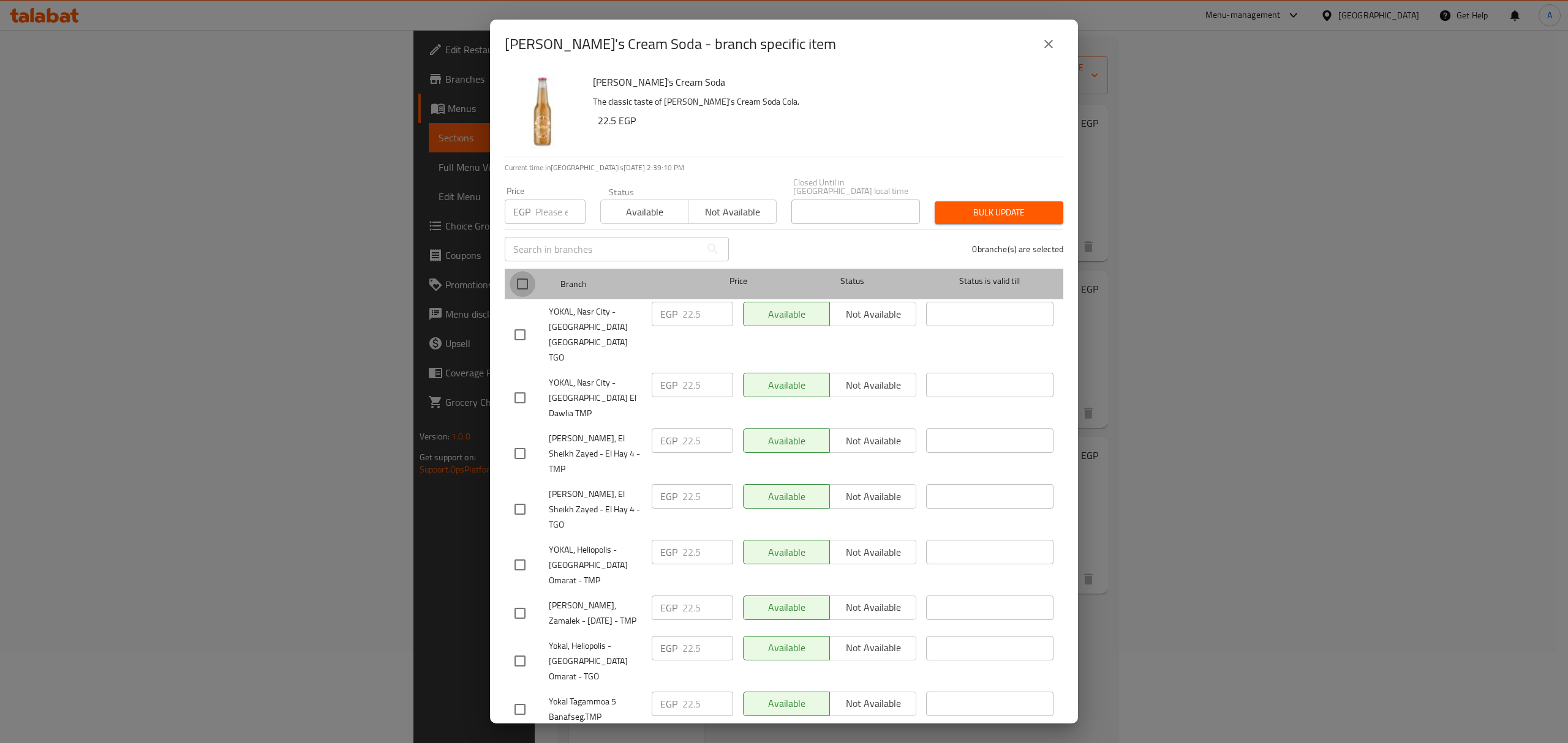
checkbox input "true"
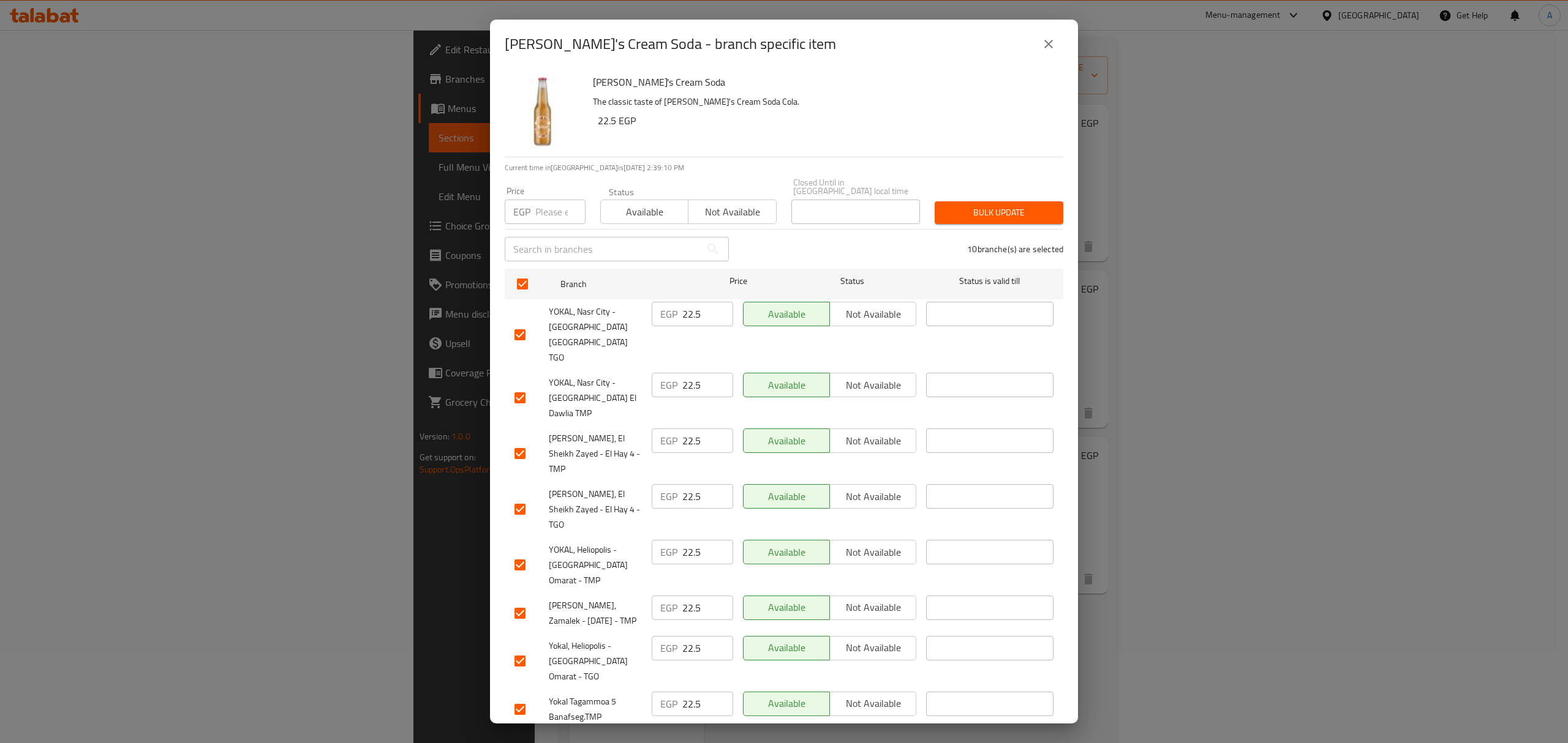
click at [566, 203] on input "number" at bounding box center [561, 211] width 50 height 24
type input "25"
click at [981, 206] on span "Bulk update" at bounding box center [998, 213] width 109 height 15
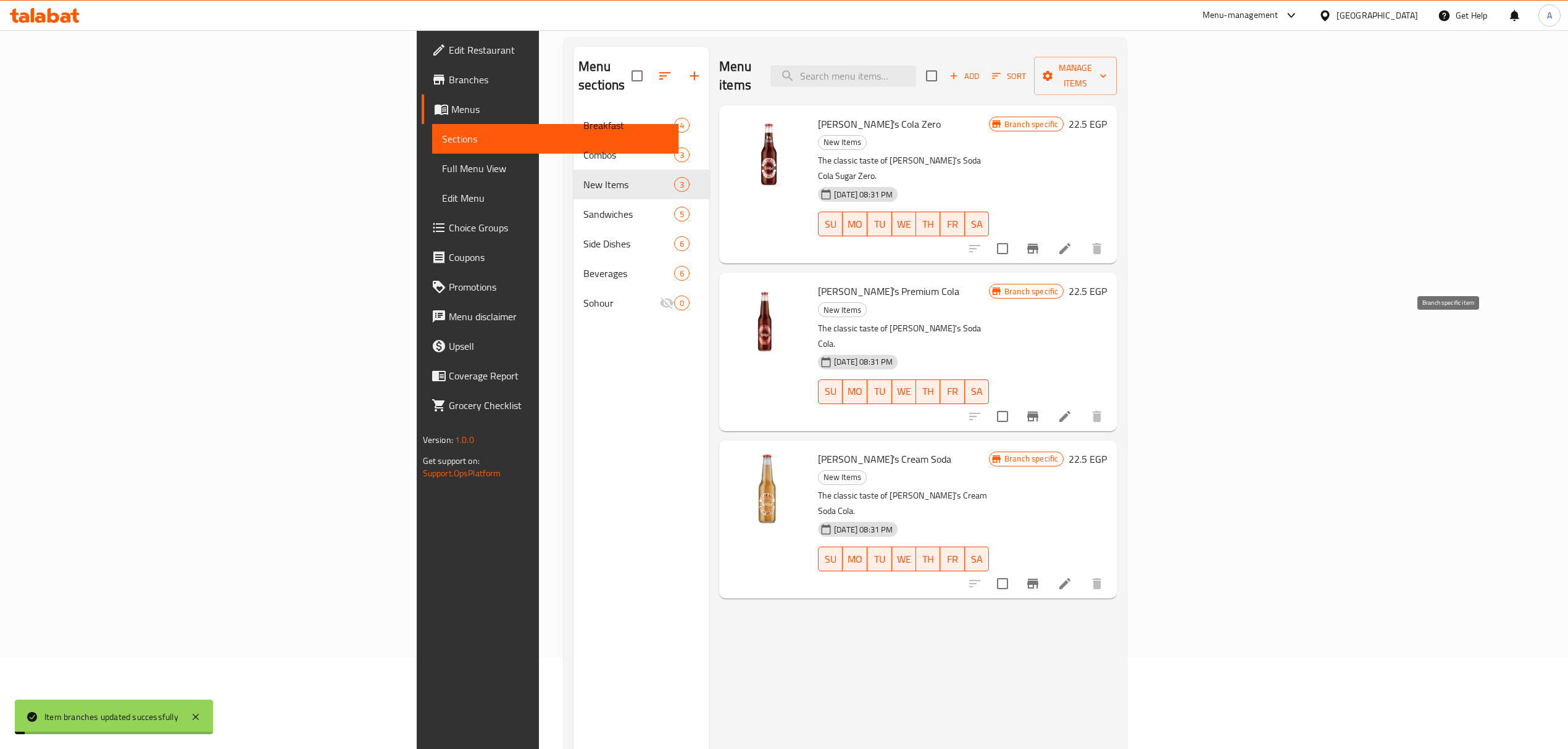
click at [1040, 409] on icon "Branch-specific-item" at bounding box center [1032, 416] width 15 height 15
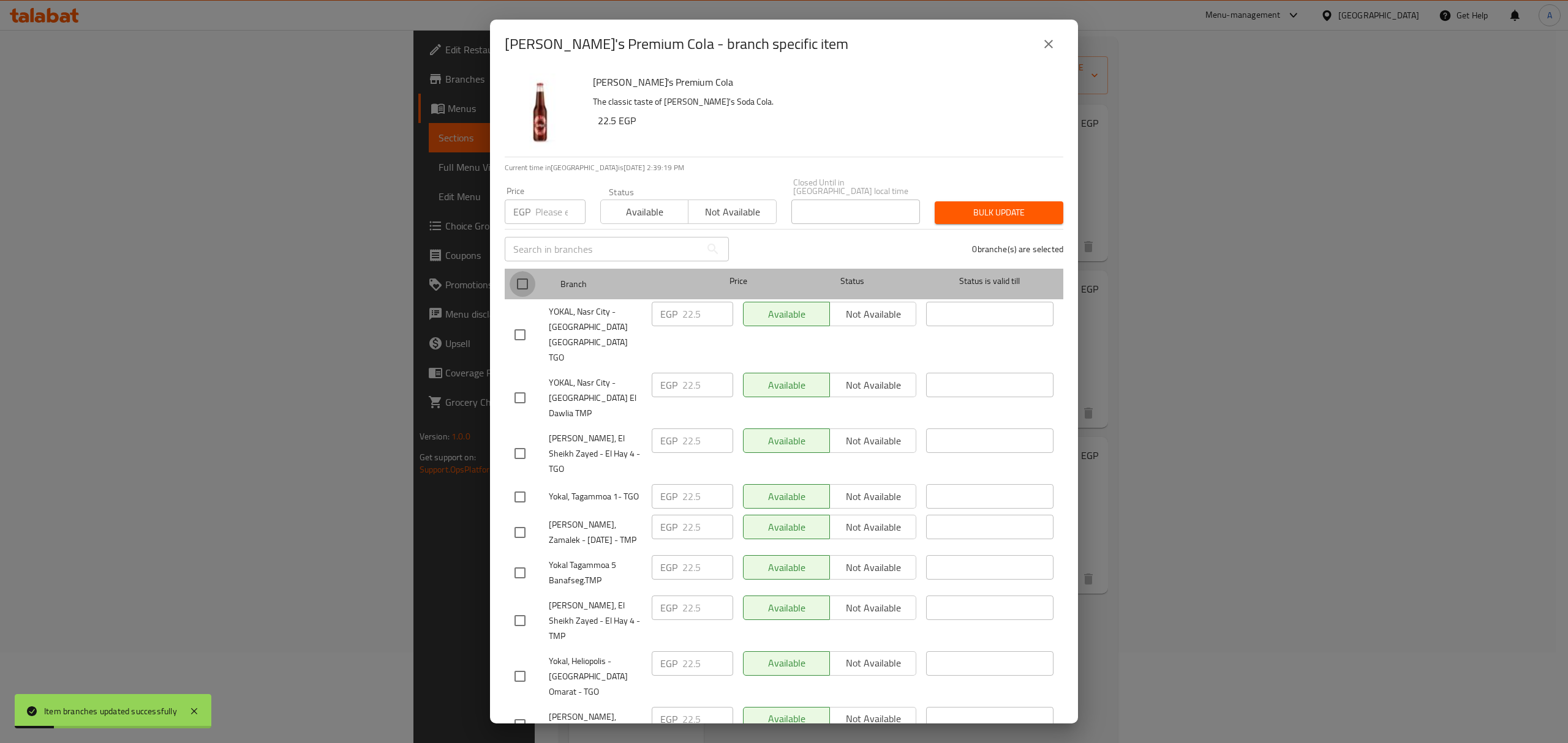
click at [520, 273] on input "checkbox" at bounding box center [523, 284] width 26 height 26
checkbox input "true"
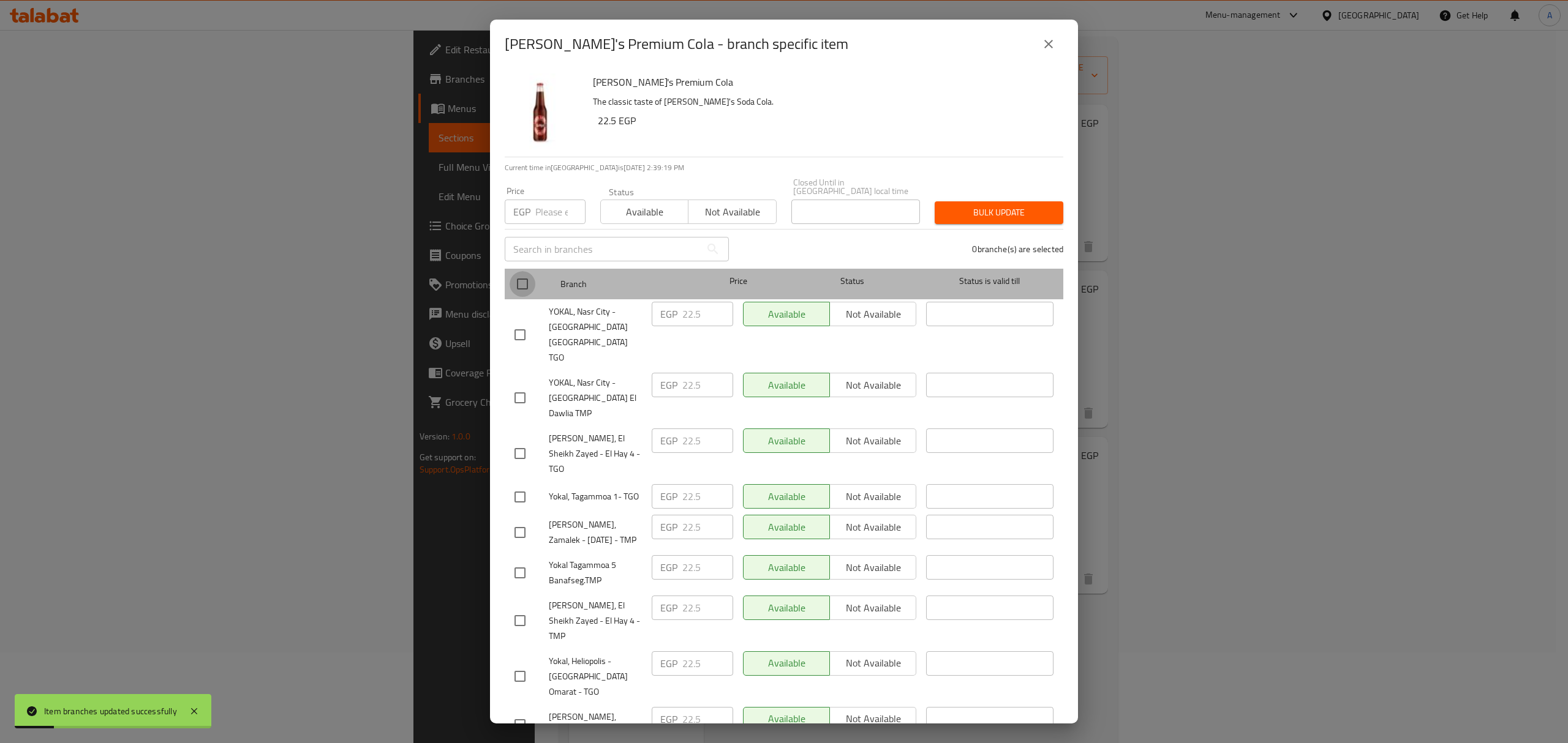
checkbox input "true"
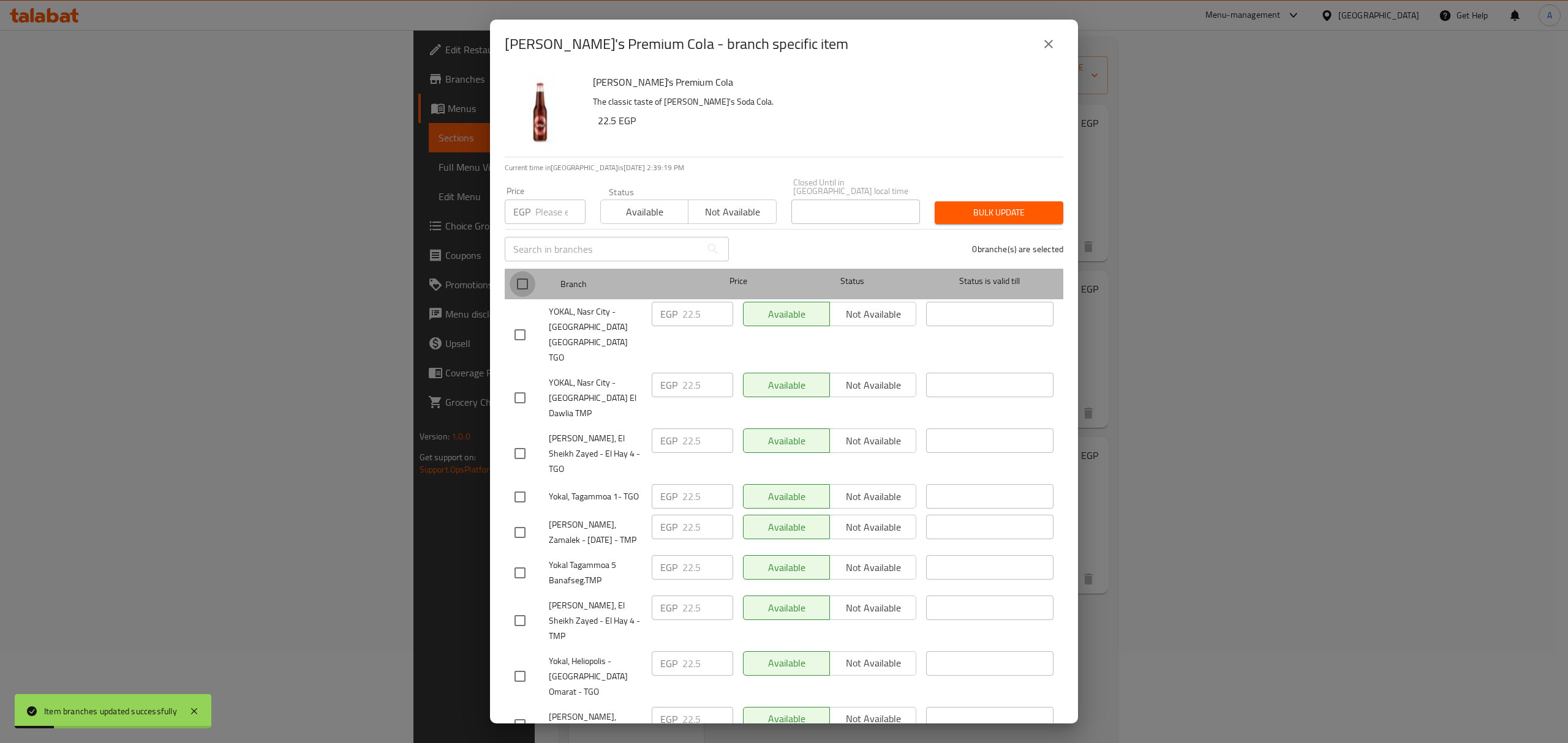
checkbox input "true"
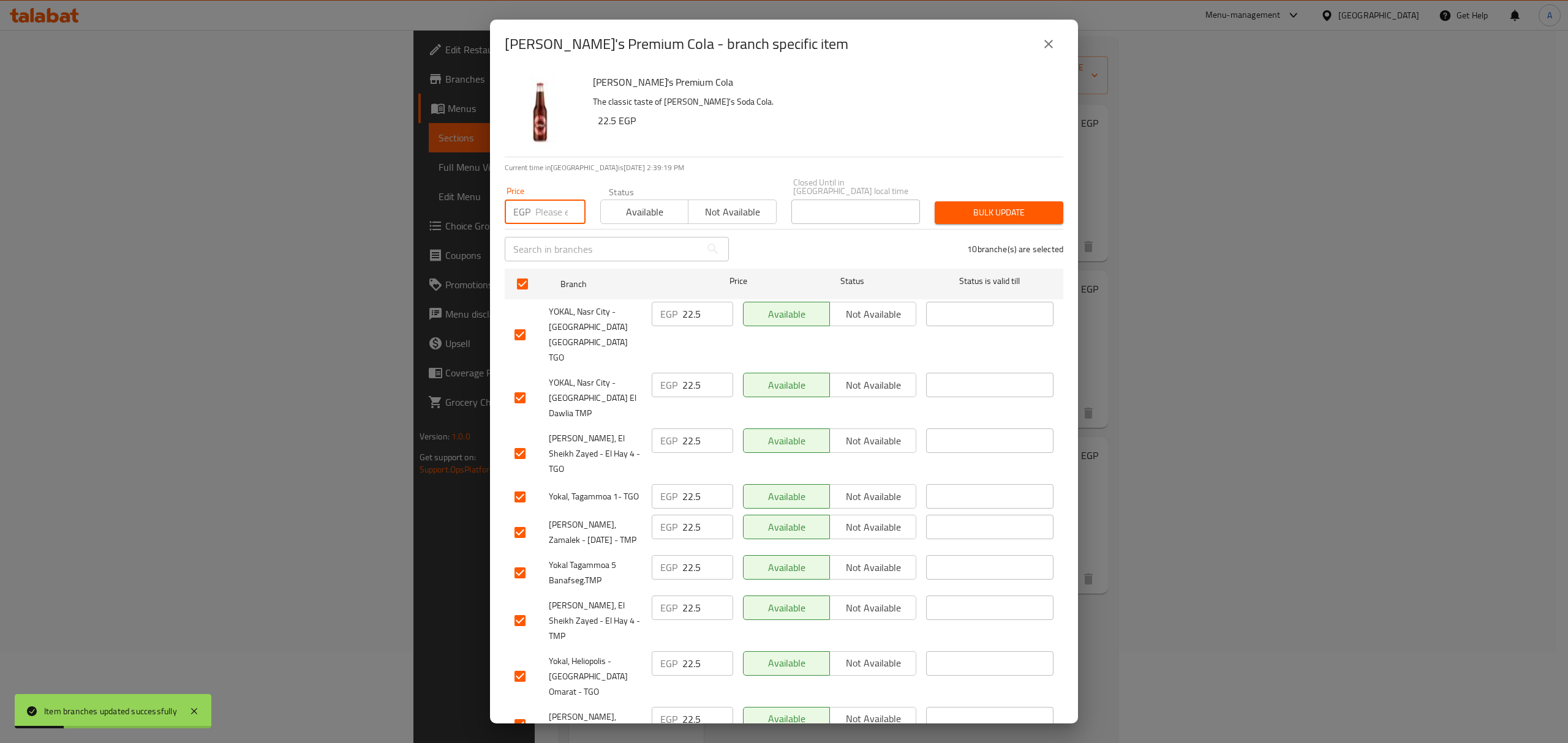
click at [556, 199] on input "number" at bounding box center [561, 211] width 50 height 24
type input "25"
click at [997, 218] on button "Bulk update" at bounding box center [998, 213] width 129 height 23
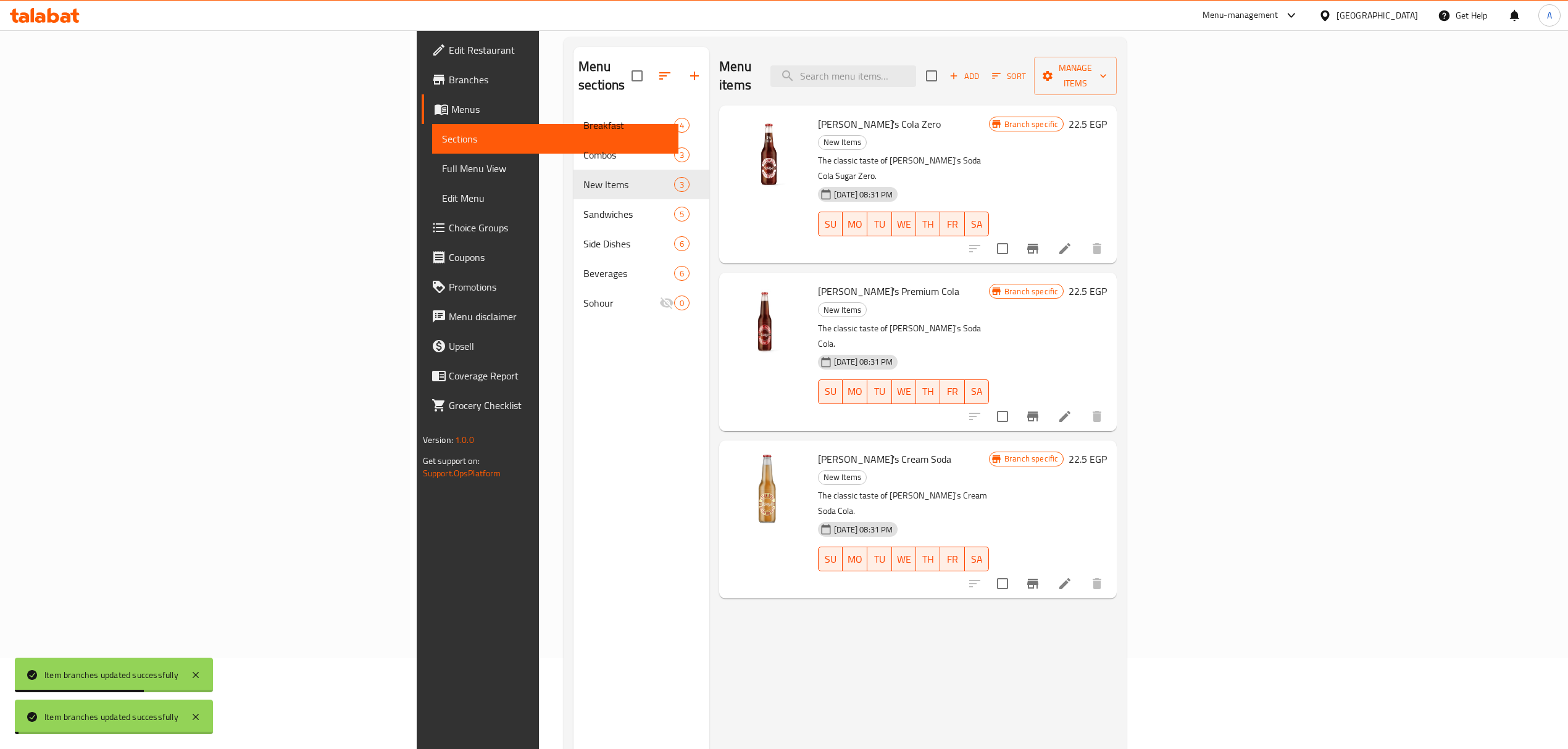
click at [1040, 241] on icon "Branch-specific-item" at bounding box center [1032, 248] width 15 height 15
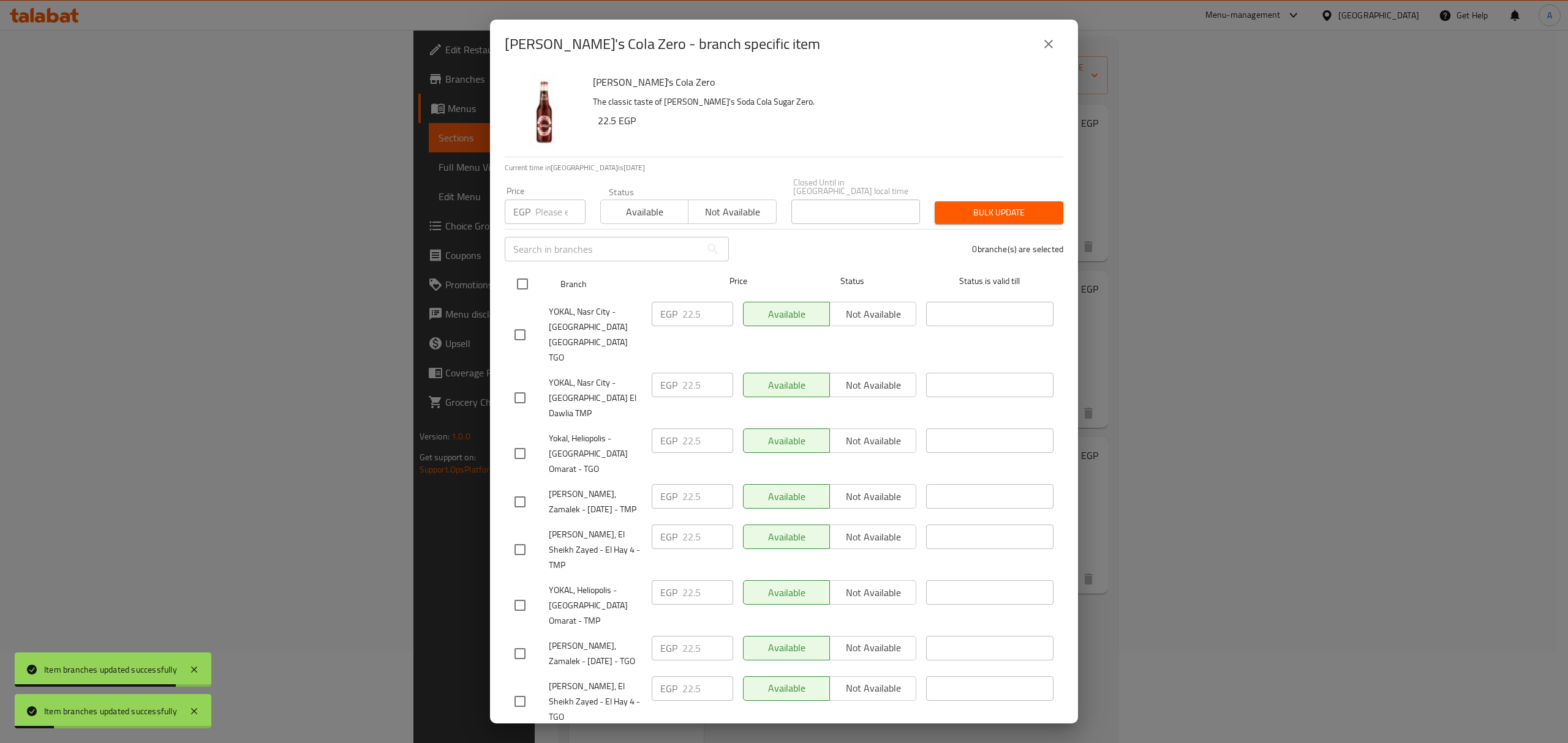
click at [512, 287] on input "checkbox" at bounding box center [523, 284] width 26 height 26
checkbox input "true"
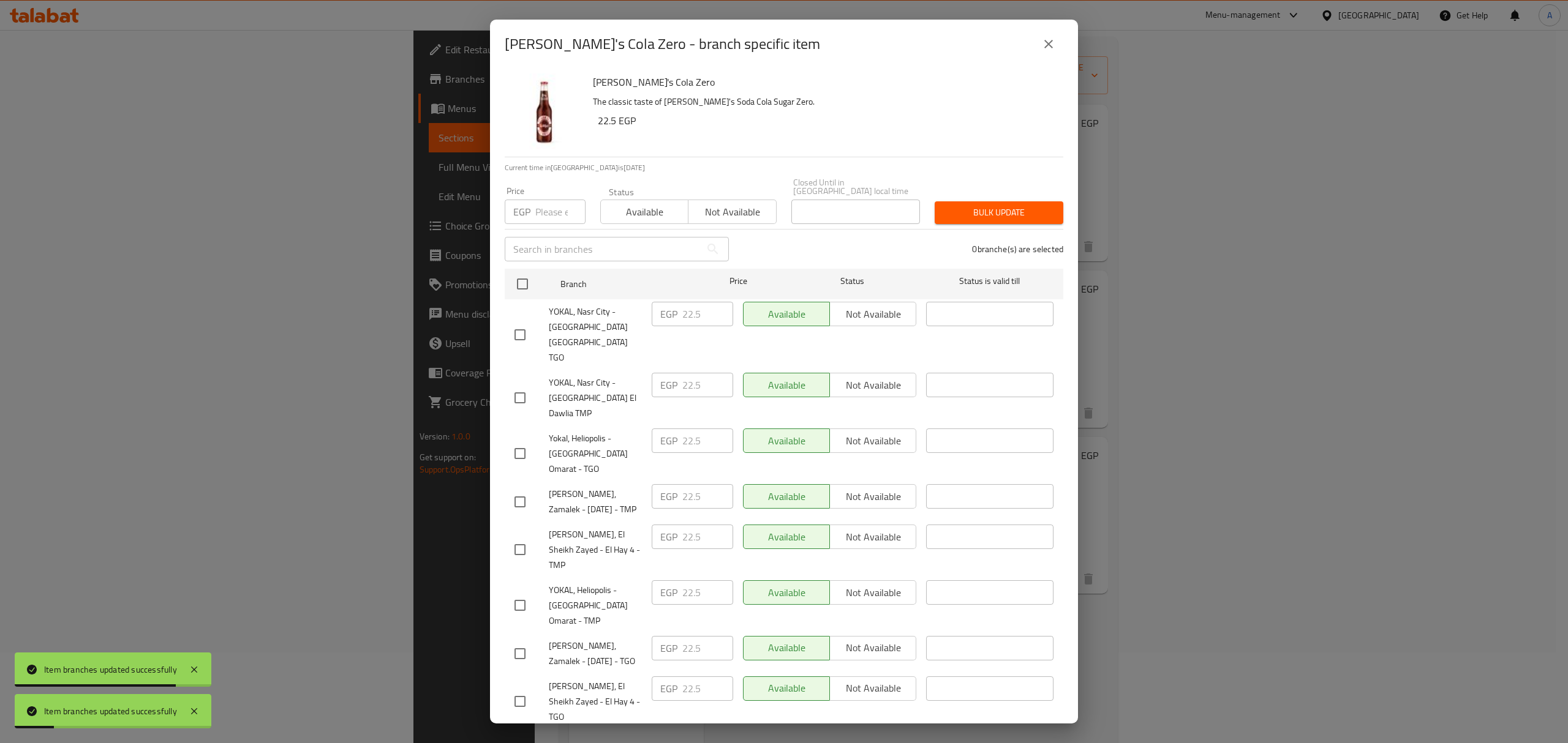
checkbox input "true"
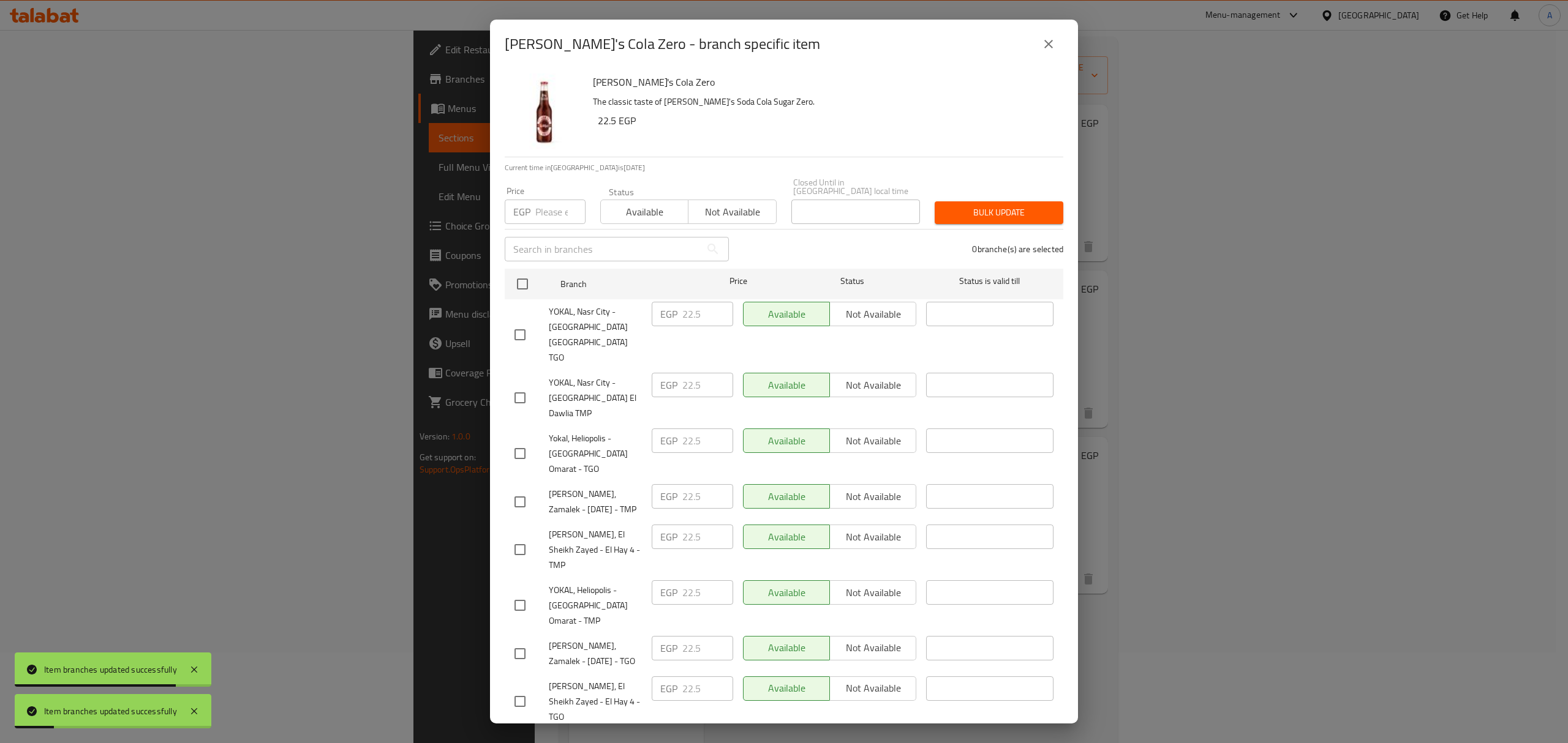
checkbox input "true"
click at [536, 213] on input "number" at bounding box center [561, 211] width 50 height 24
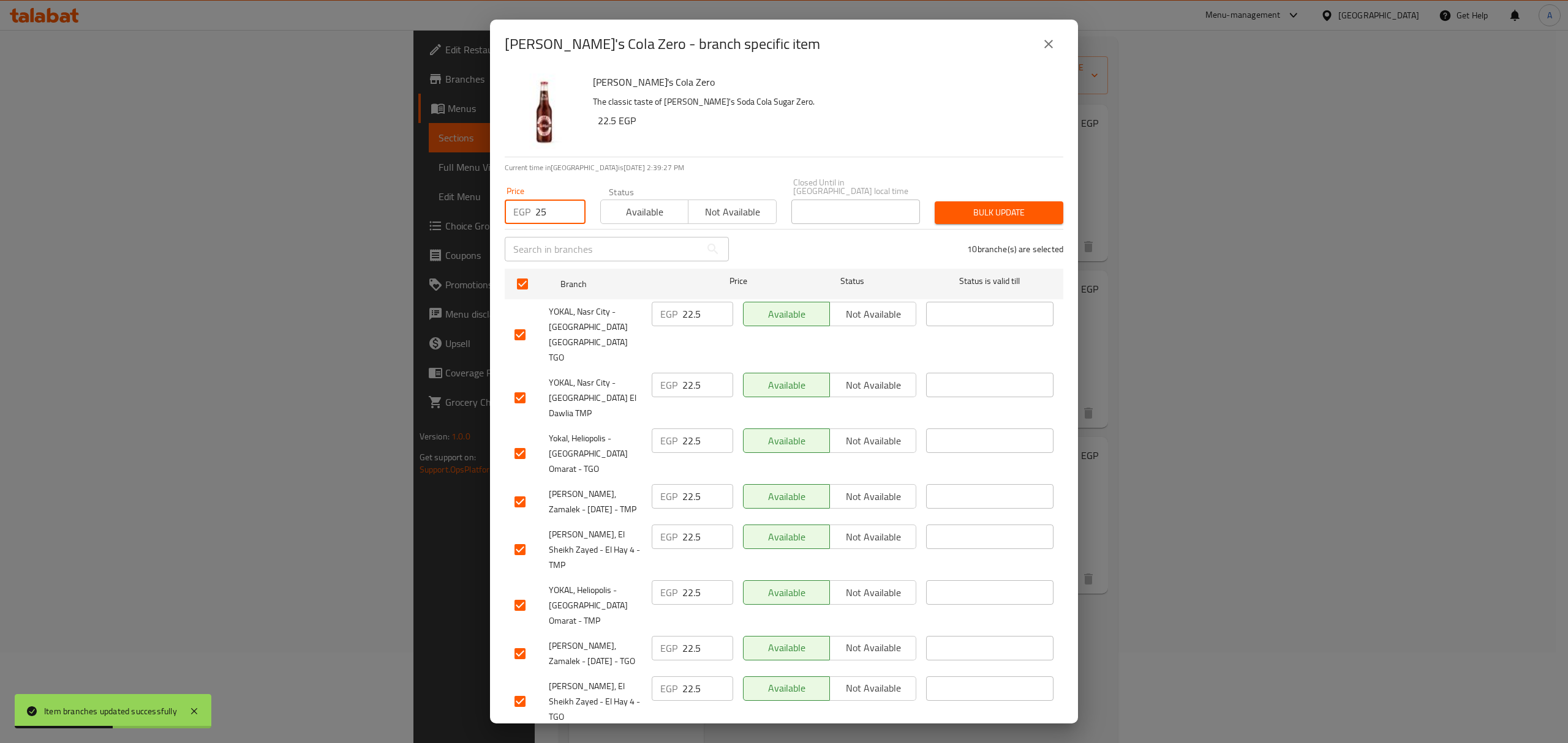
type input "25"
click at [978, 209] on span "Bulk update" at bounding box center [998, 213] width 109 height 15
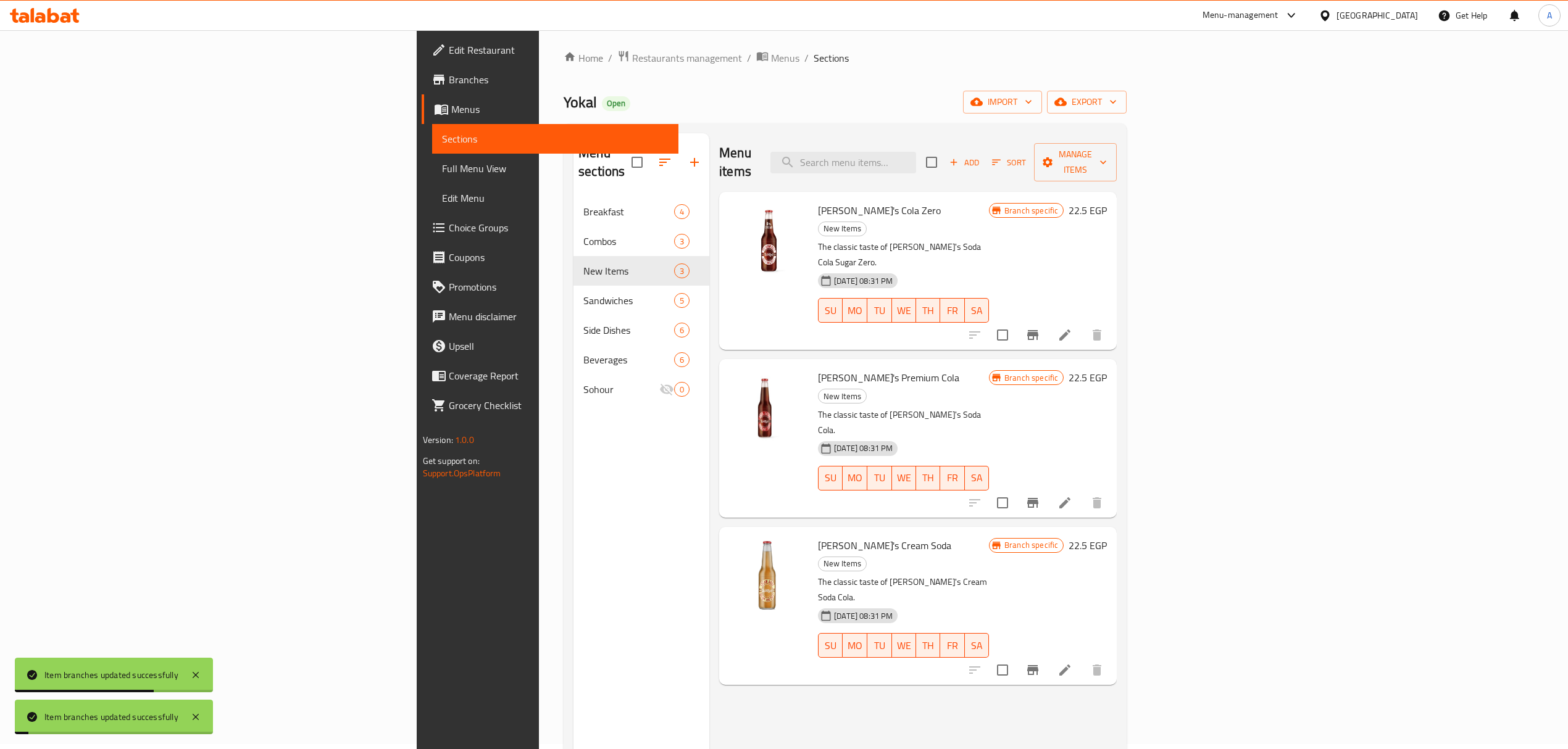
scroll to position [0, 0]
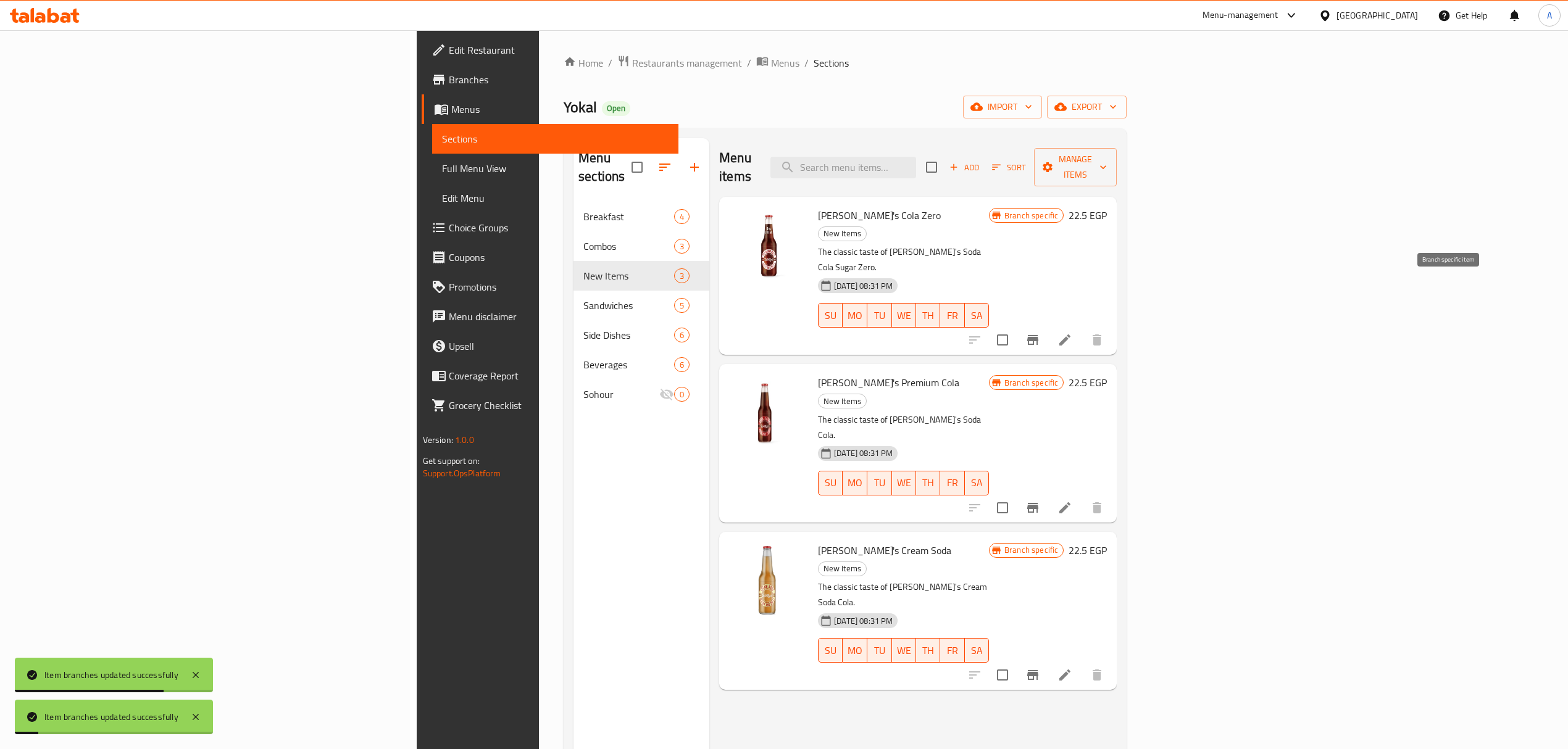
click at [1040, 333] on icon "Branch-specific-item" at bounding box center [1032, 340] width 15 height 15
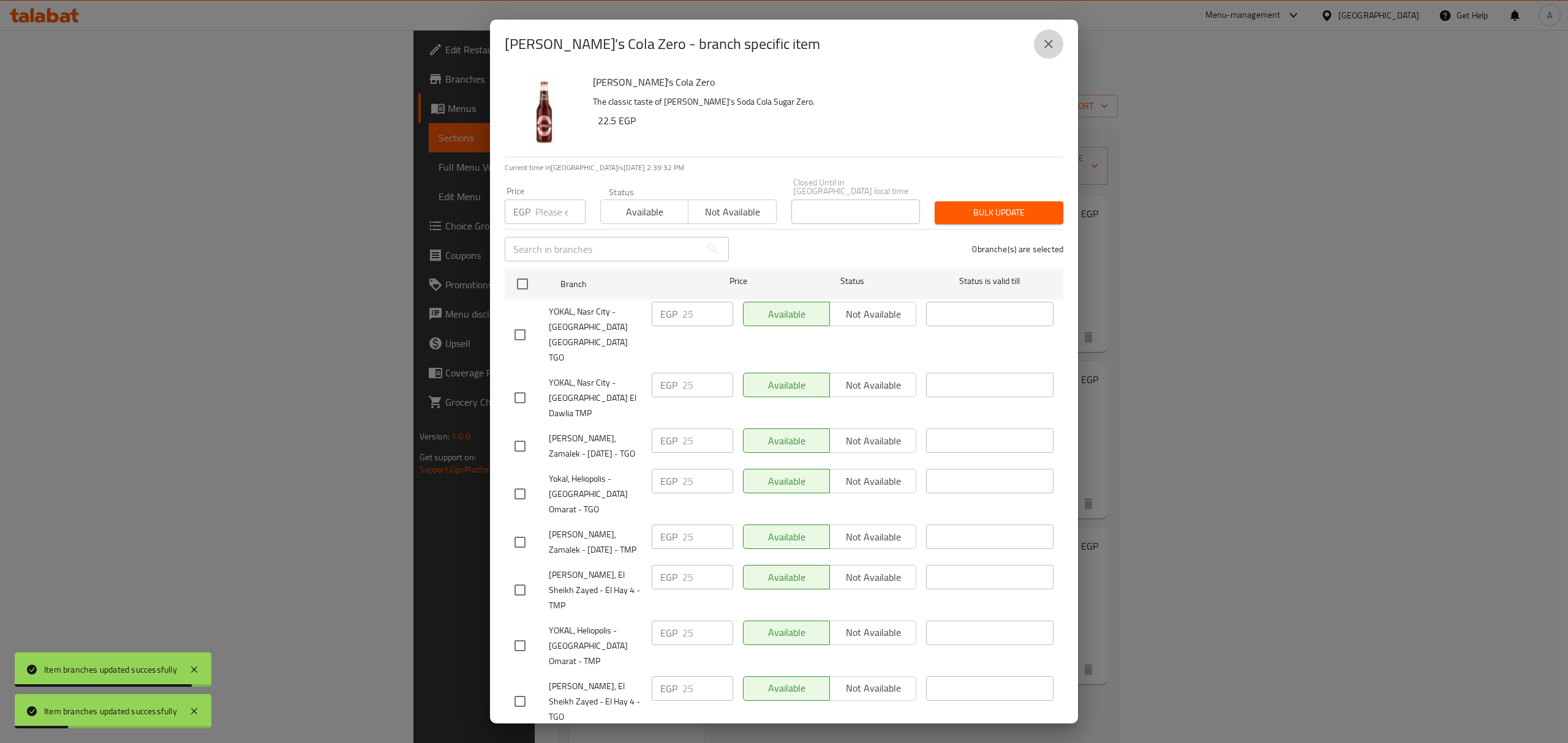
click at [1050, 37] on button "close" at bounding box center [1048, 44] width 30 height 30
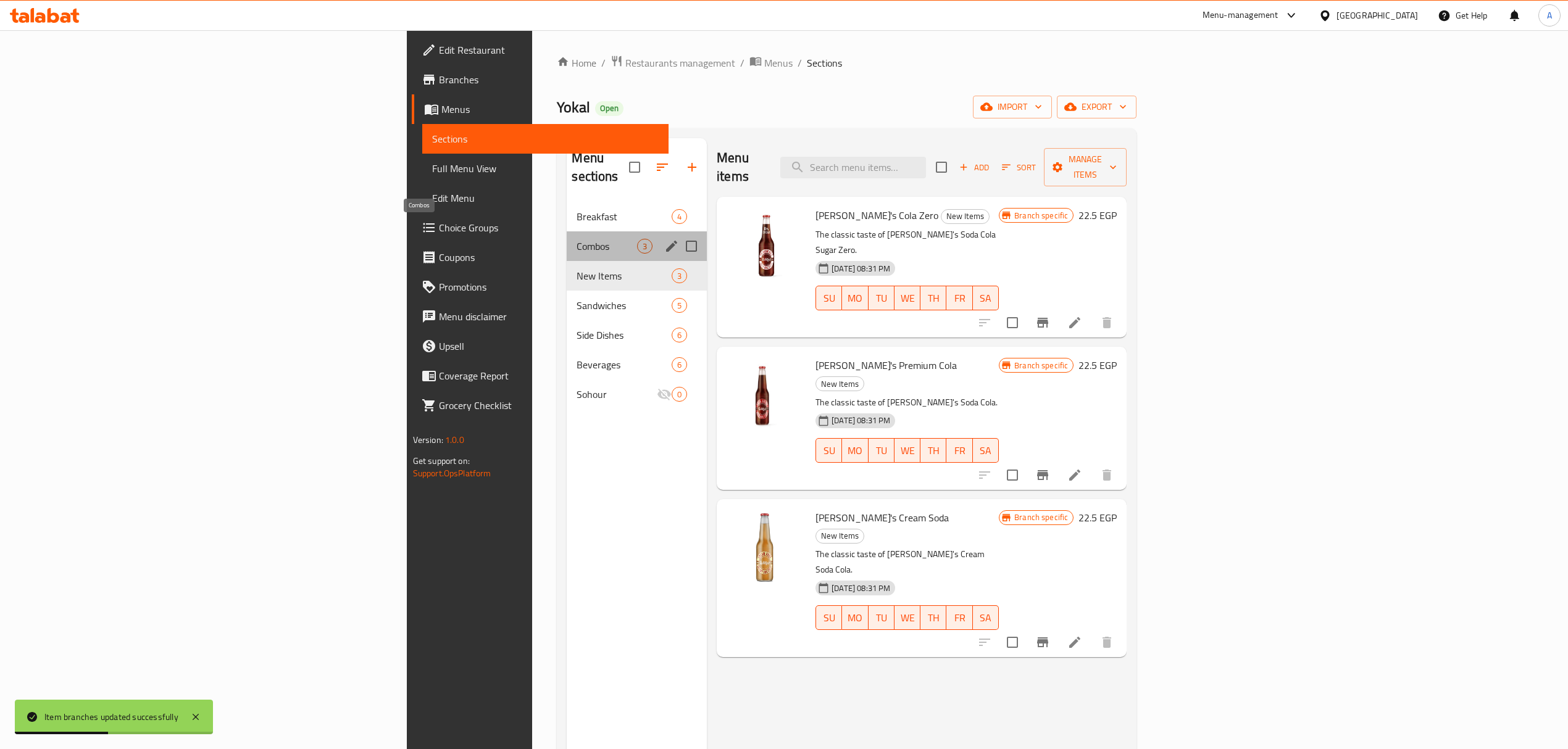
click at [577, 239] on span "Combos" at bounding box center [606, 246] width 61 height 15
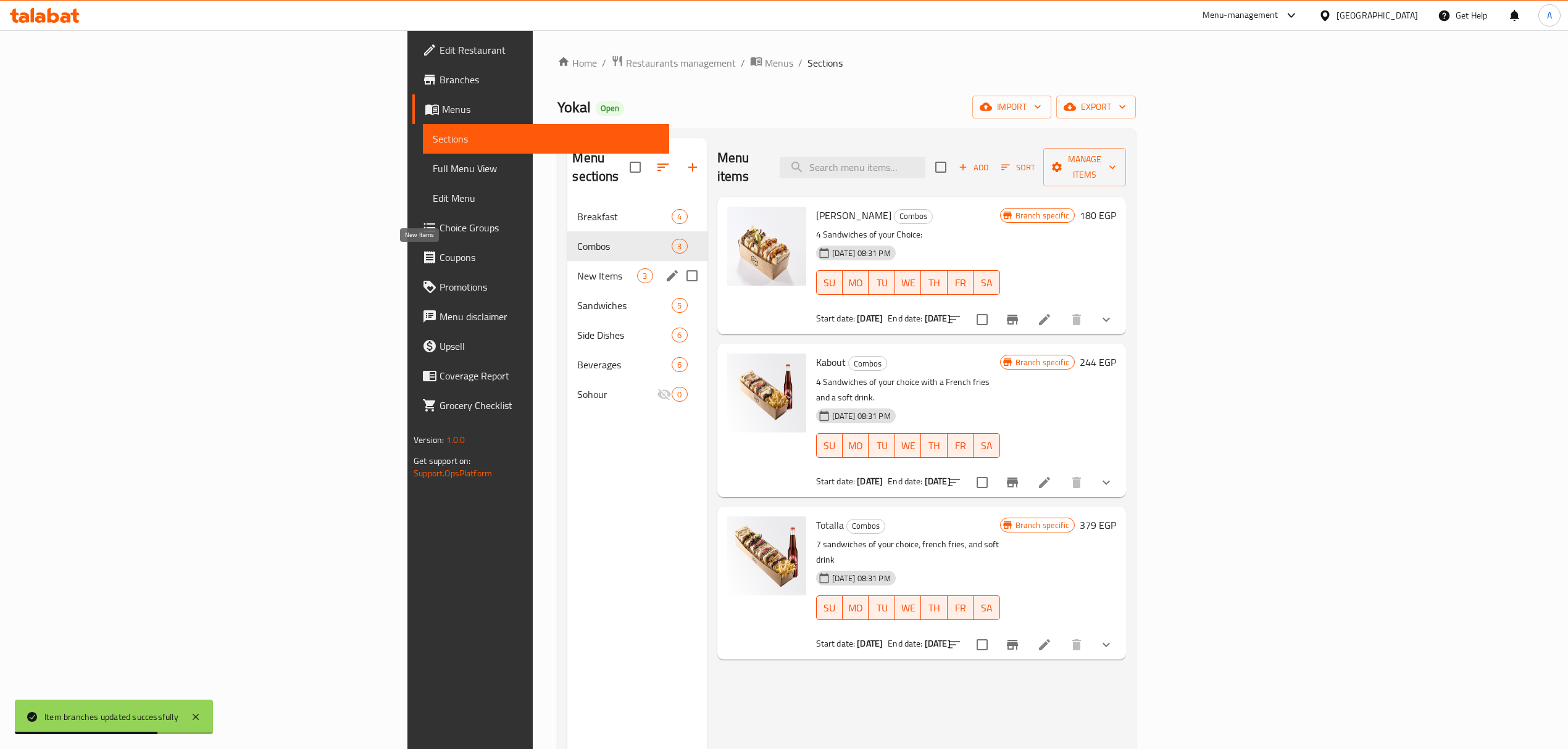
click at [577, 268] on span "New Items" at bounding box center [607, 275] width 60 height 15
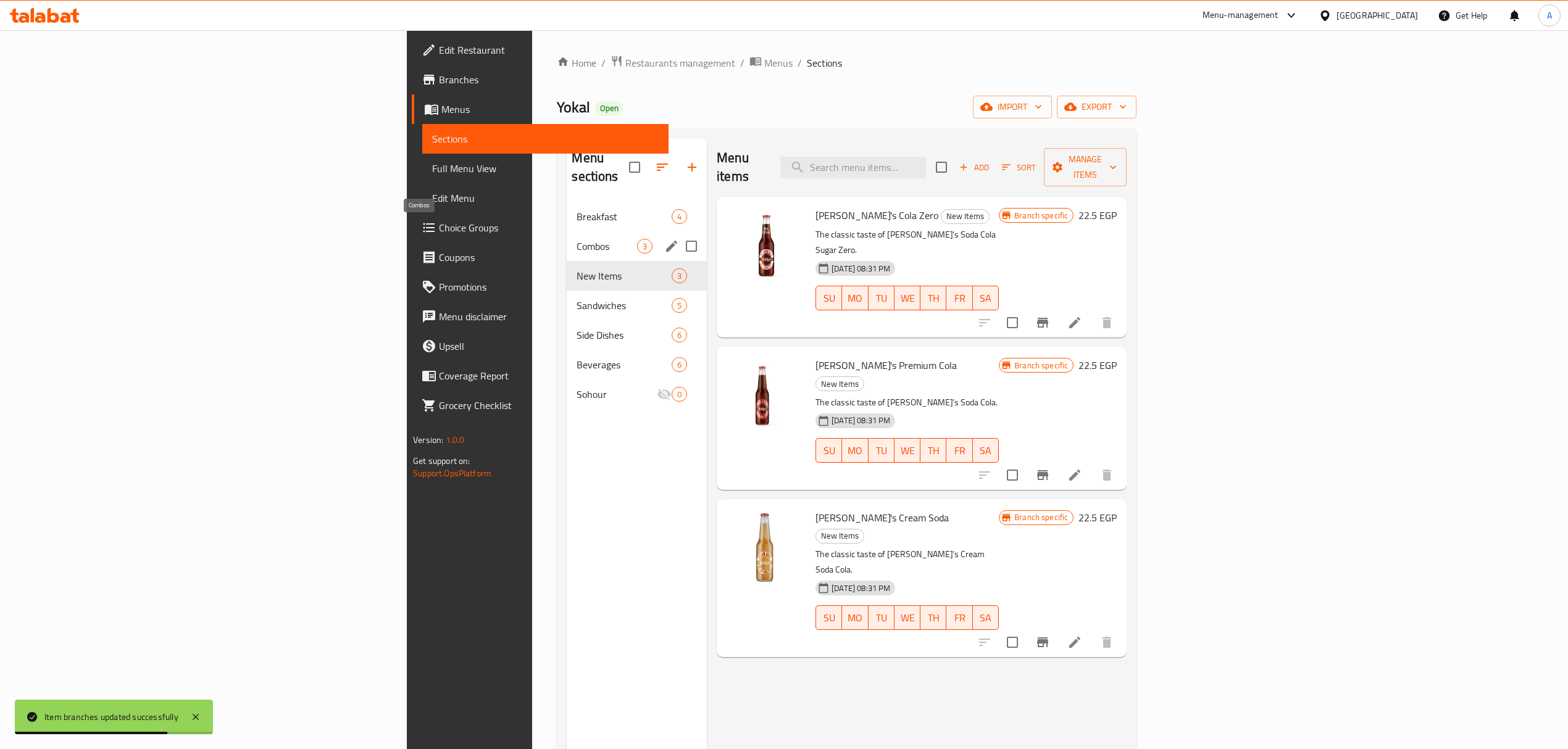
click at [577, 239] on span "Combos" at bounding box center [606, 246] width 61 height 15
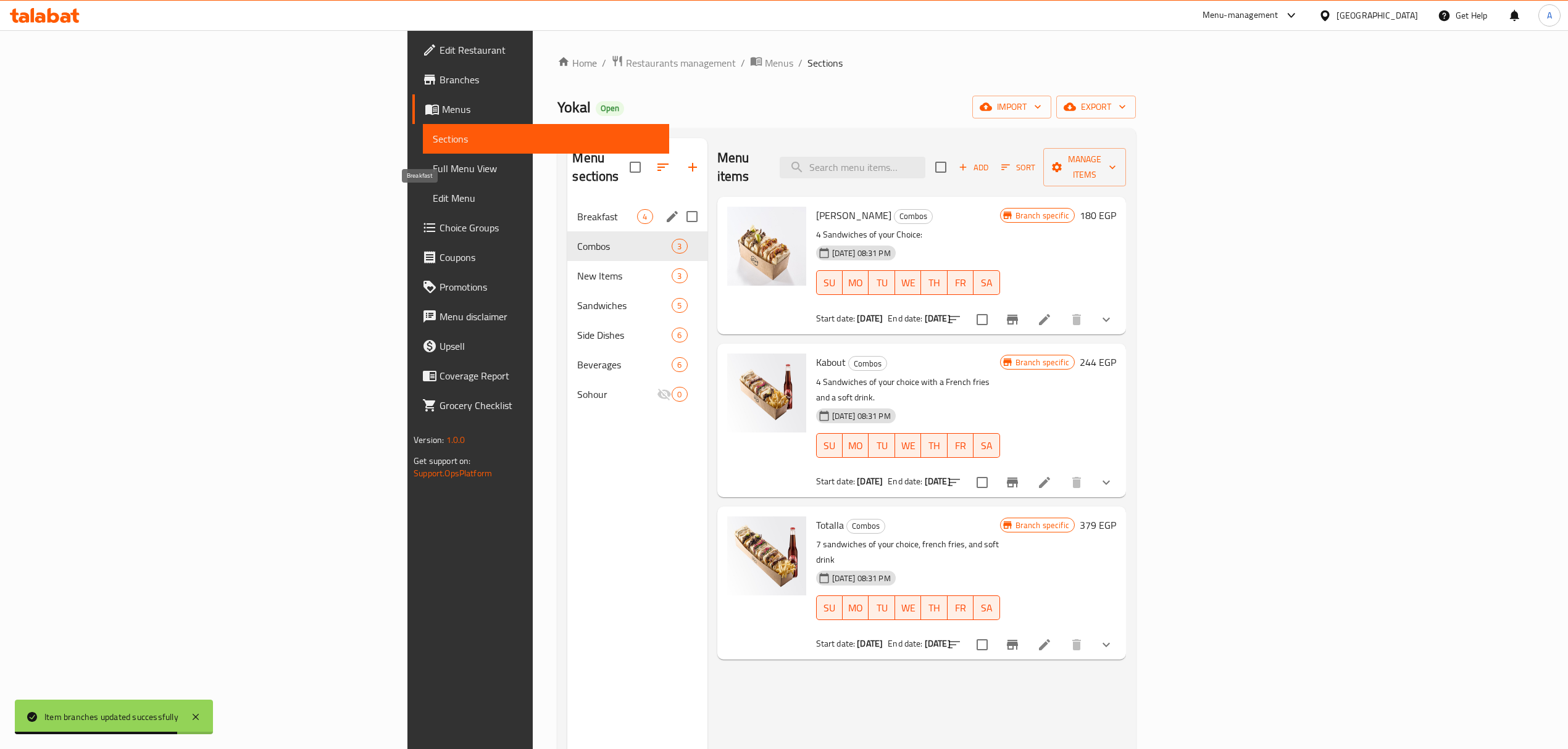
click at [577, 209] on span "Breakfast" at bounding box center [607, 216] width 60 height 15
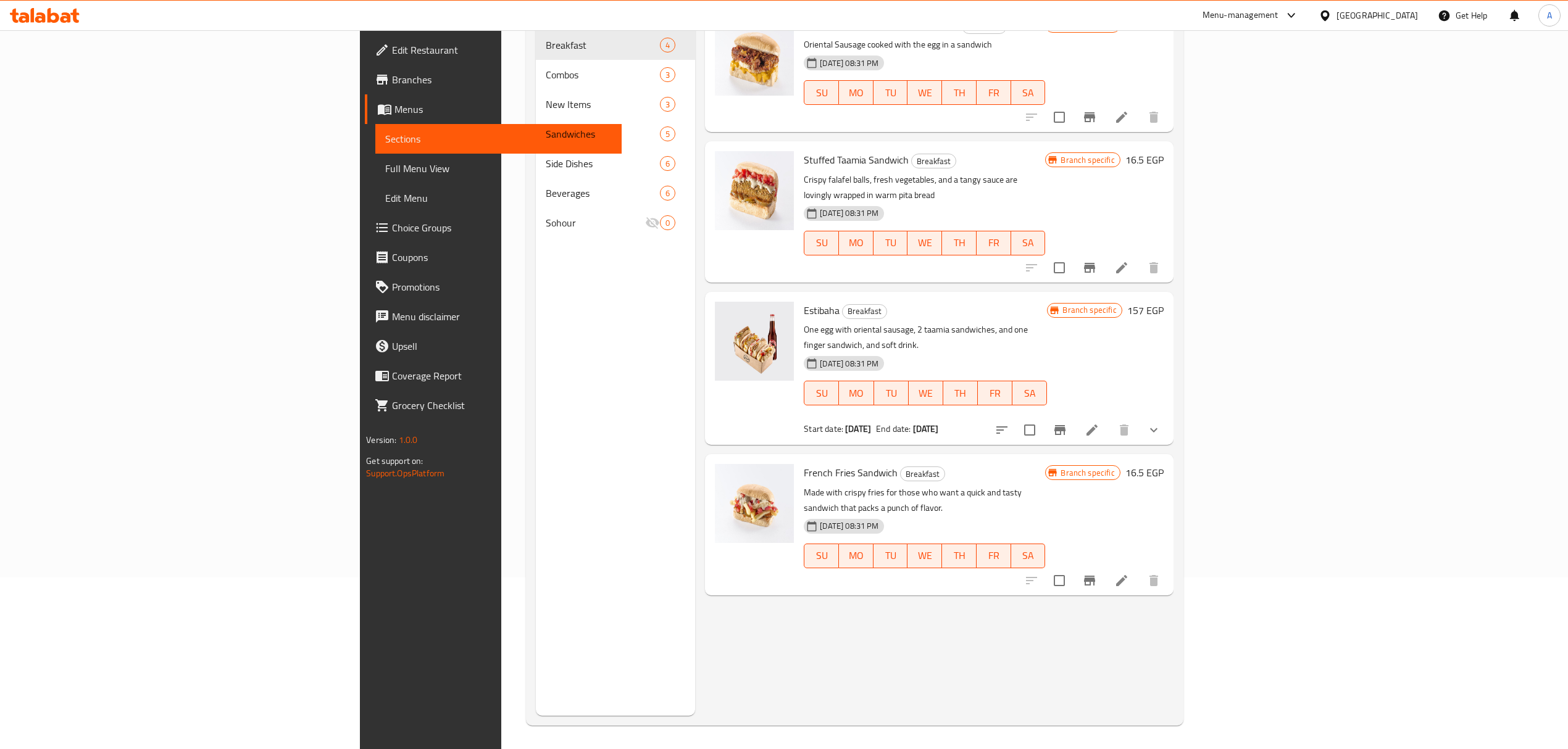
scroll to position [173, 0]
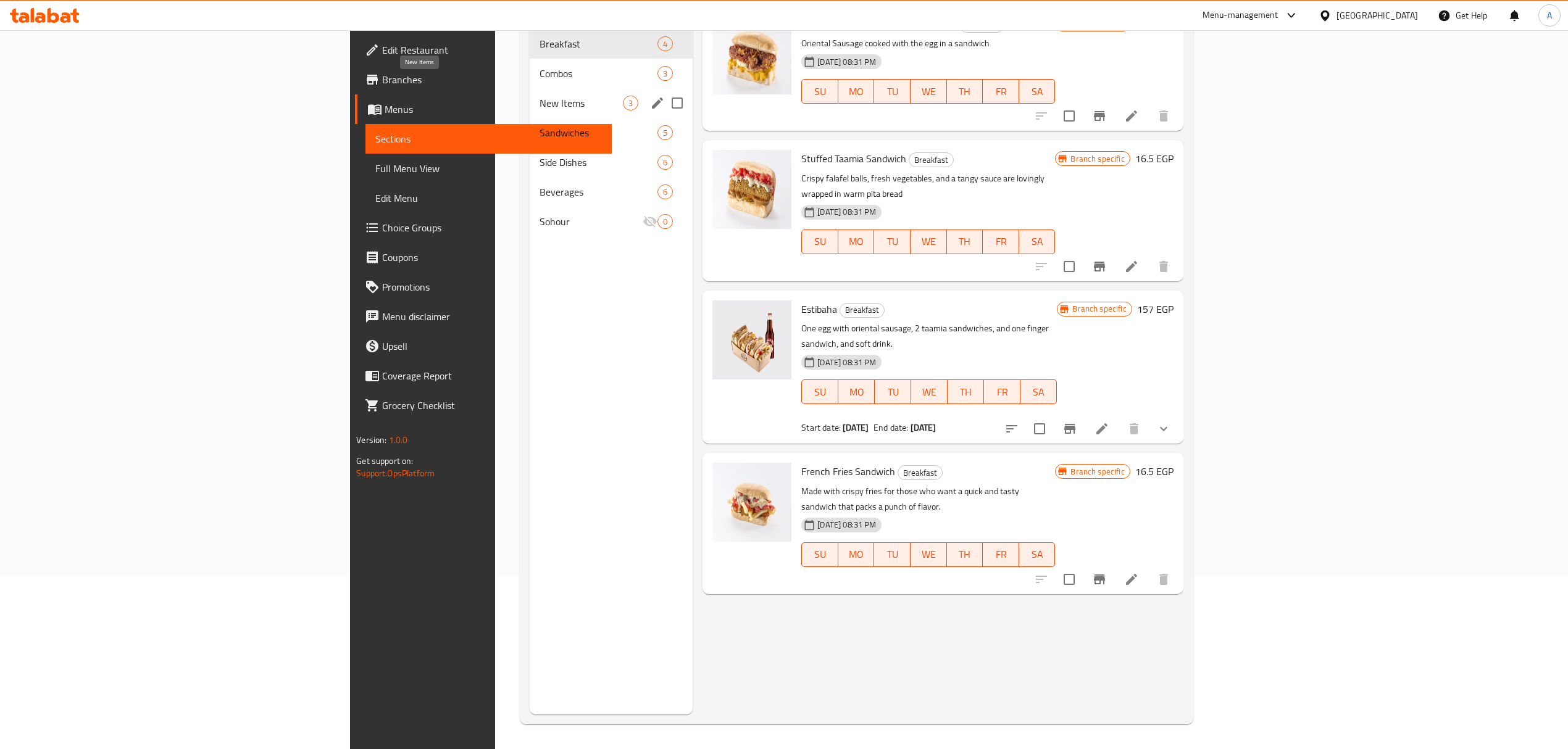
click at [540, 96] on span "New Items" at bounding box center [581, 103] width 84 height 15
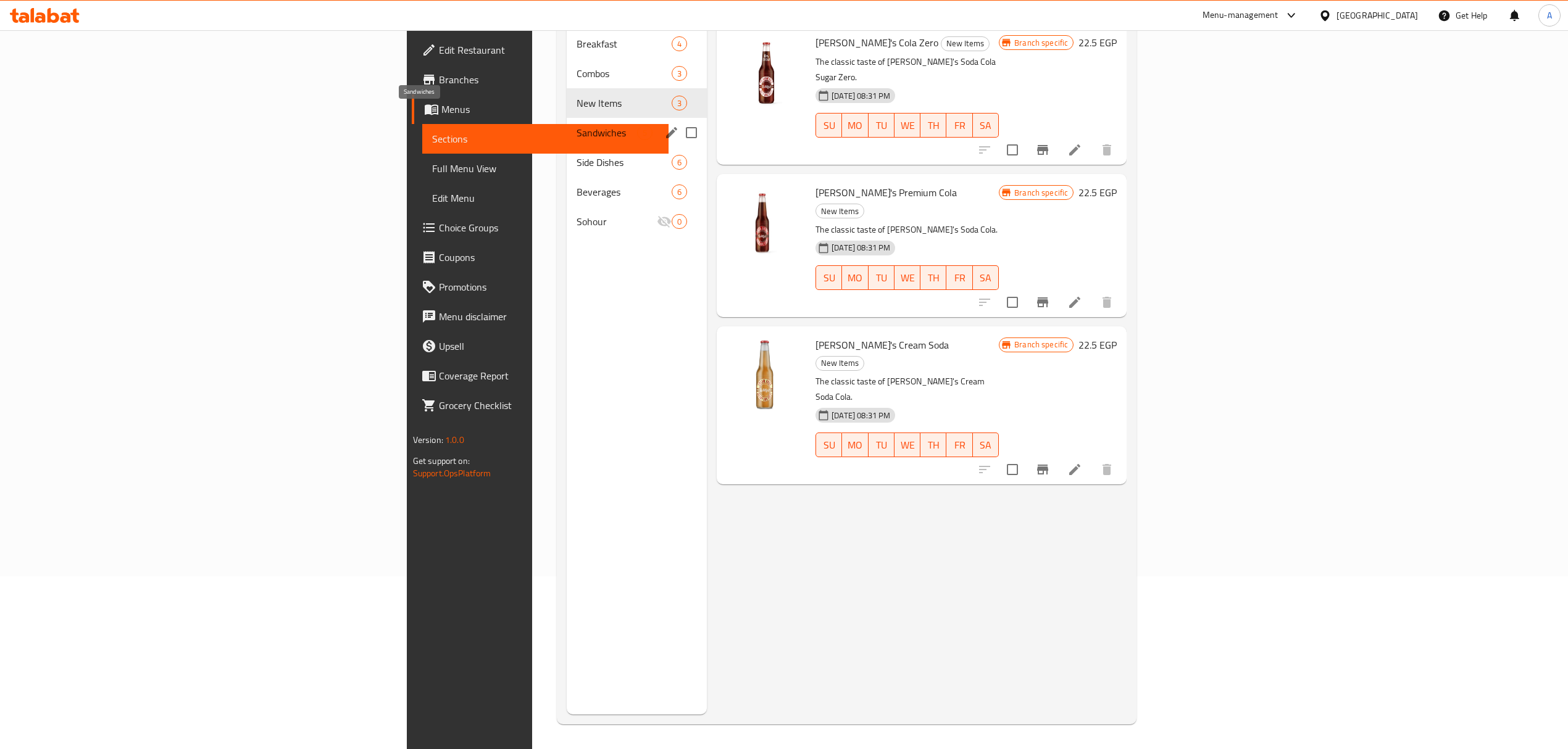
click at [567, 123] on div "Sandwiches 5" at bounding box center [636, 133] width 140 height 30
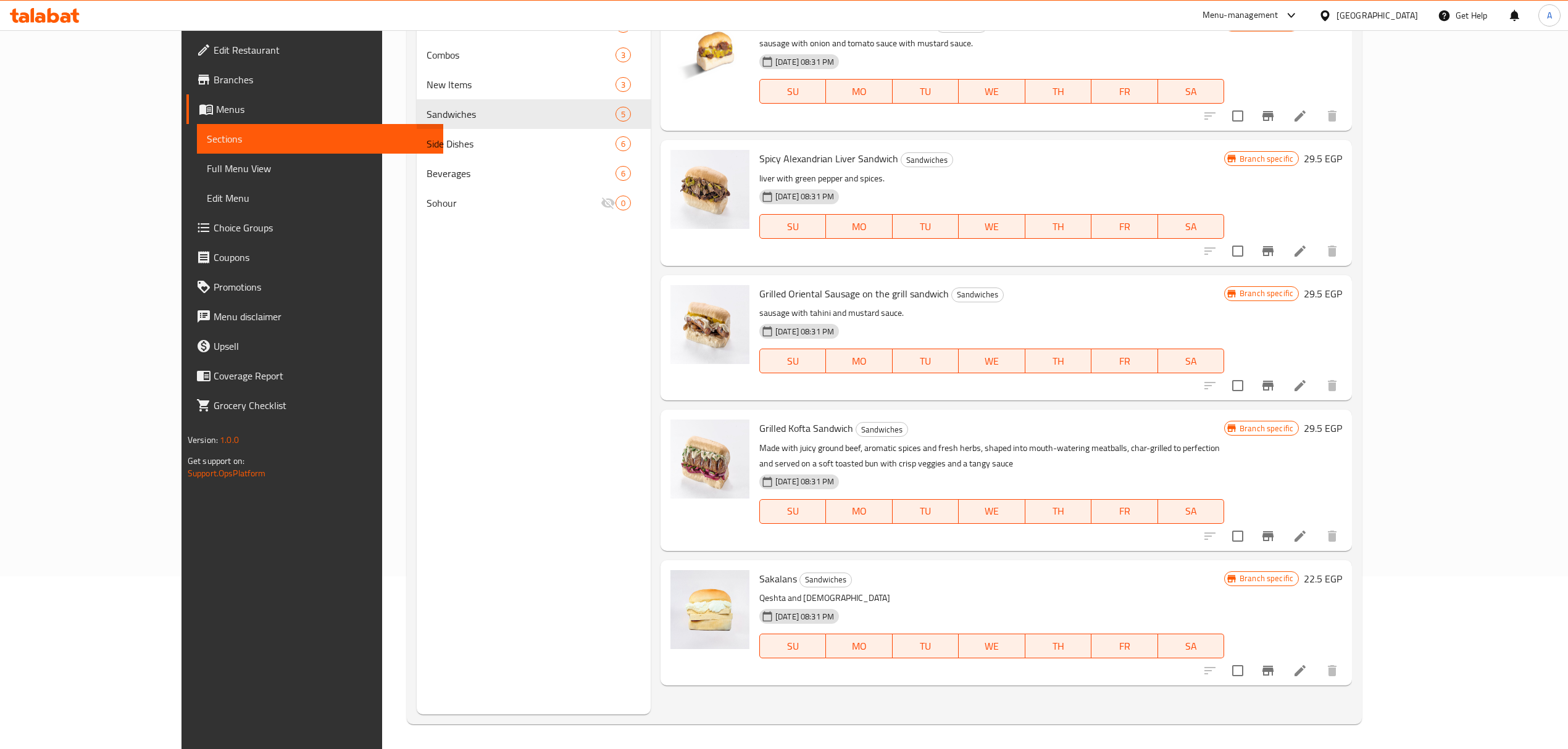
click at [1275, 665] on icon "Branch-specific-item" at bounding box center [1267, 670] width 15 height 15
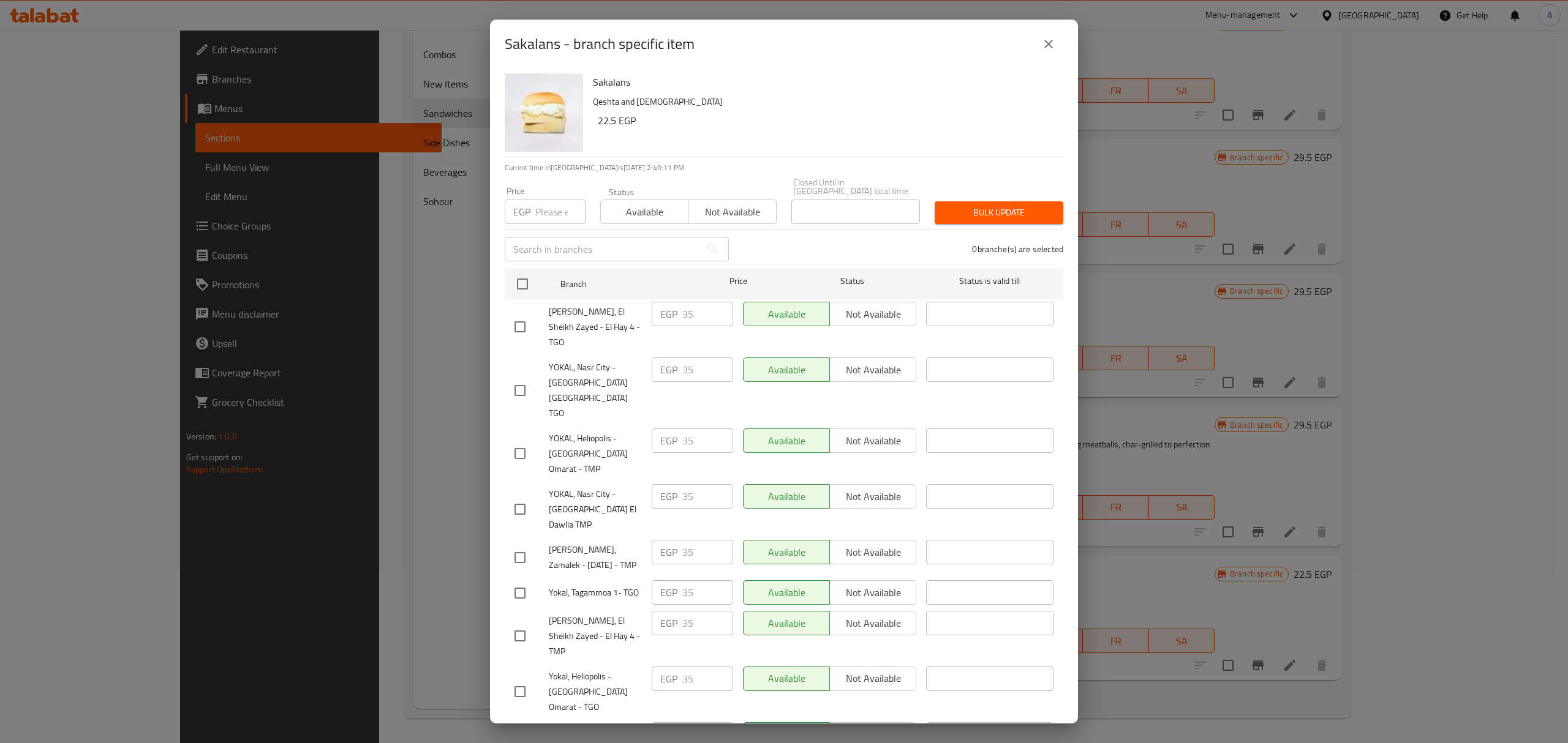
click at [432, 581] on div "Sakalans - branch specific item Sakalans Qeshta and [GEOGRAPHIC_DATA] 22.5 EGP …" at bounding box center [784, 371] width 1568 height 743
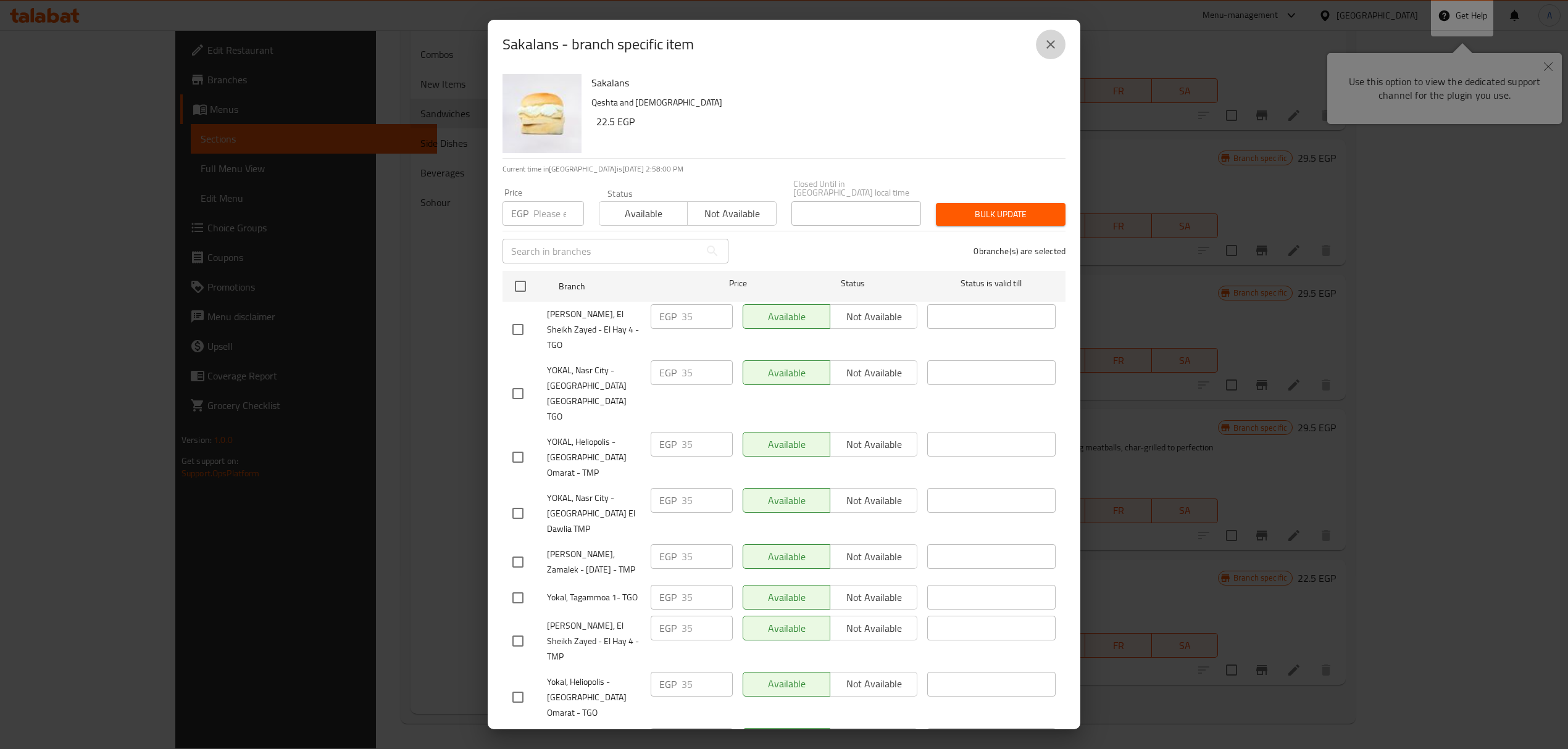
click at [1048, 51] on icon "close" at bounding box center [1050, 44] width 15 height 15
